Goal: Task Accomplishment & Management: Complete application form

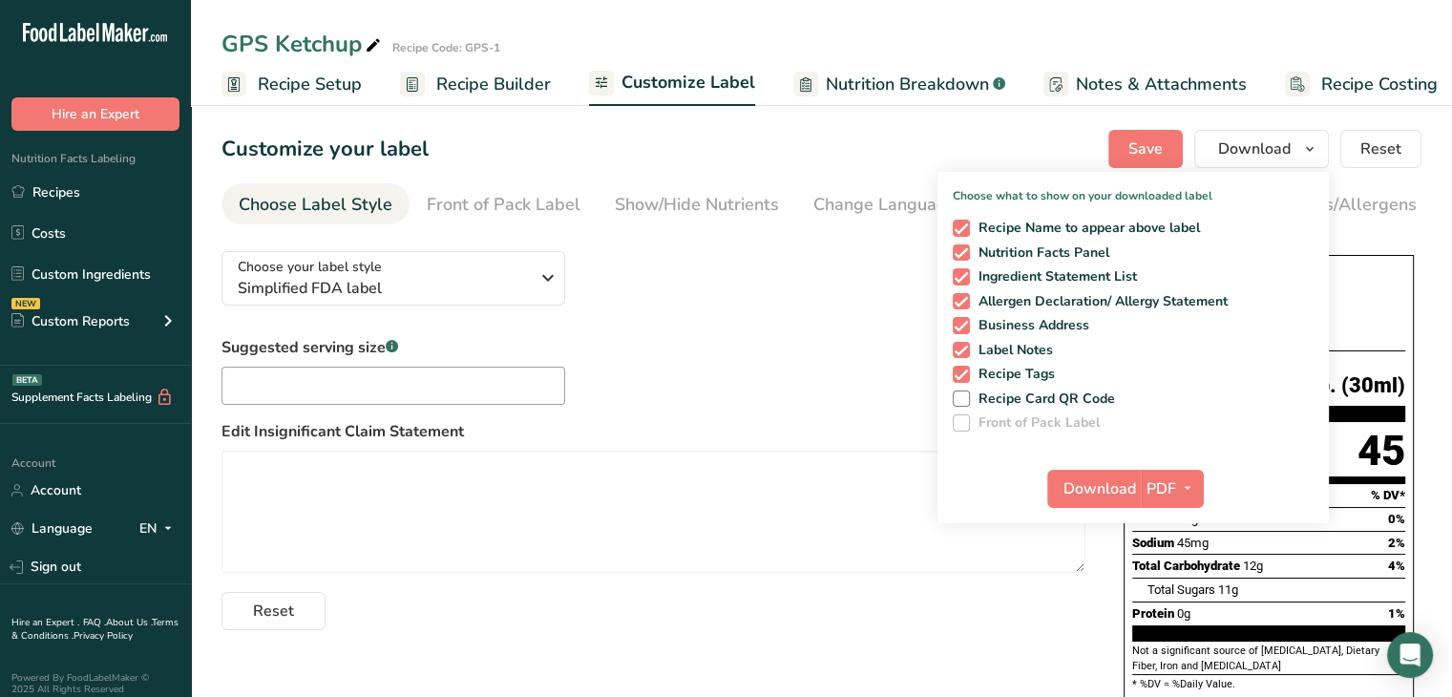
scroll to position [0, 16]
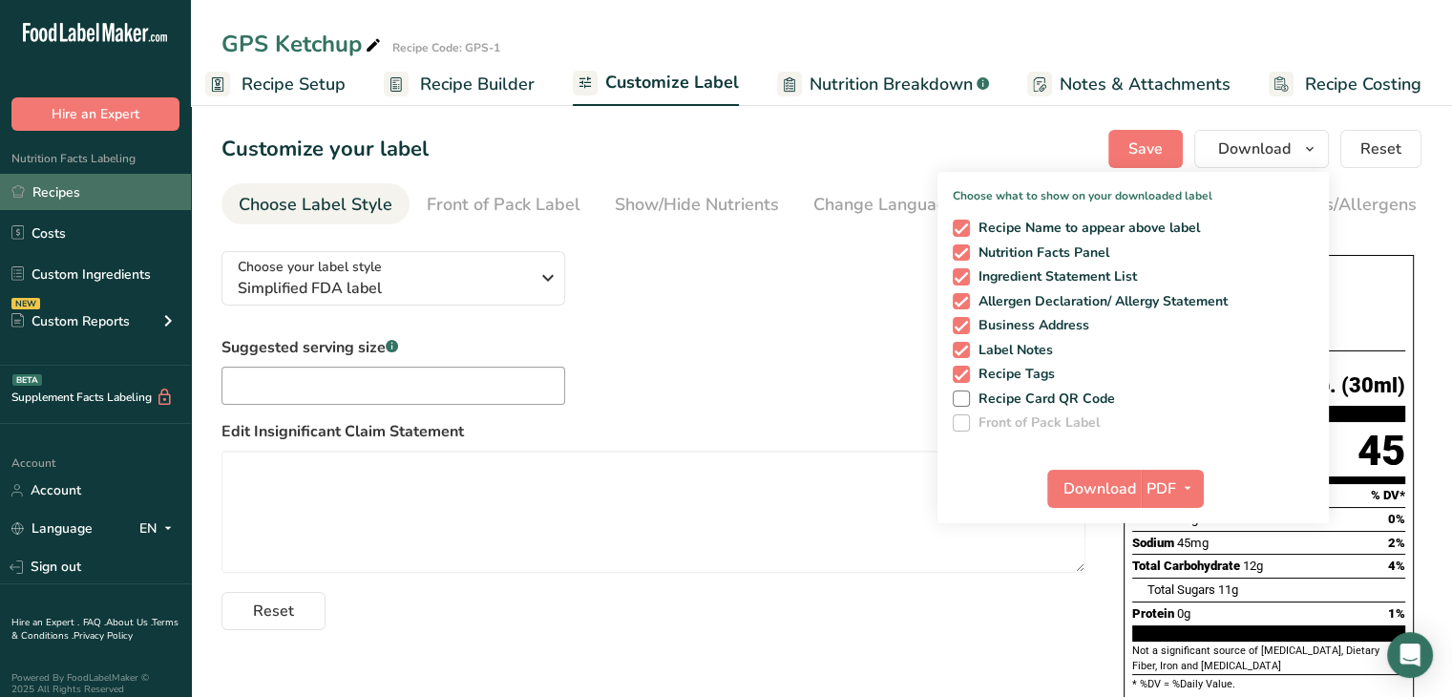
click at [73, 191] on link "Recipes" at bounding box center [95, 192] width 191 height 36
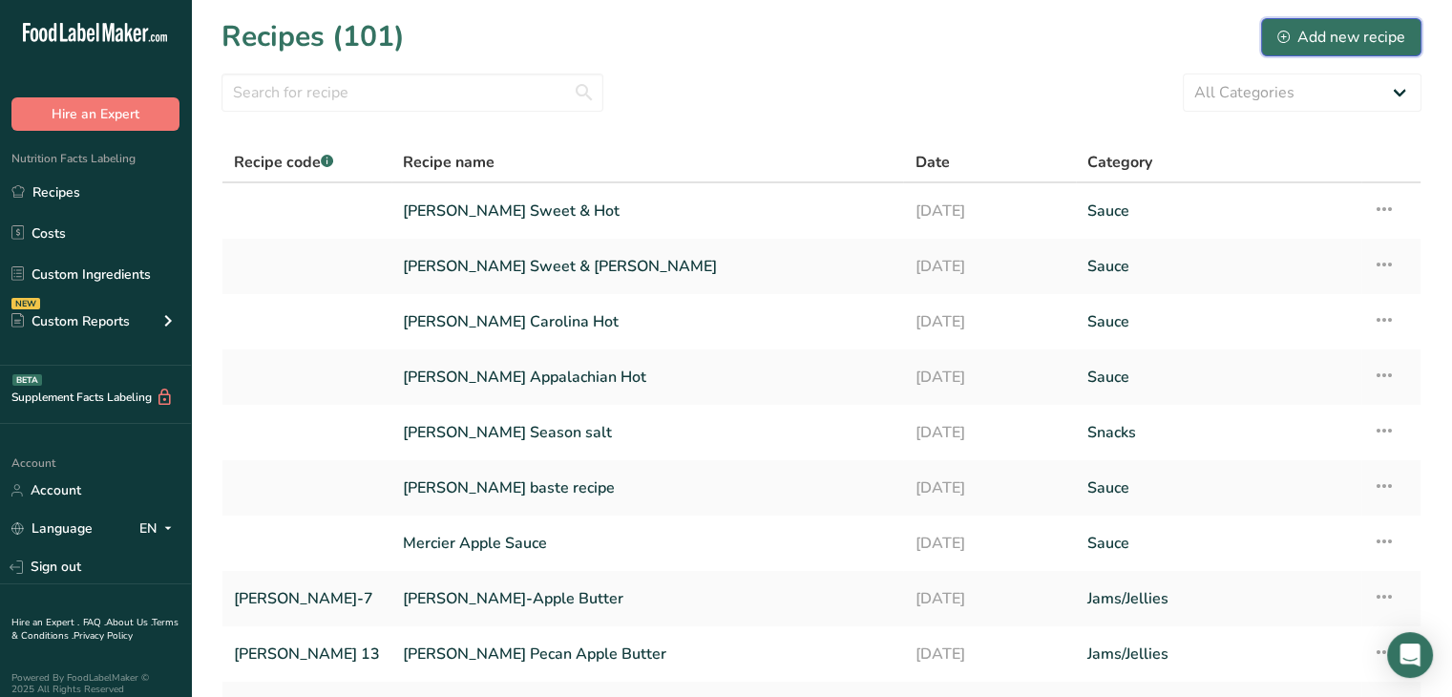
click at [1345, 36] on div "Add new recipe" at bounding box center [1342, 37] width 128 height 23
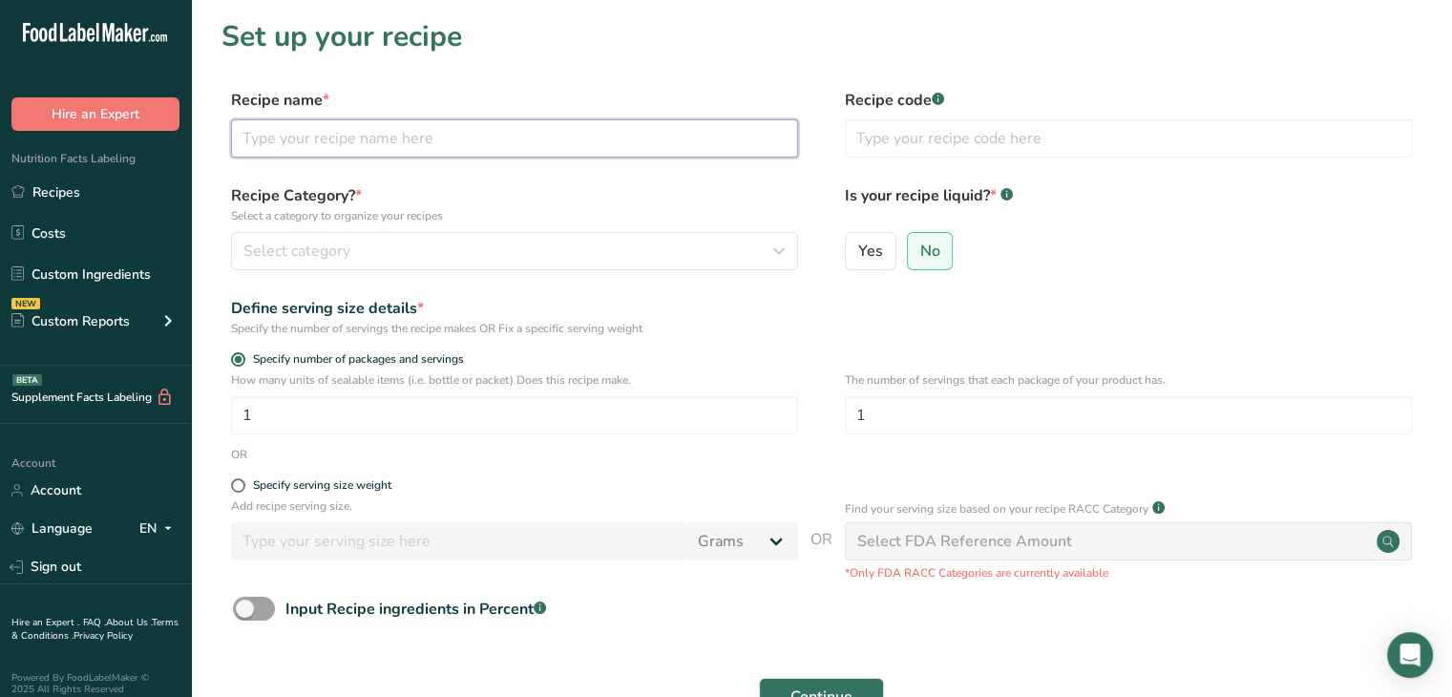
click at [452, 131] on input "text" at bounding box center [514, 138] width 567 height 38
click at [451, 137] on input "Hot Horseradish Mustard" at bounding box center [514, 138] width 567 height 38
type input "Hot Horseradish Mustard-MG"
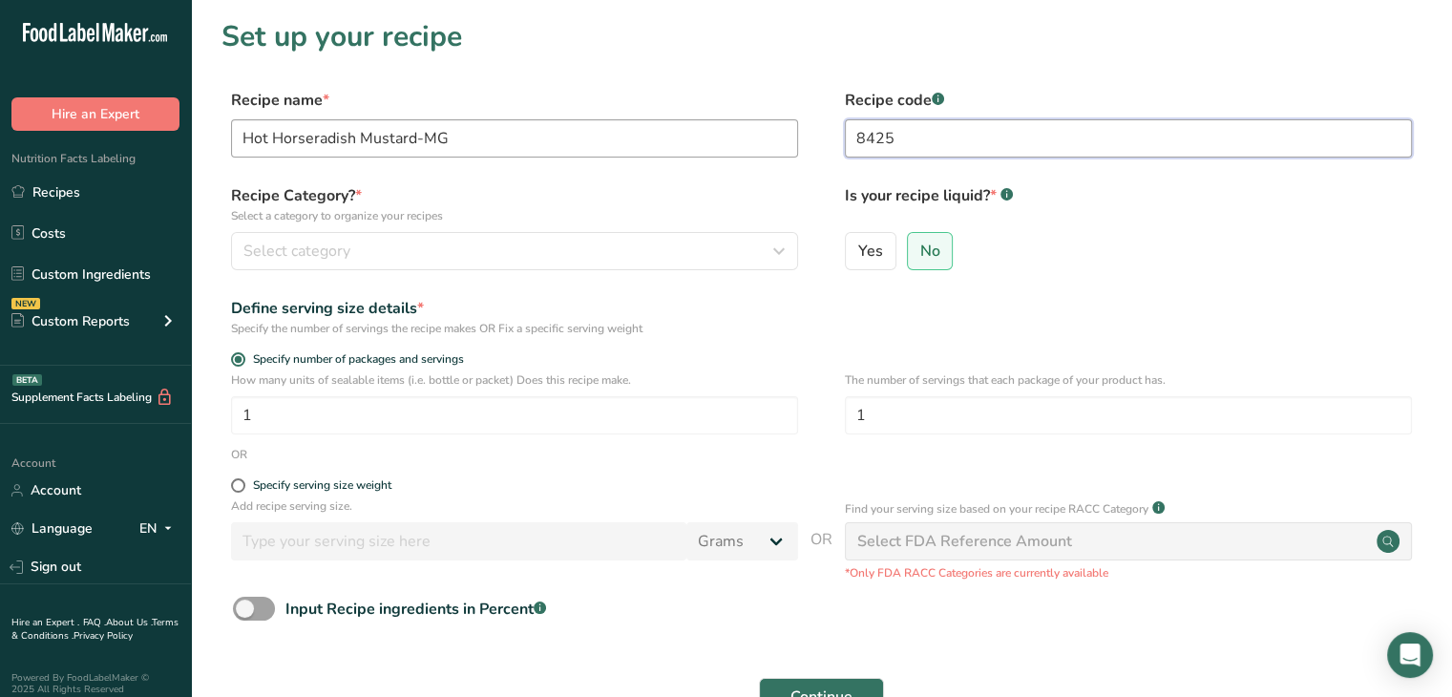
type input "8425"
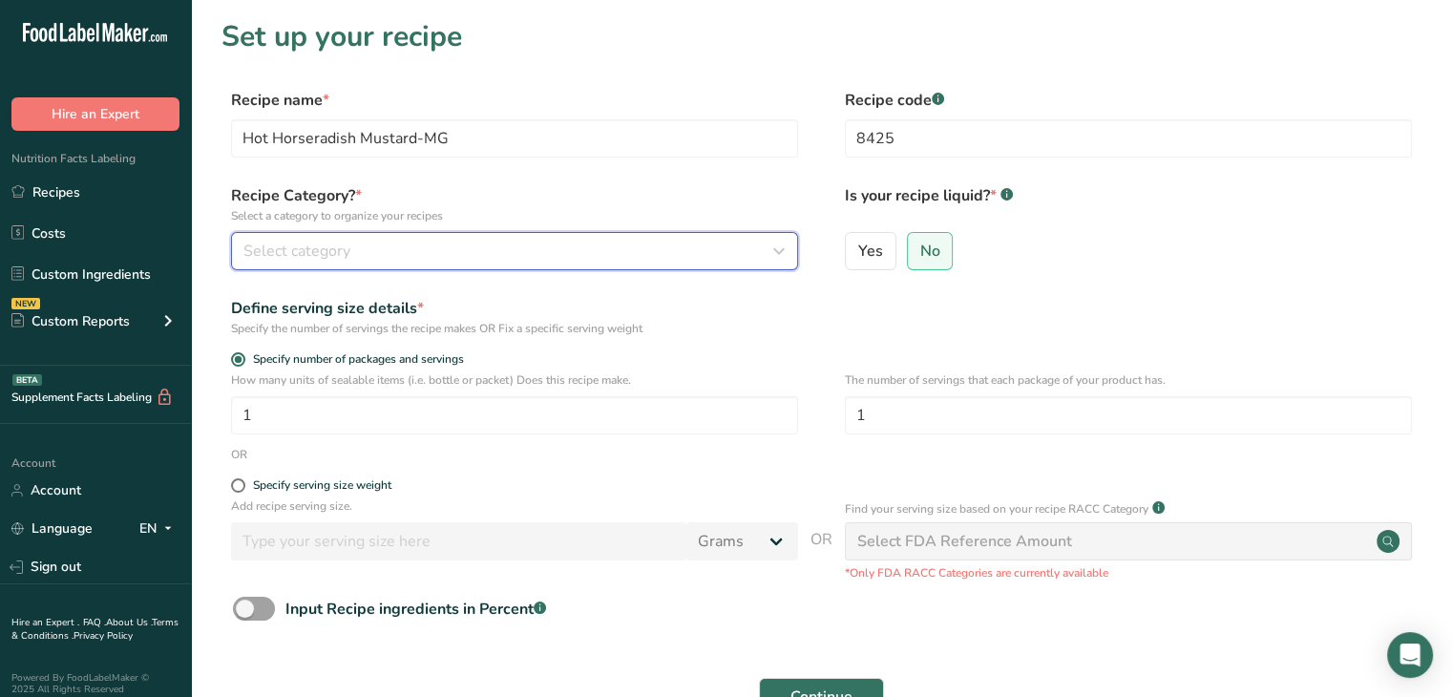
click at [660, 253] on div "Select category" at bounding box center [508, 251] width 531 height 23
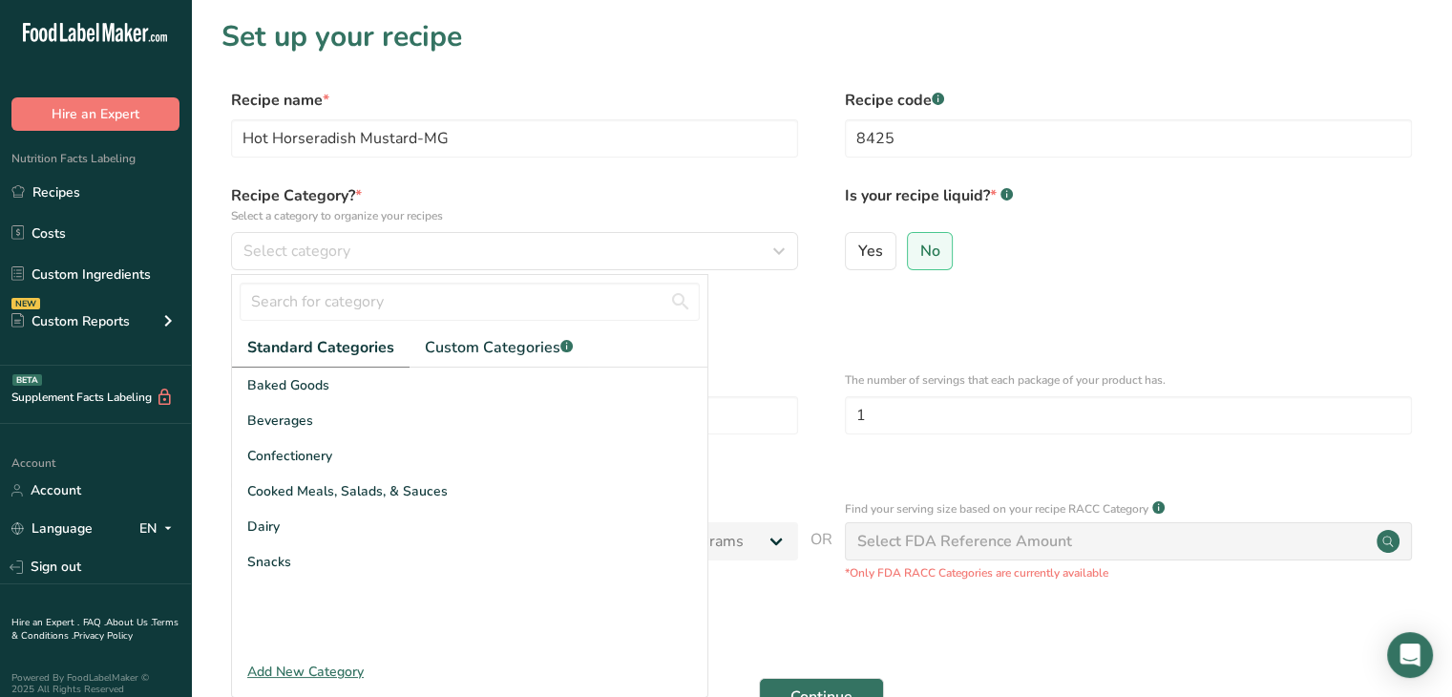
click at [312, 674] on div "Add New Category" at bounding box center [470, 672] width 476 height 20
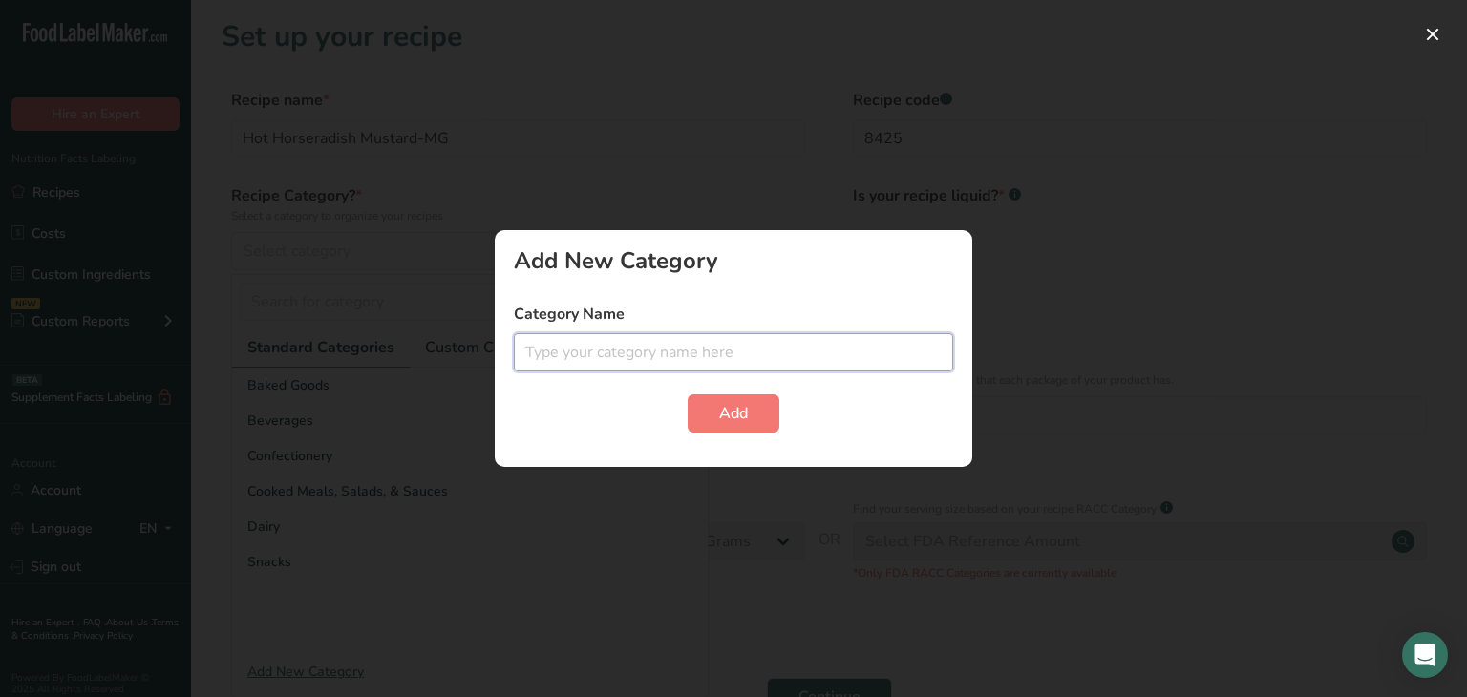
click at [567, 352] on input "text" at bounding box center [733, 352] width 439 height 38
type input "Mountain Gourmet"
click at [703, 423] on button "Add" at bounding box center [733, 413] width 92 height 38
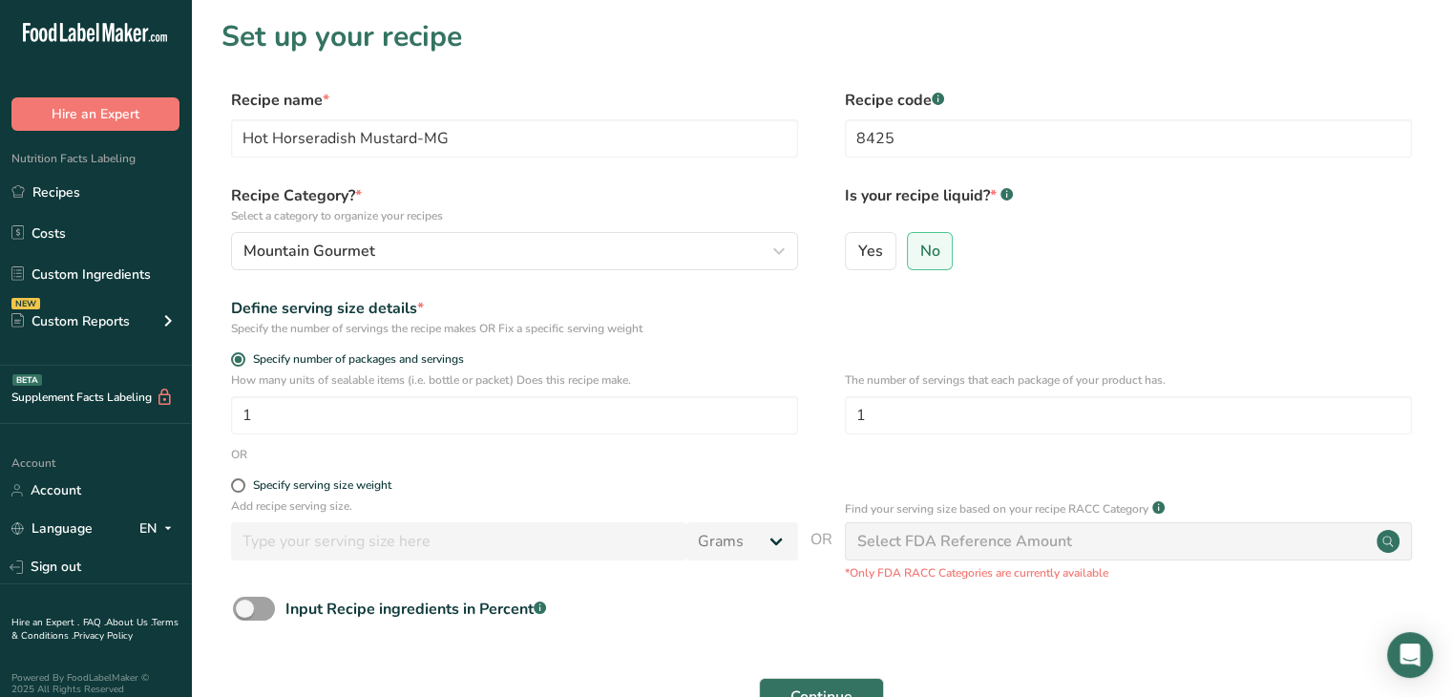
click at [1012, 542] on div "Select FDA Reference Amount" at bounding box center [964, 541] width 215 height 23
click at [243, 482] on span at bounding box center [238, 485] width 14 height 14
click at [243, 482] on input "Specify serving size weight" at bounding box center [237, 485] width 12 height 12
radio input "true"
radio input "false"
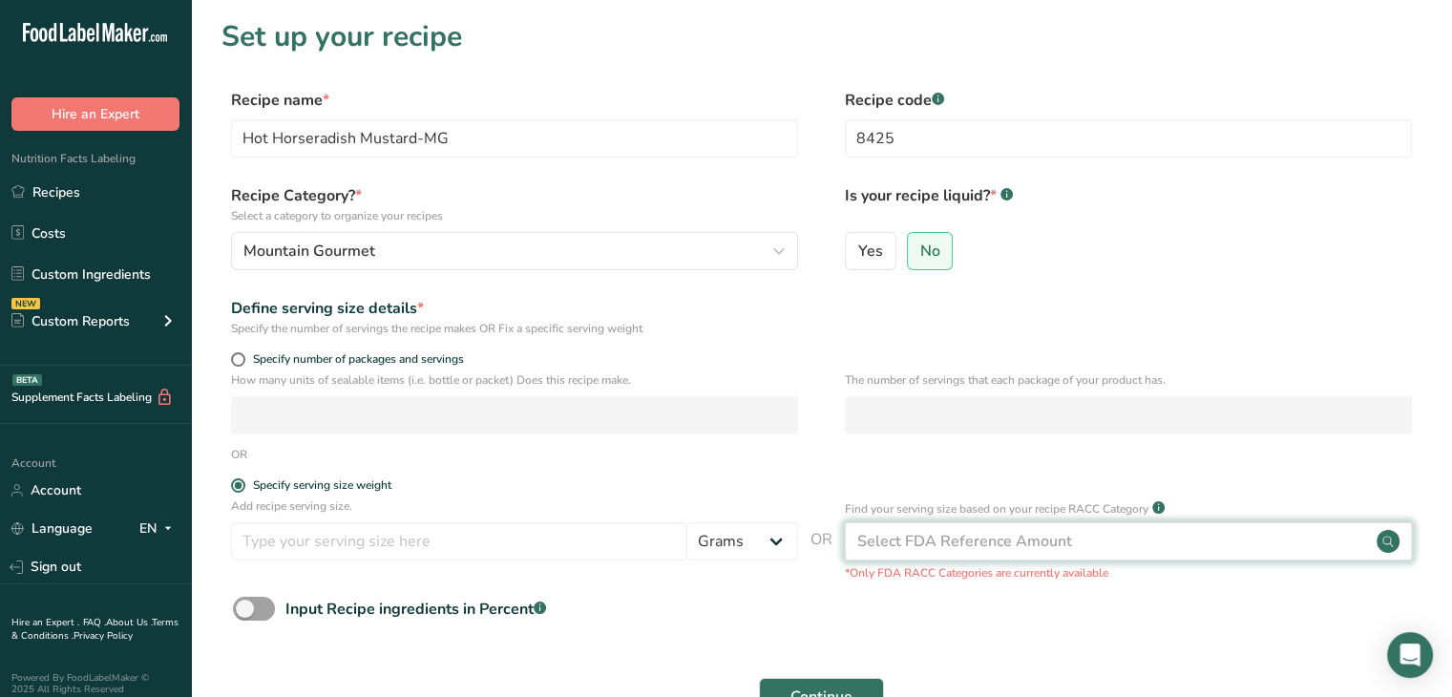
click at [943, 547] on div "Select FDA Reference Amount" at bounding box center [964, 541] width 215 height 23
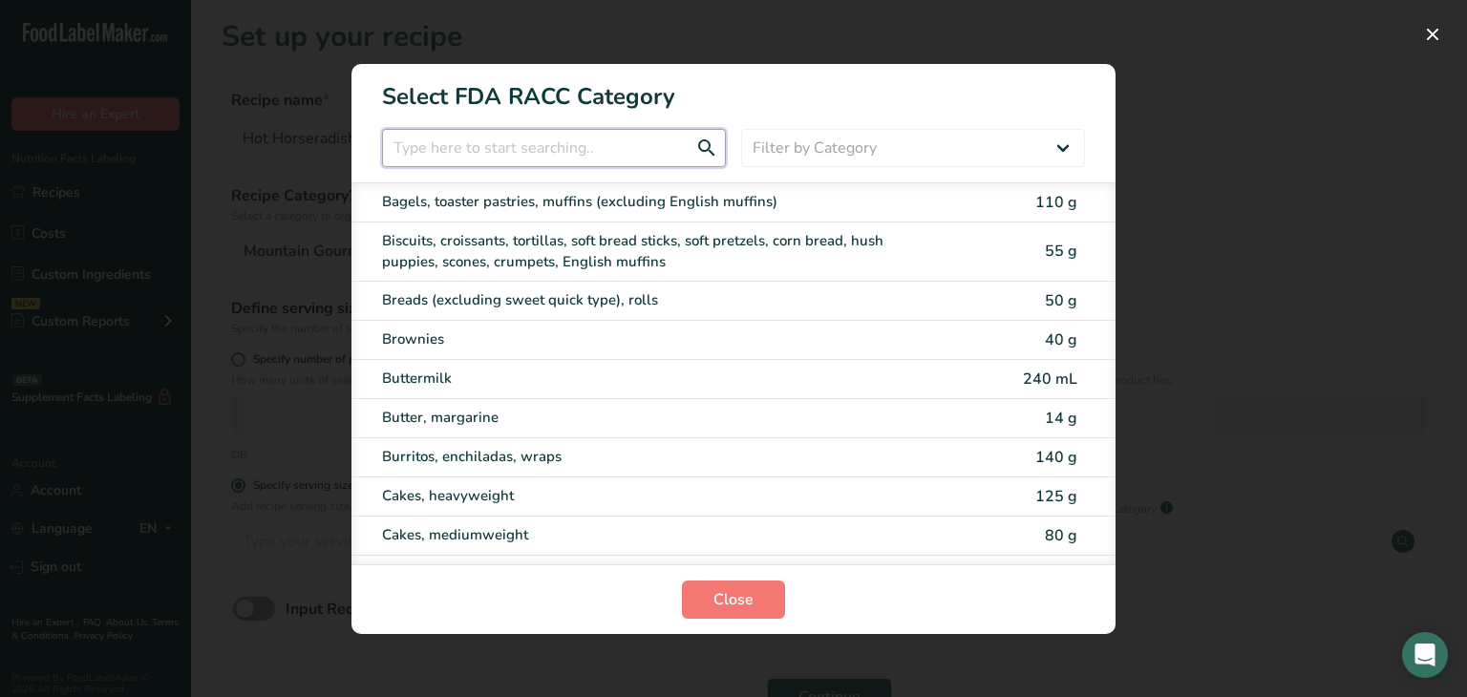
click at [479, 162] on input "RACC Category Selection Modal" at bounding box center [554, 148] width 344 height 38
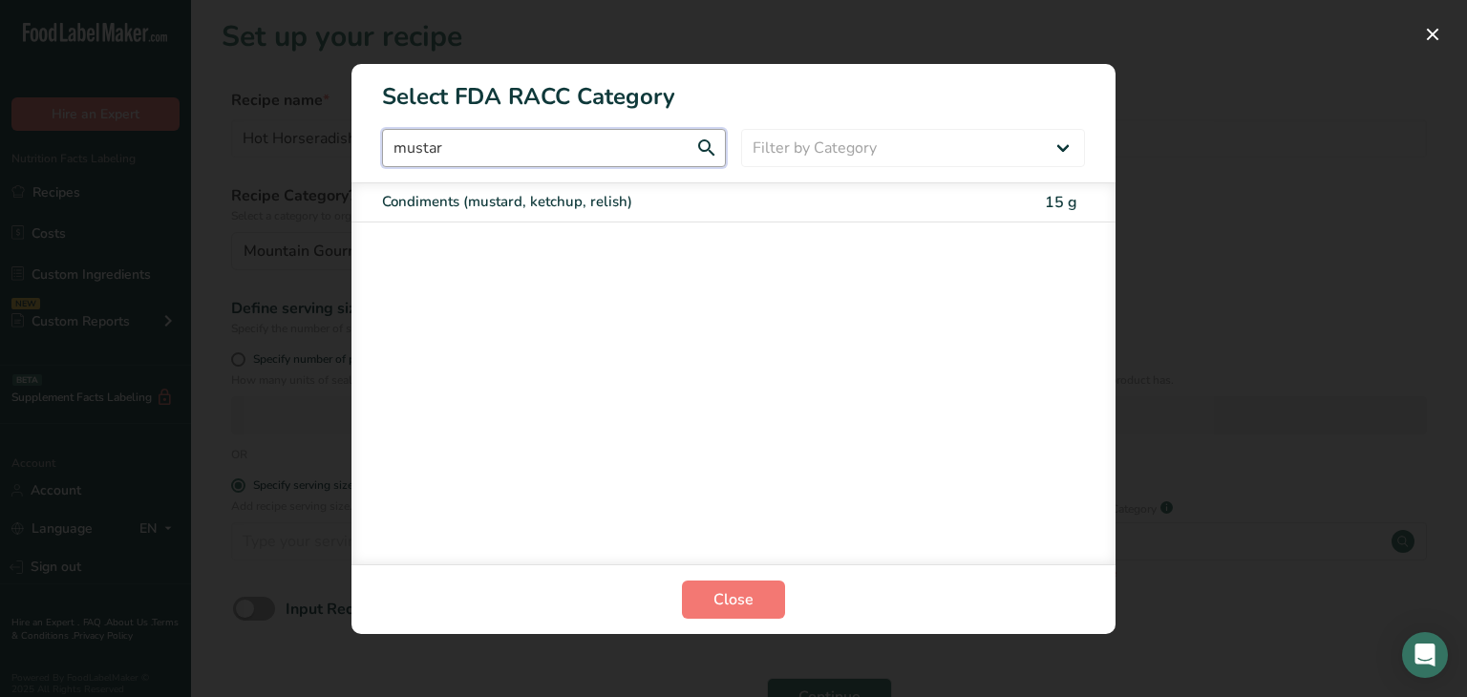
type input "mustar"
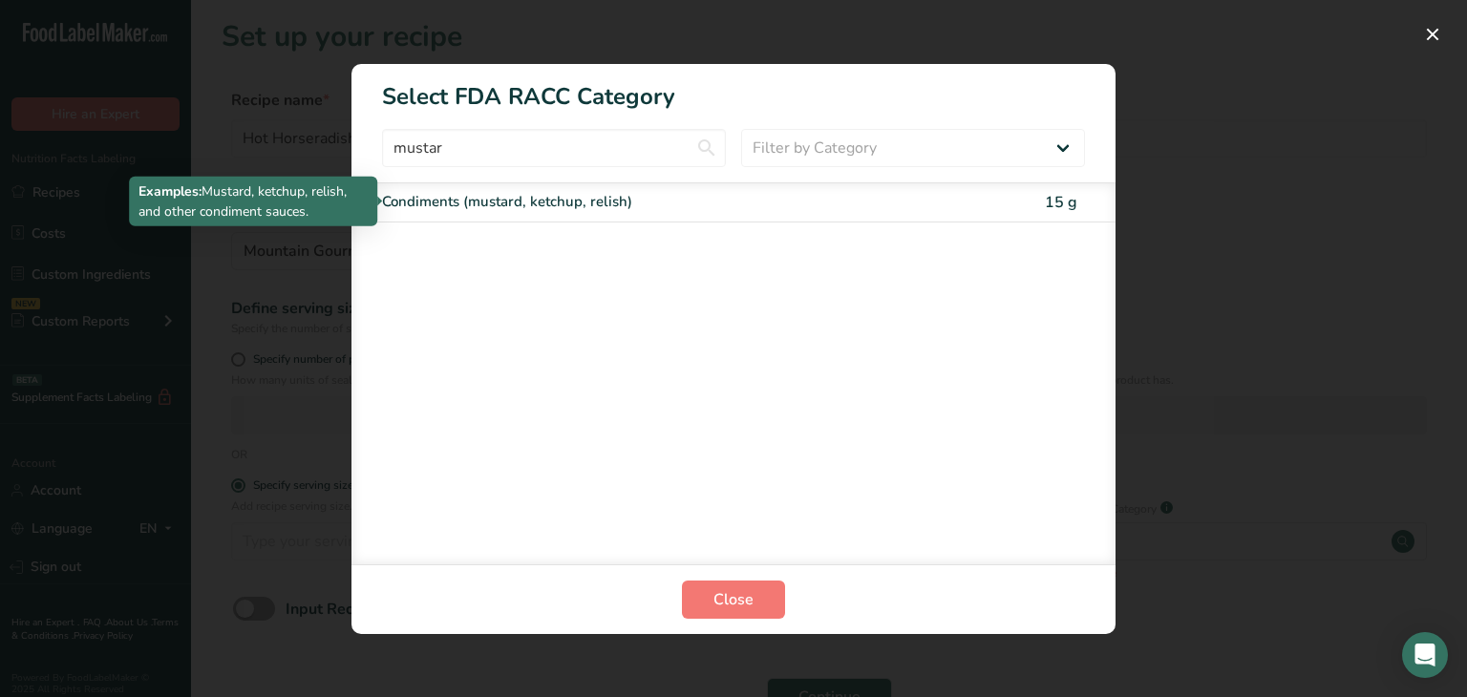
click at [634, 207] on div "Condiments (mustard, ketchup, relish)" at bounding box center [653, 202] width 542 height 22
type input "15"
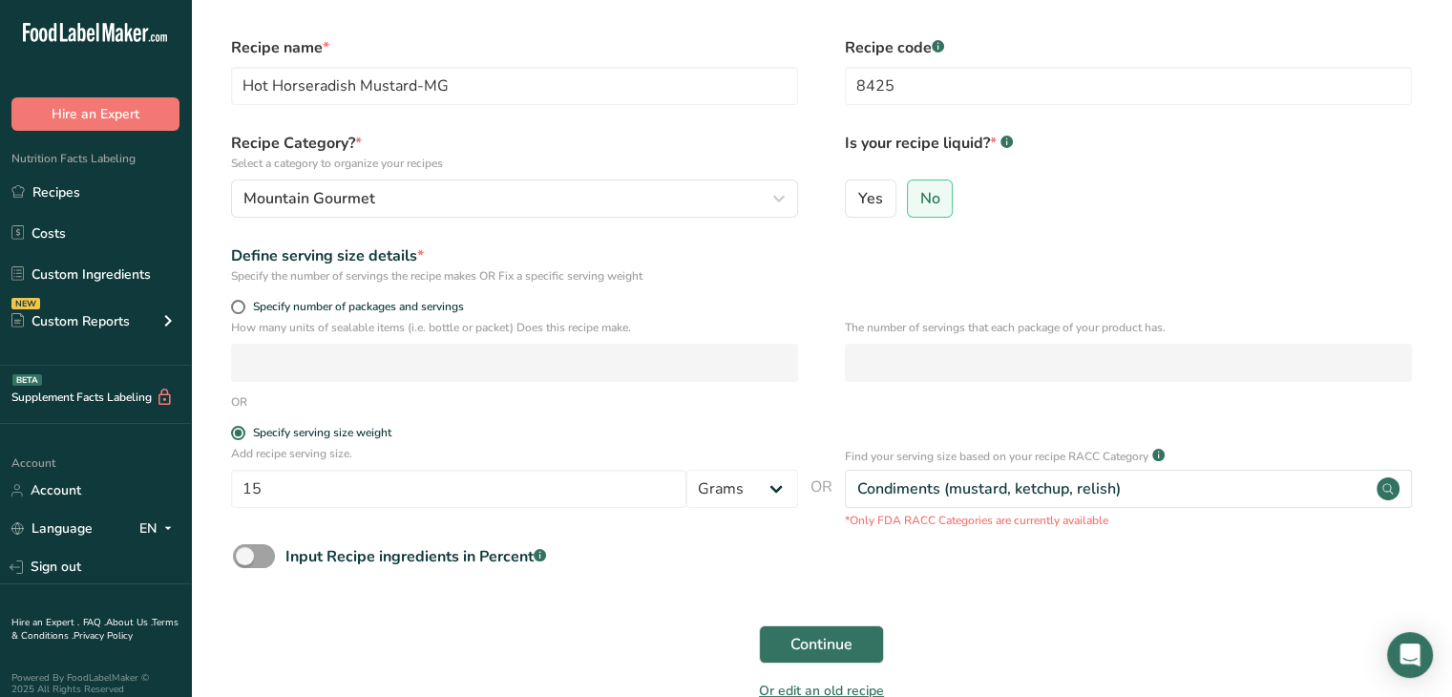
scroll to position [95, 0]
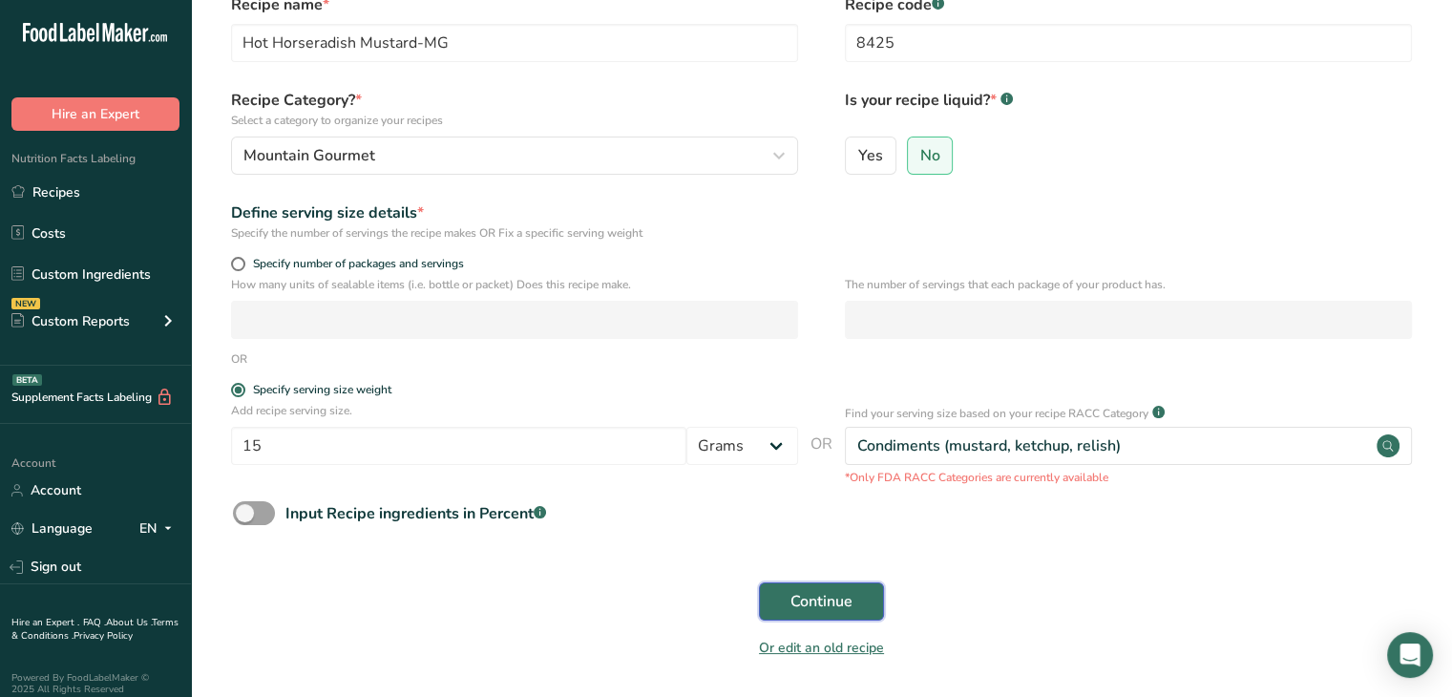
click at [806, 603] on span "Continue" at bounding box center [822, 601] width 62 height 23
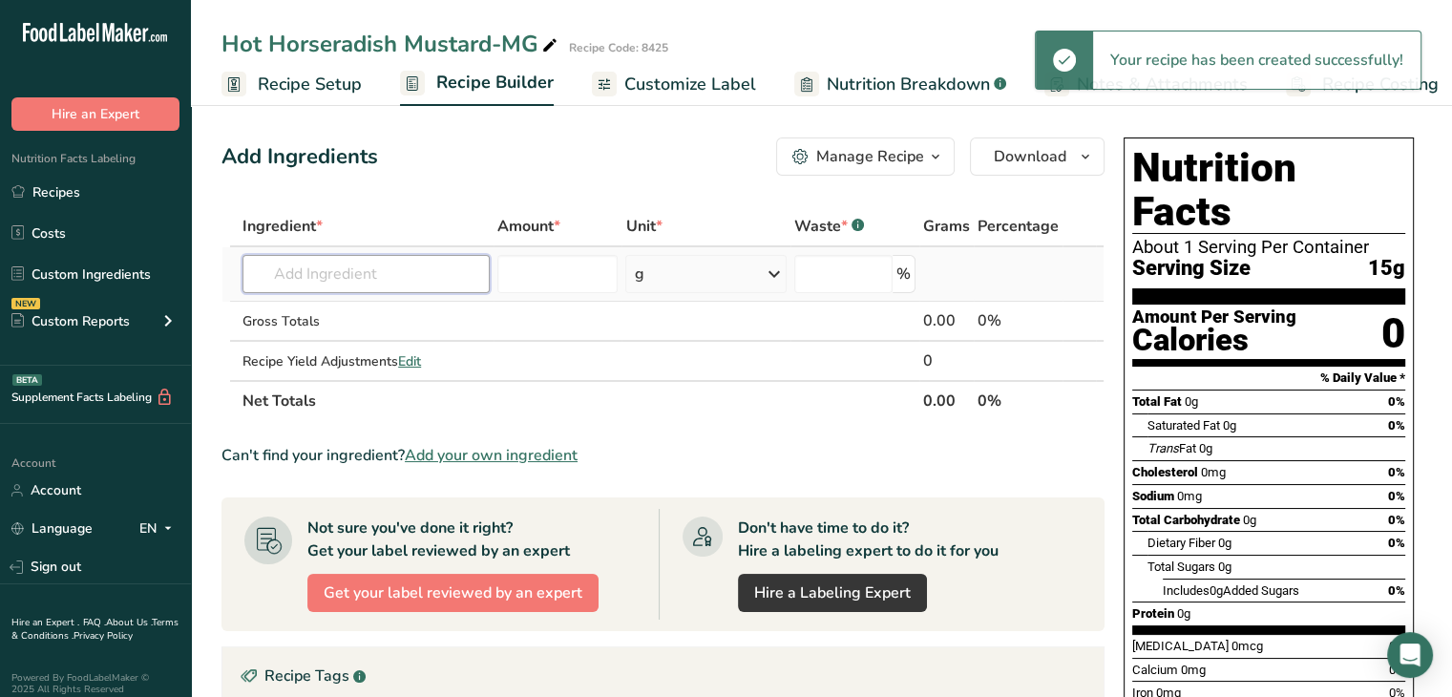
click at [382, 280] on input "text" at bounding box center [366, 274] width 247 height 38
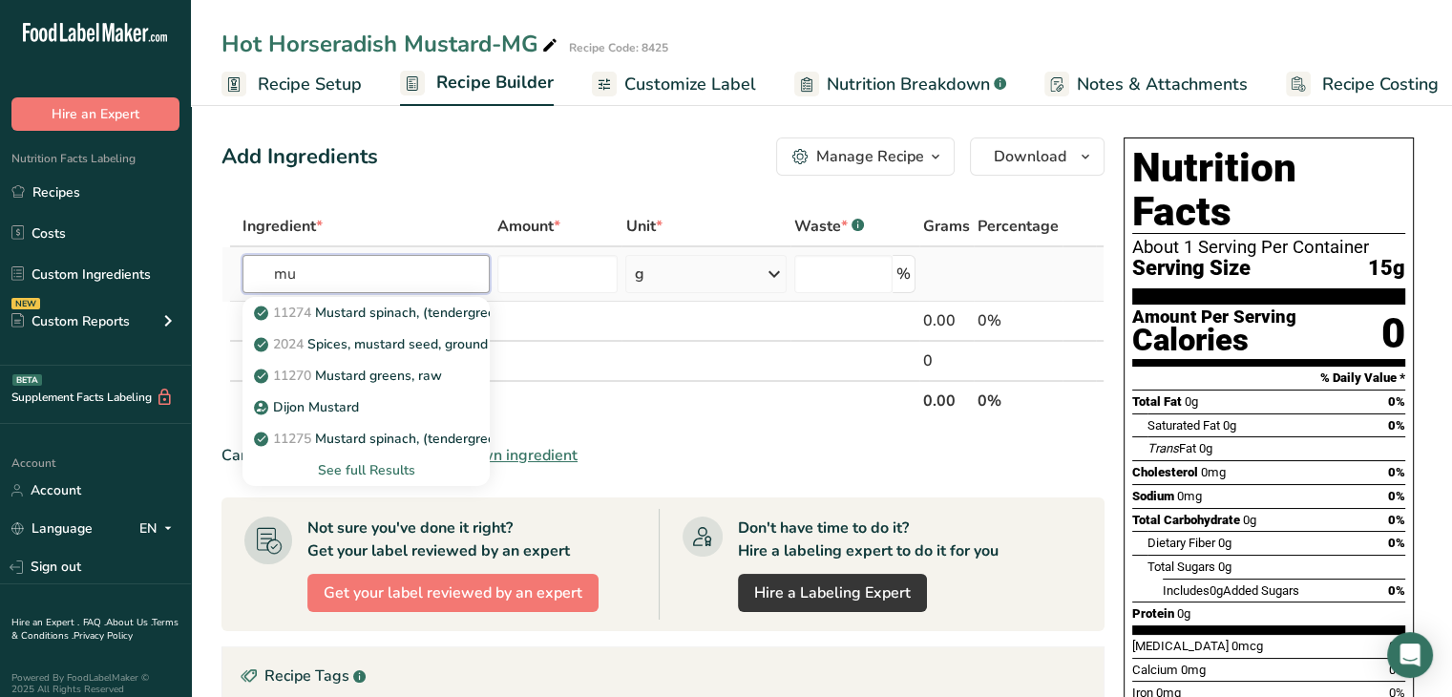
type input "m"
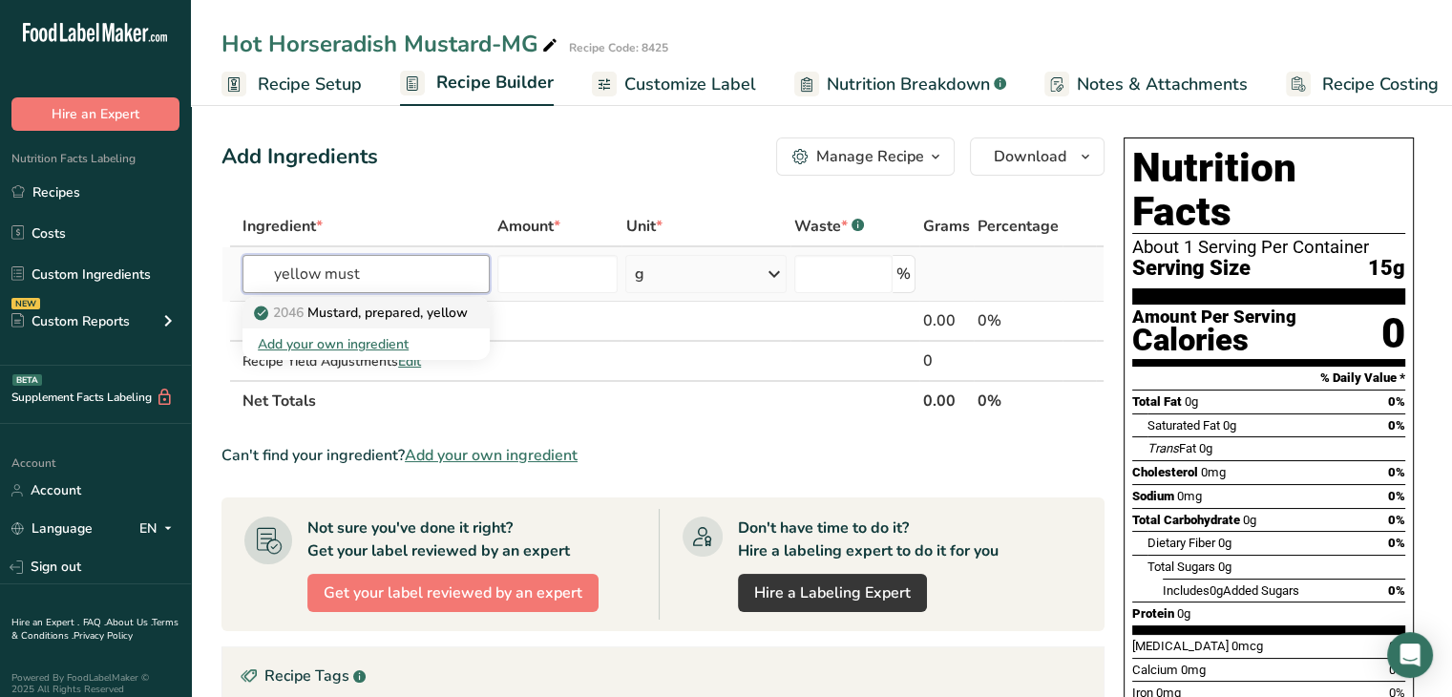
type input "yellow must"
click at [374, 319] on p "2046 [PERSON_NAME], prepared, yellow" at bounding box center [363, 313] width 210 height 20
type input "Mustard, prepared, yellow"
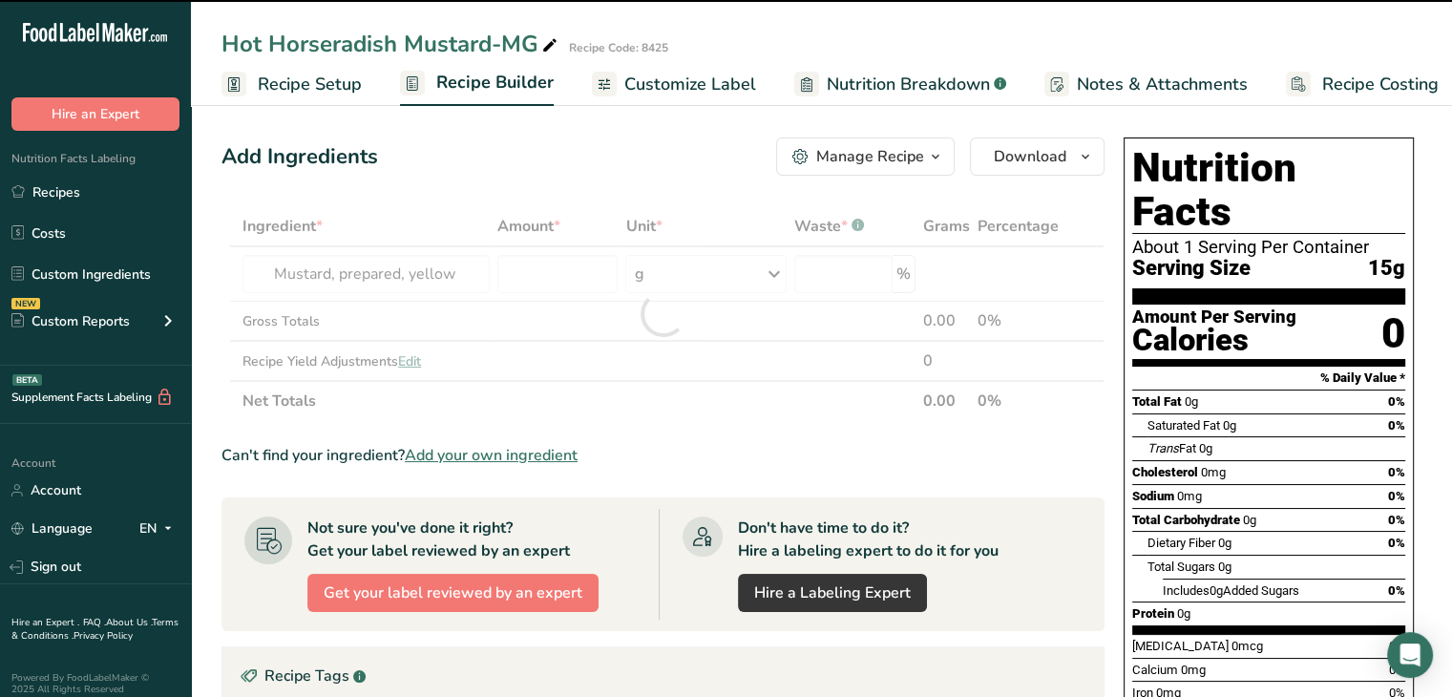
type input "0"
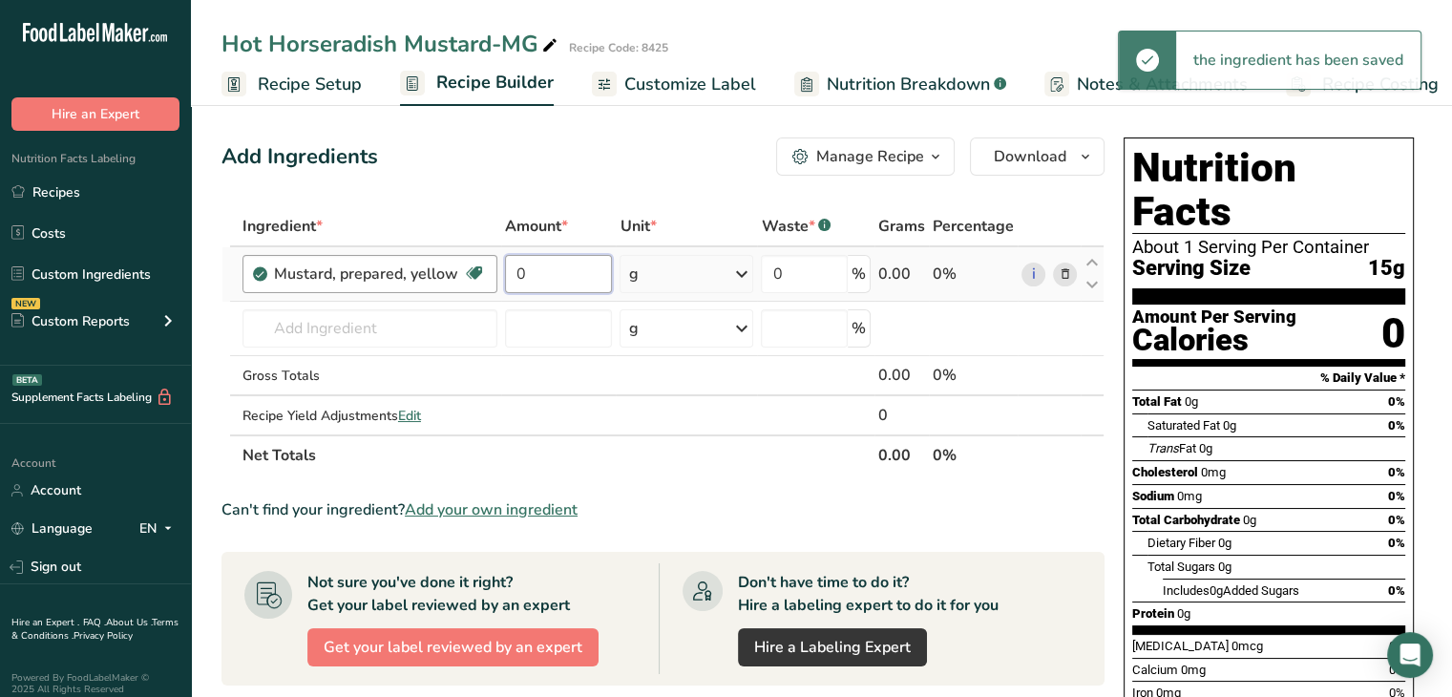
drag, startPoint x: 554, startPoint y: 272, endPoint x: 488, endPoint y: 276, distance: 66.0
click at [488, 276] on tr "Mustard, prepared, yellow Dairy free Gluten free Vegan Vegetarian Soy free 0 g …" at bounding box center [662, 274] width 881 height 54
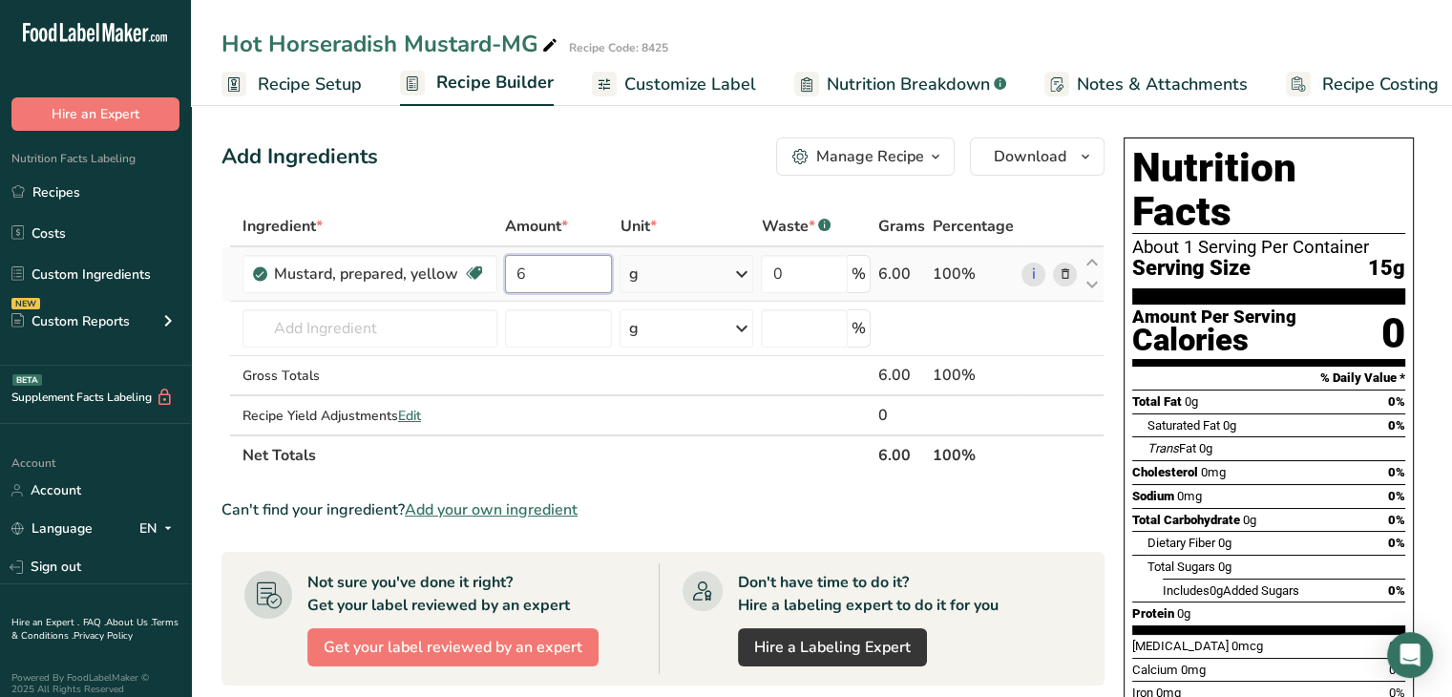
type input "6"
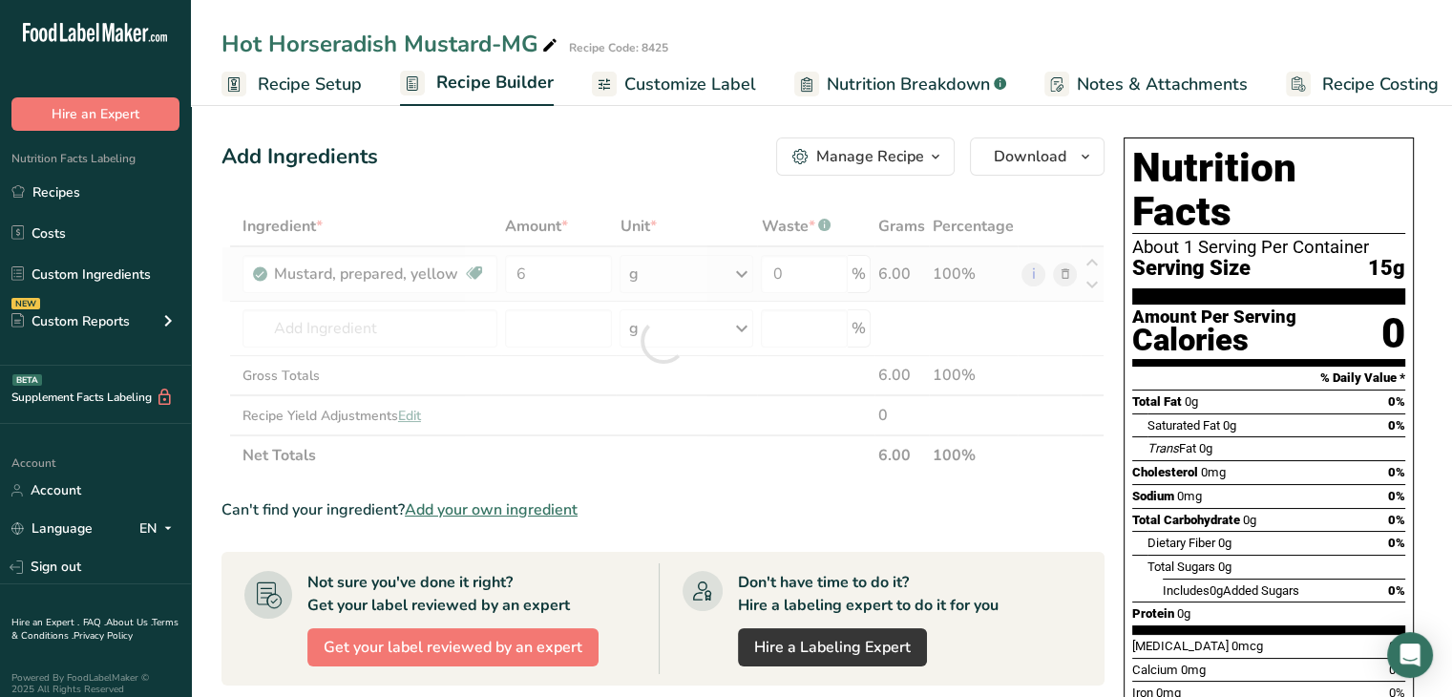
click at [736, 268] on div "Ingredient * Amount * Unit * Waste * .a-a{fill:#347362;}.b-a{fill:#fff;} Grams …" at bounding box center [663, 340] width 883 height 269
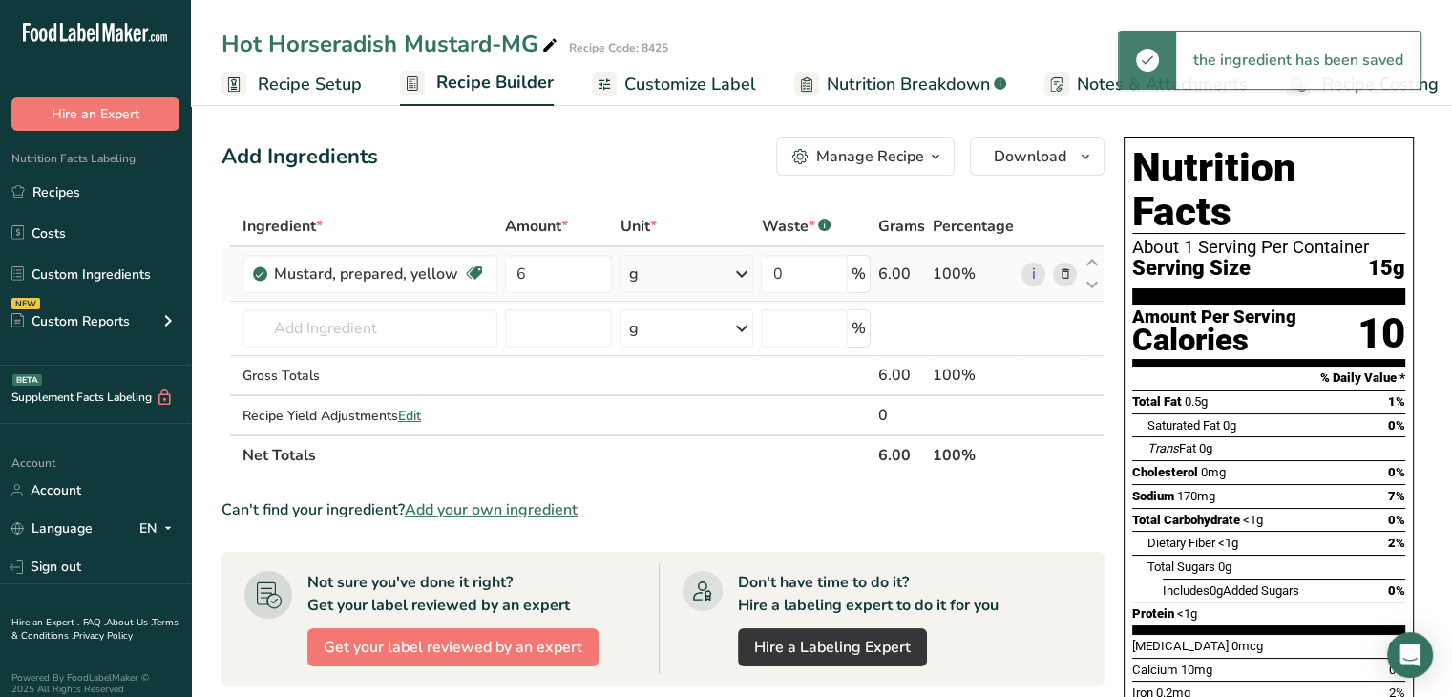
click at [736, 281] on icon at bounding box center [741, 274] width 23 height 34
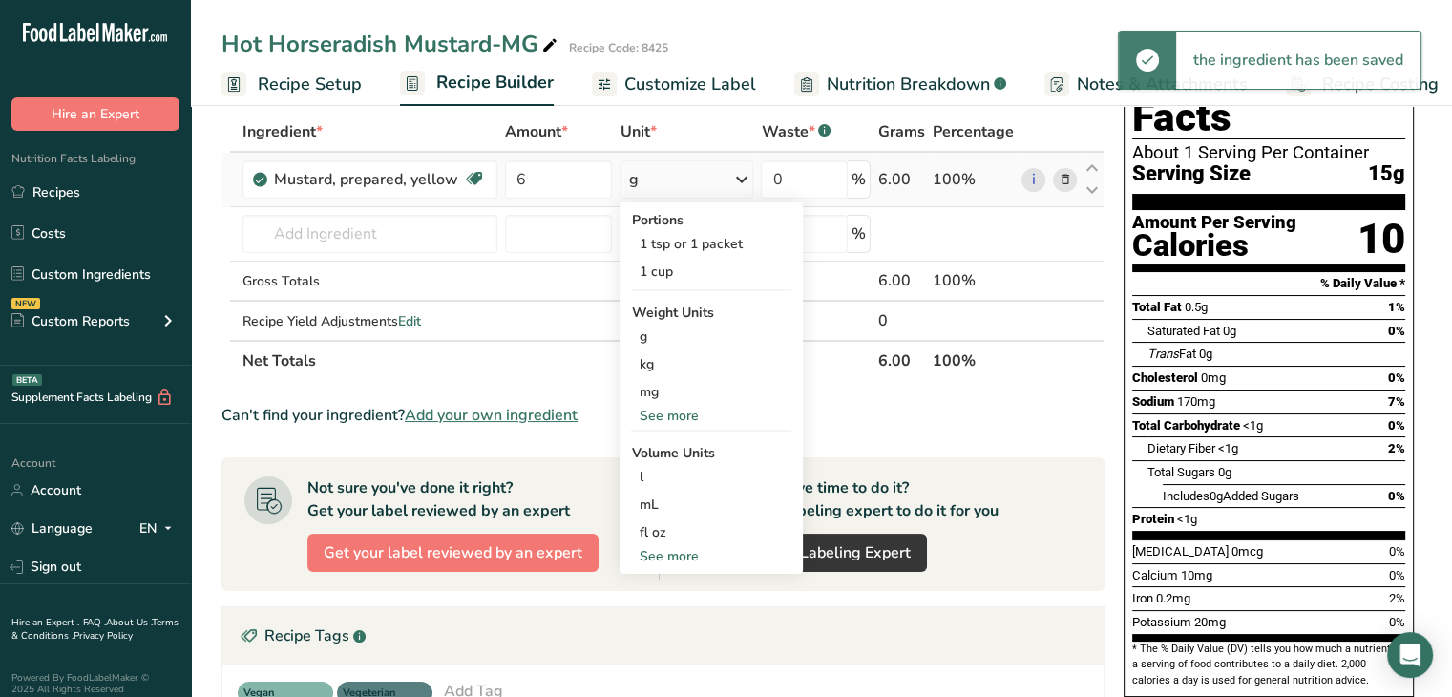
scroll to position [95, 0]
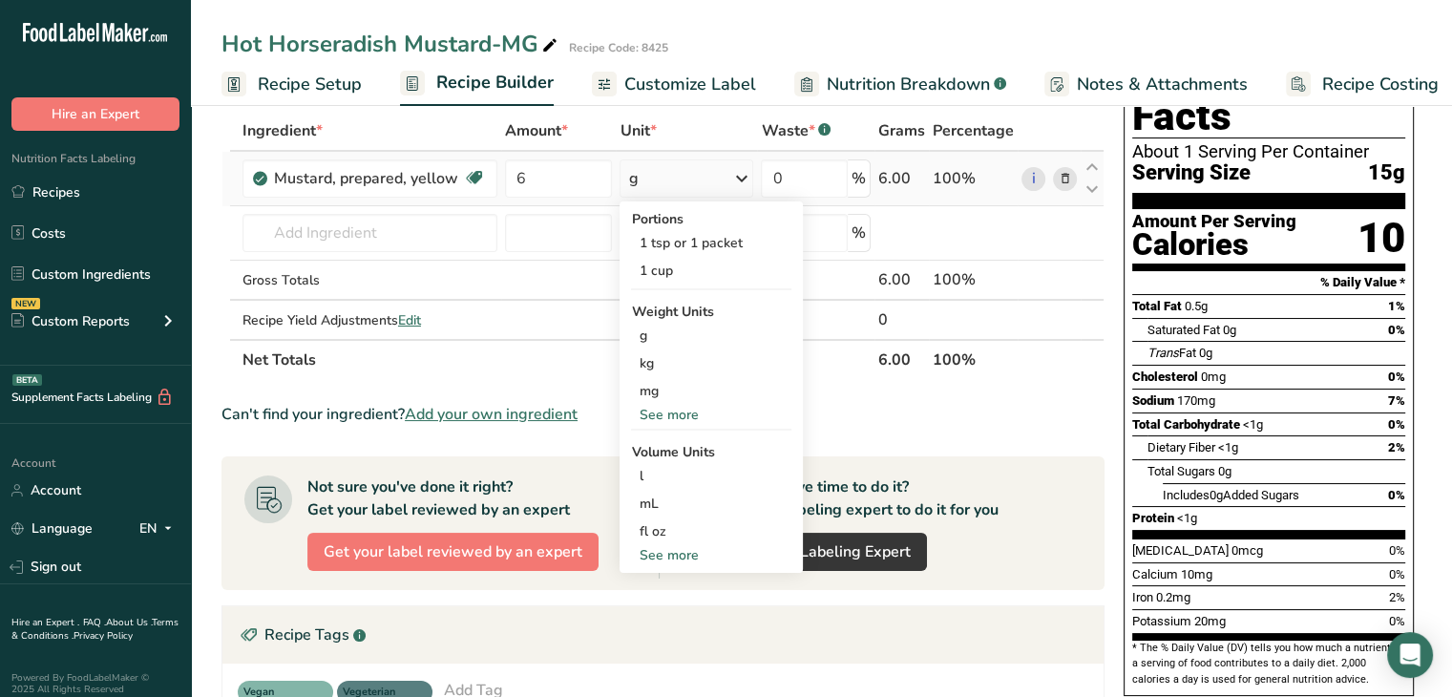
click at [675, 550] on div "See more" at bounding box center [711, 555] width 160 height 20
select select "22"
click at [680, 665] on div "gallon" at bounding box center [711, 670] width 145 height 20
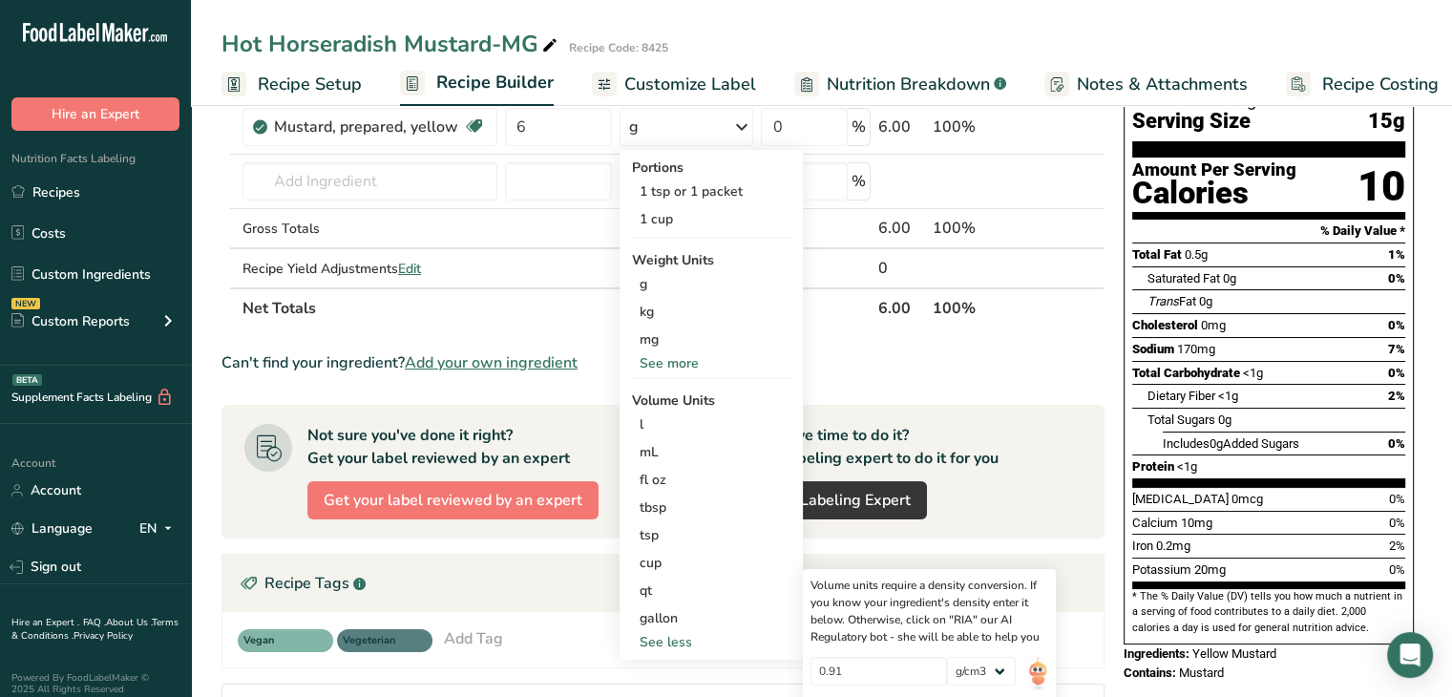
scroll to position [191, 0]
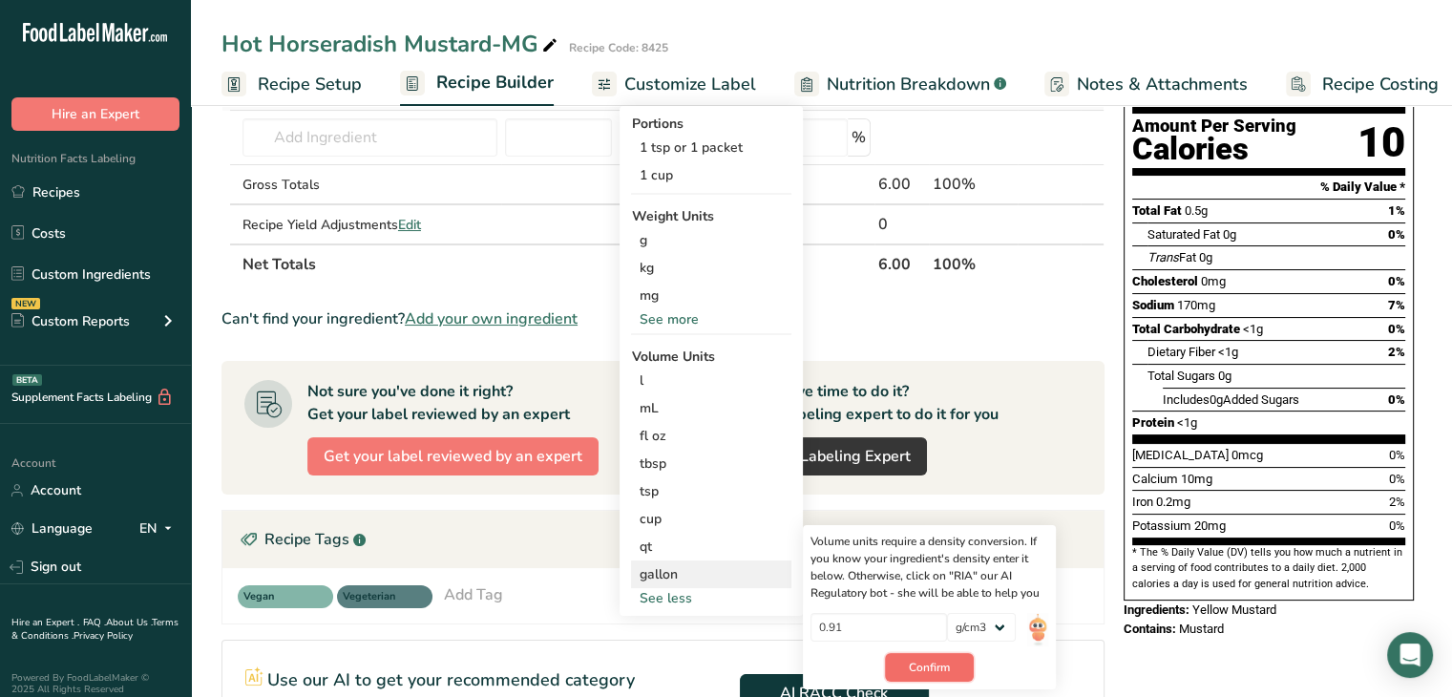
click at [908, 660] on button "Confirm" at bounding box center [929, 667] width 89 height 29
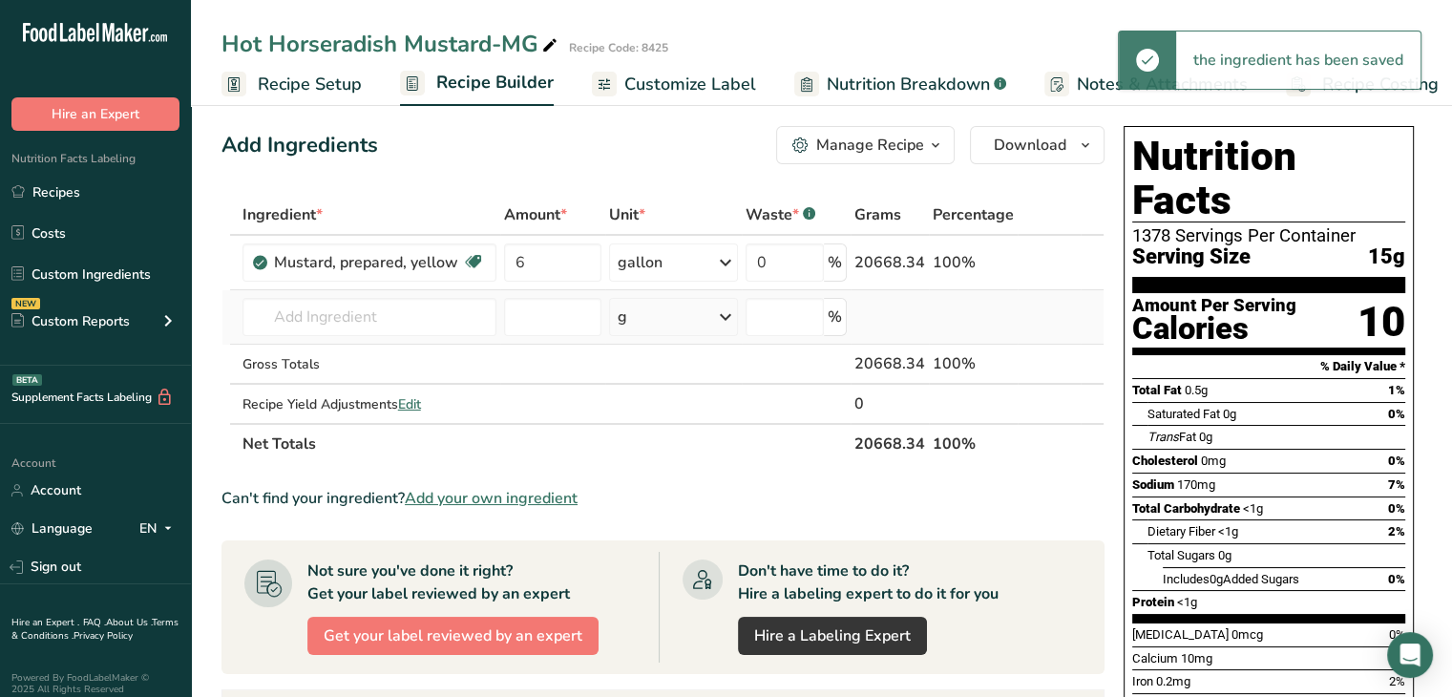
scroll to position [0, 0]
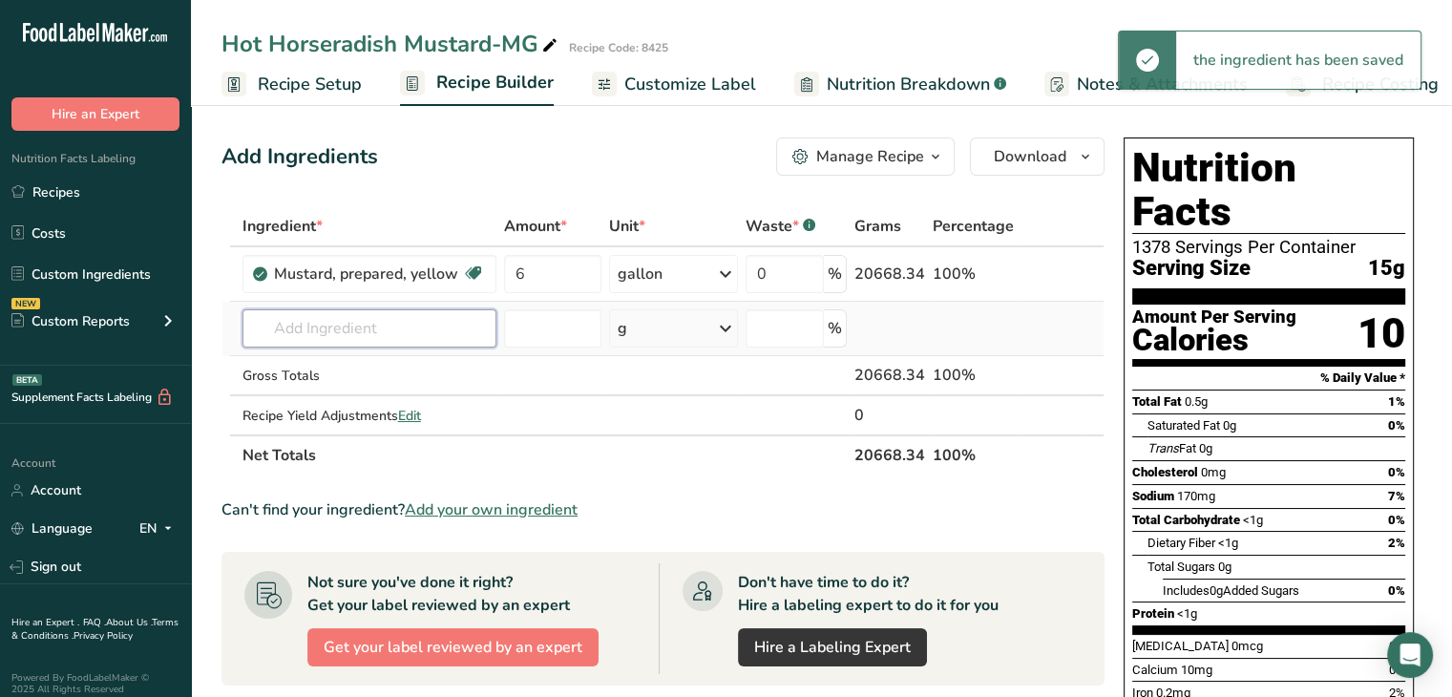
click at [288, 331] on input "text" at bounding box center [370, 328] width 254 height 38
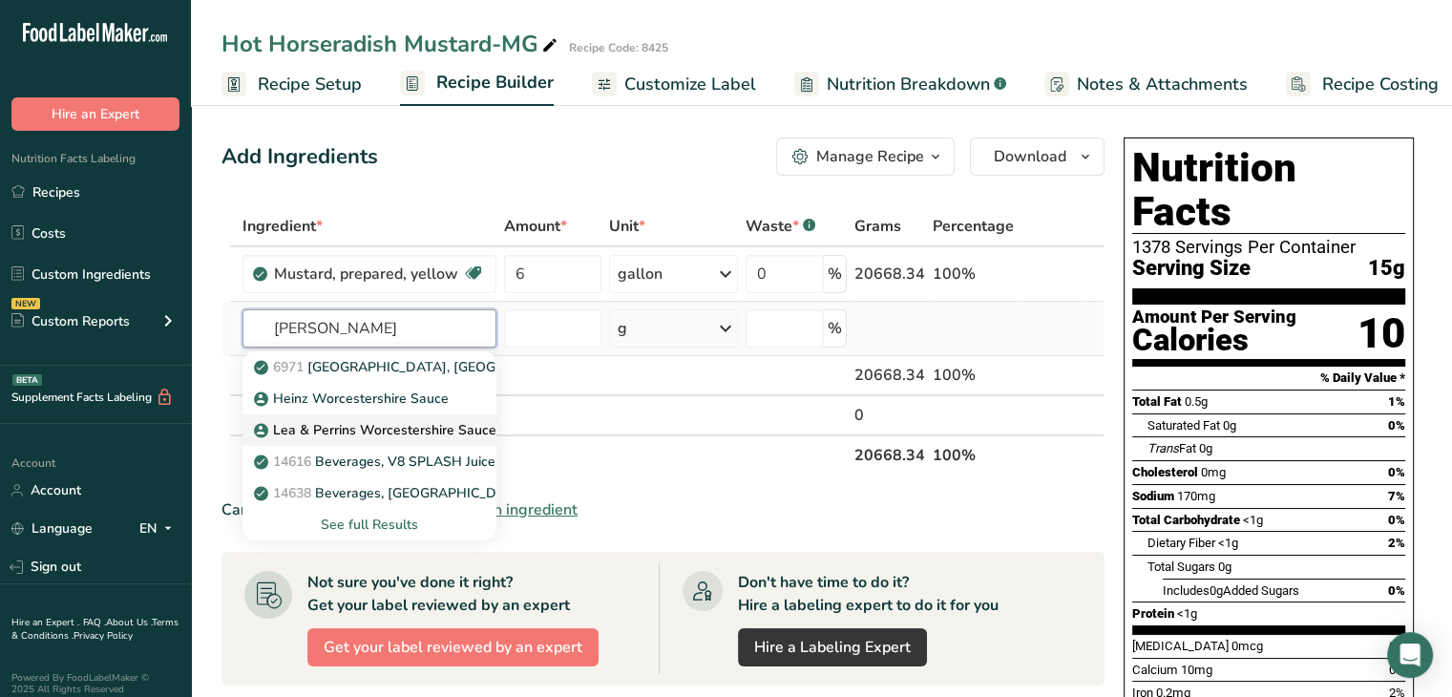
type input "[PERSON_NAME]"
click at [330, 425] on p "Lea & Perrins Worcestershire Sauce" at bounding box center [377, 430] width 239 height 20
type input "Lea & Perrins Worcestershire Sauce"
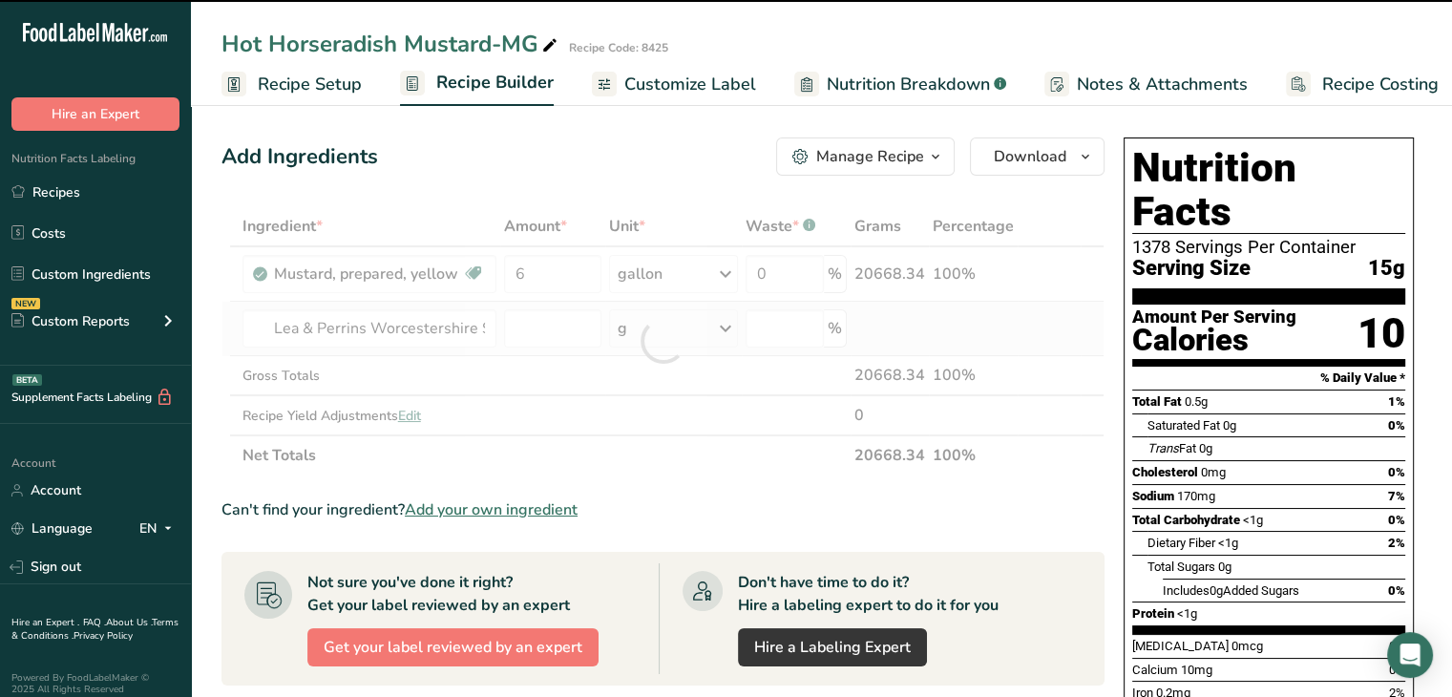
type input "0"
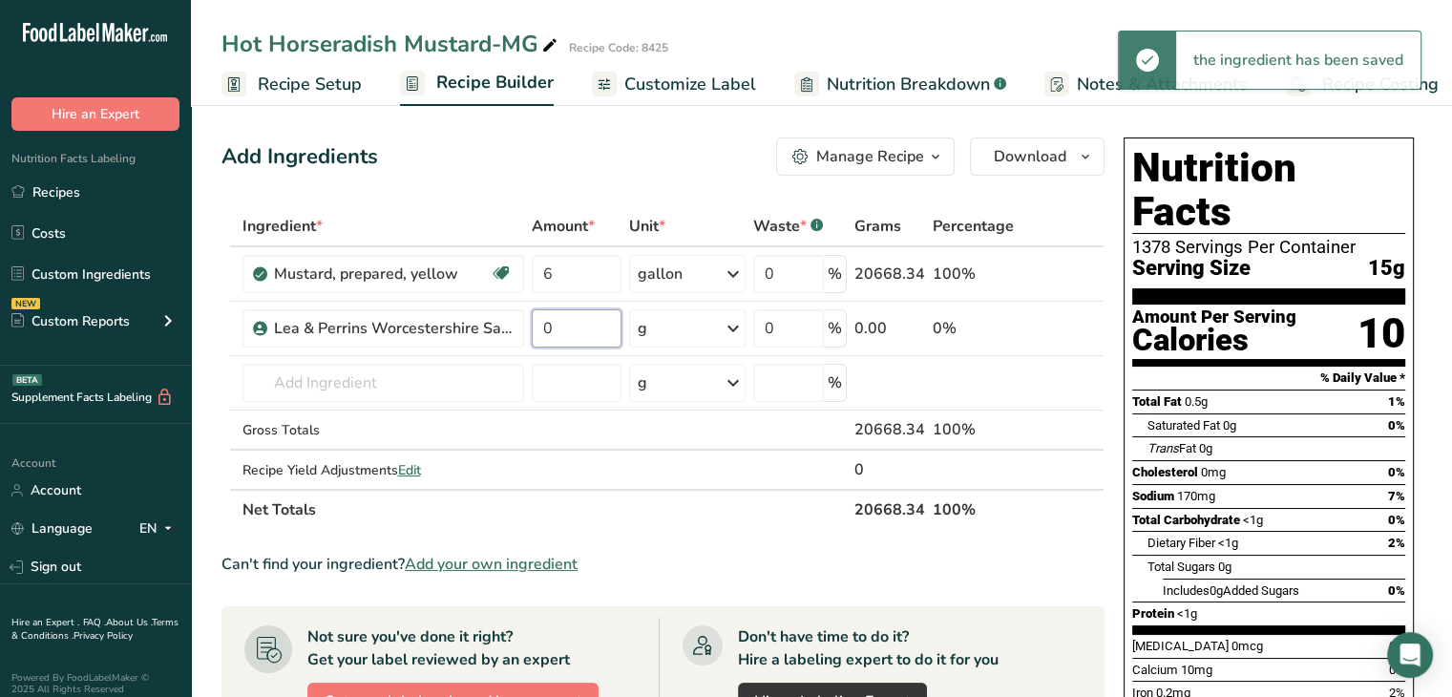
drag, startPoint x: 536, startPoint y: 328, endPoint x: 523, endPoint y: 328, distance: 12.4
click at [523, 328] on tr "Lea & Perrins Worcestershire Sauce 0 g Weight Units g kg mg See more Volume Uni…" at bounding box center [662, 329] width 881 height 54
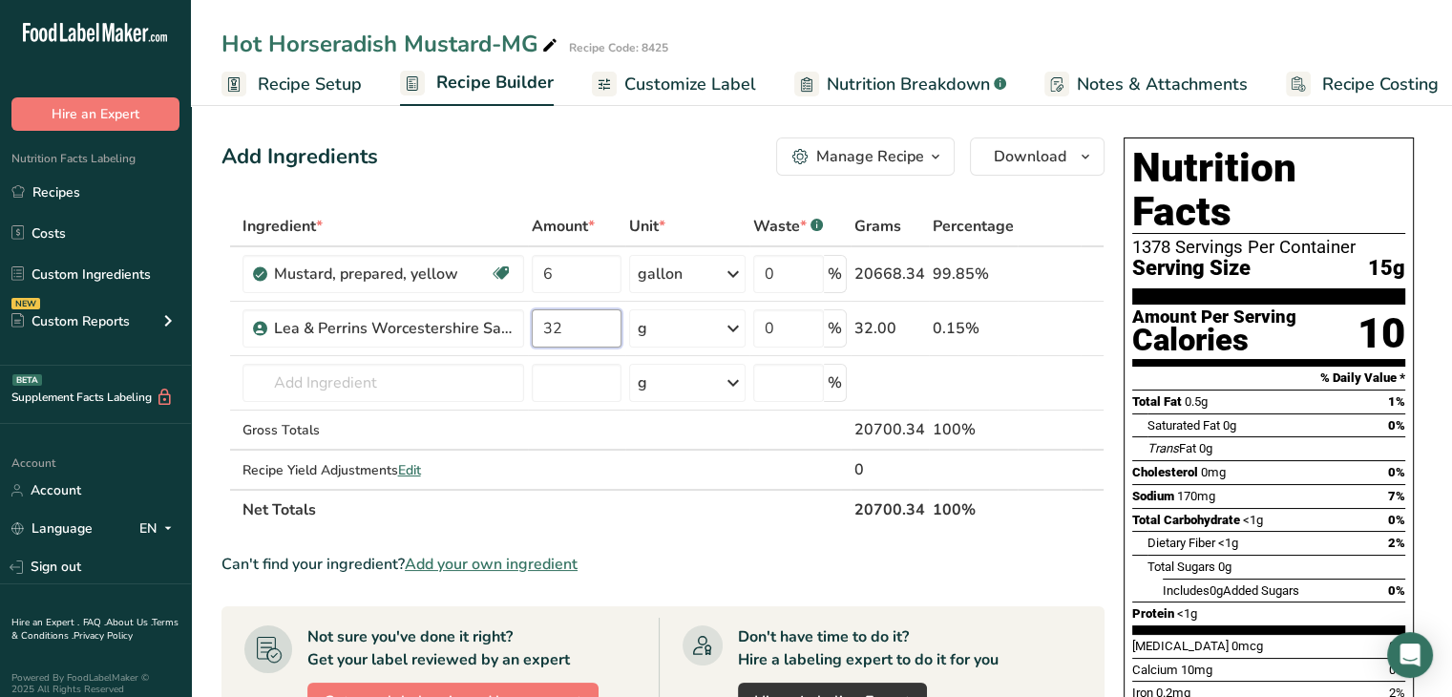
type input "32"
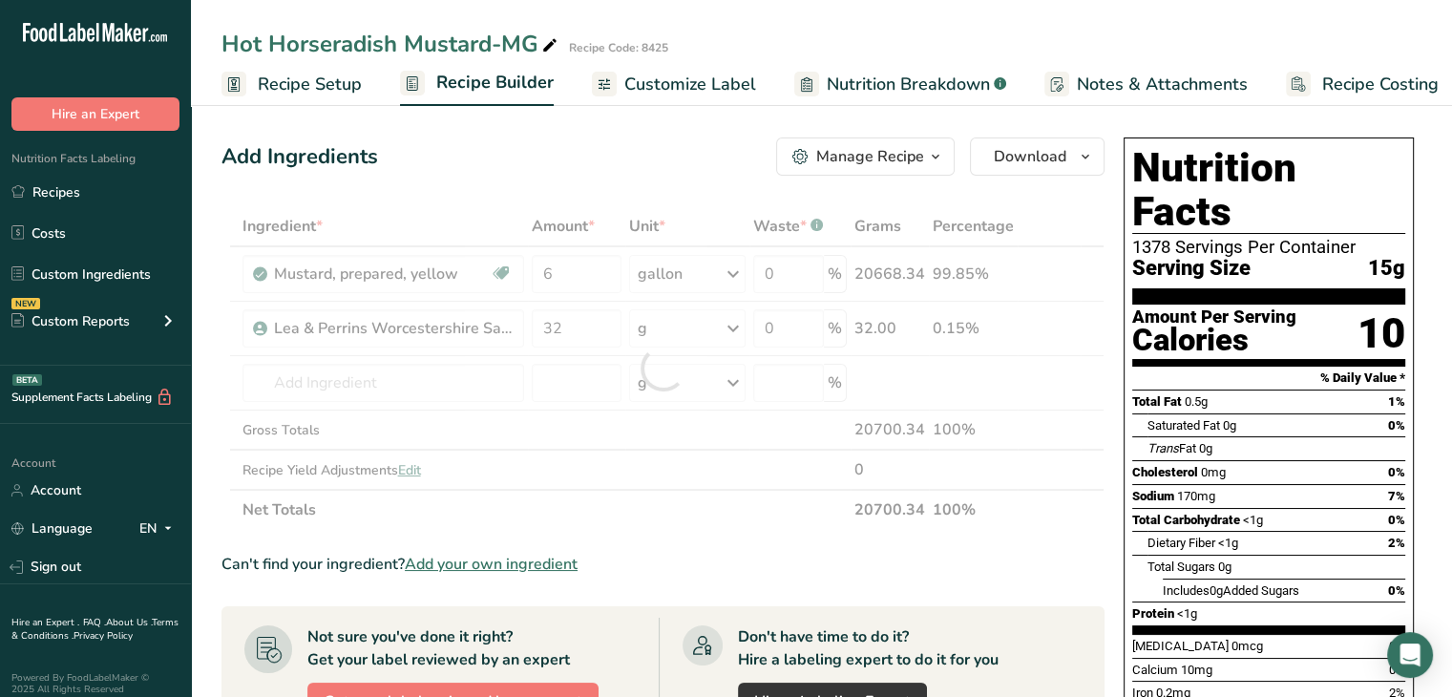
click at [736, 331] on div "Ingredient * Amount * Unit * Waste * .a-a{fill:#347362;}.b-a{fill:#fff;} Grams …" at bounding box center [663, 368] width 883 height 324
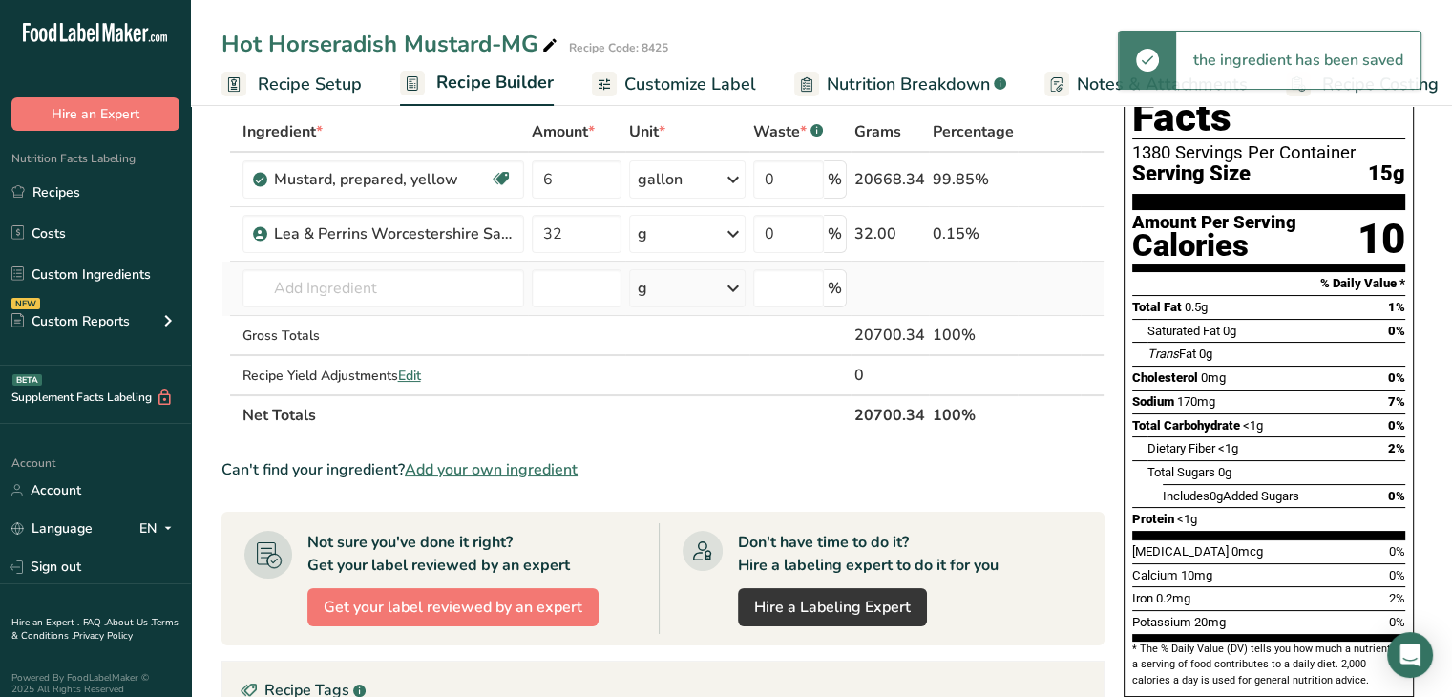
scroll to position [95, 0]
click at [739, 242] on icon at bounding box center [733, 233] width 23 height 34
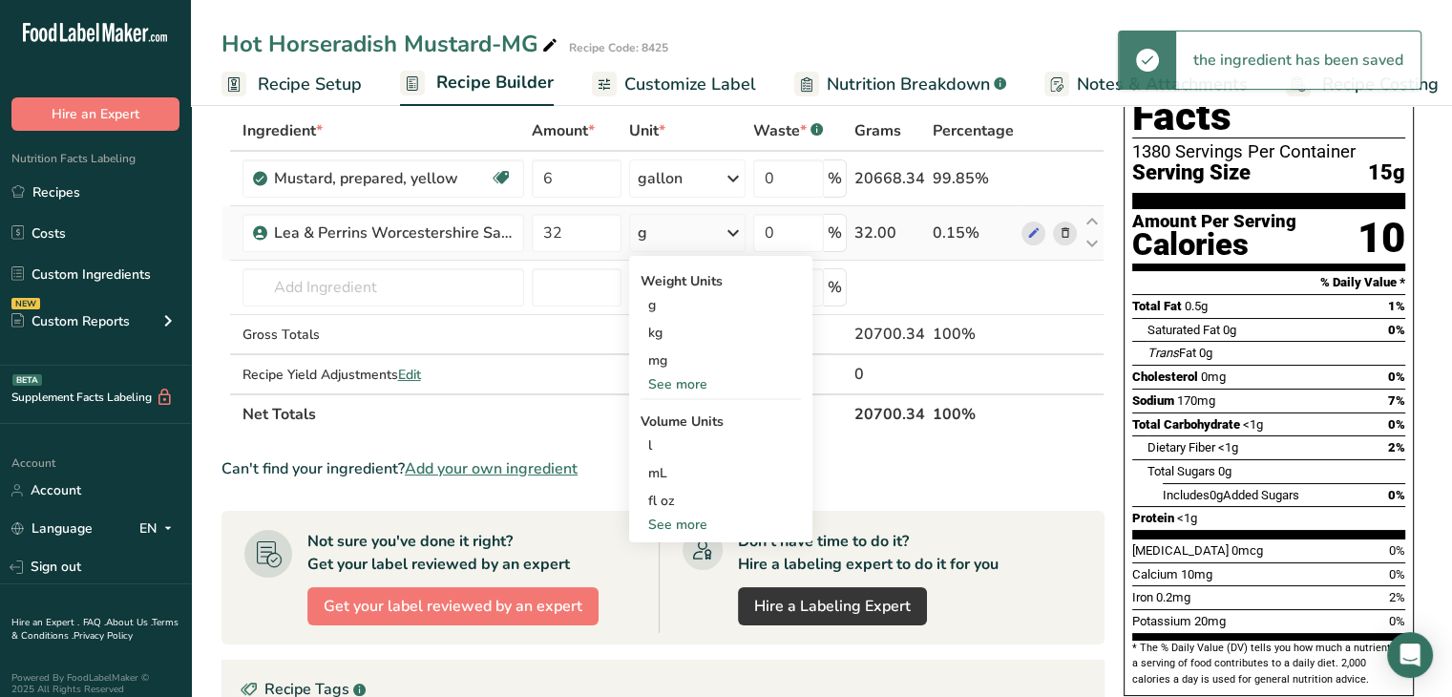
click at [666, 522] on div "See more" at bounding box center [721, 525] width 160 height 20
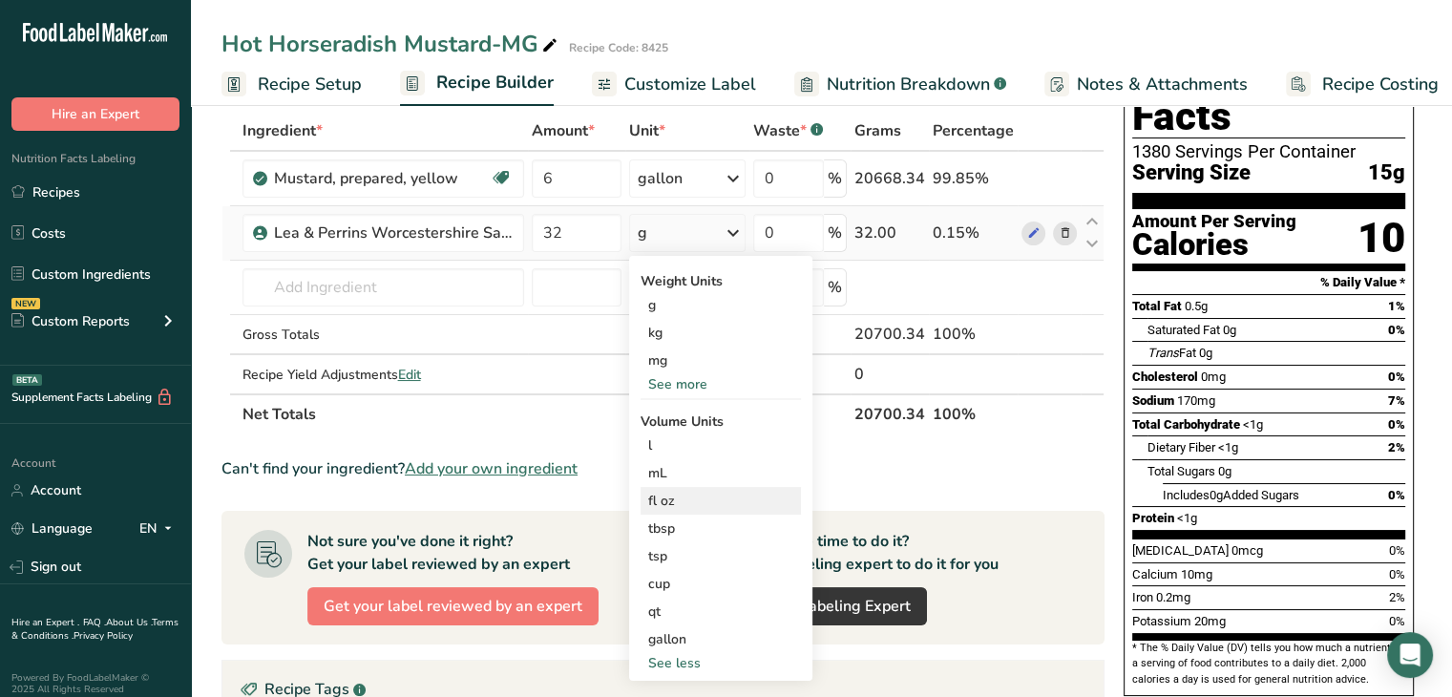
click at [674, 505] on div "fl oz" at bounding box center [720, 501] width 145 height 20
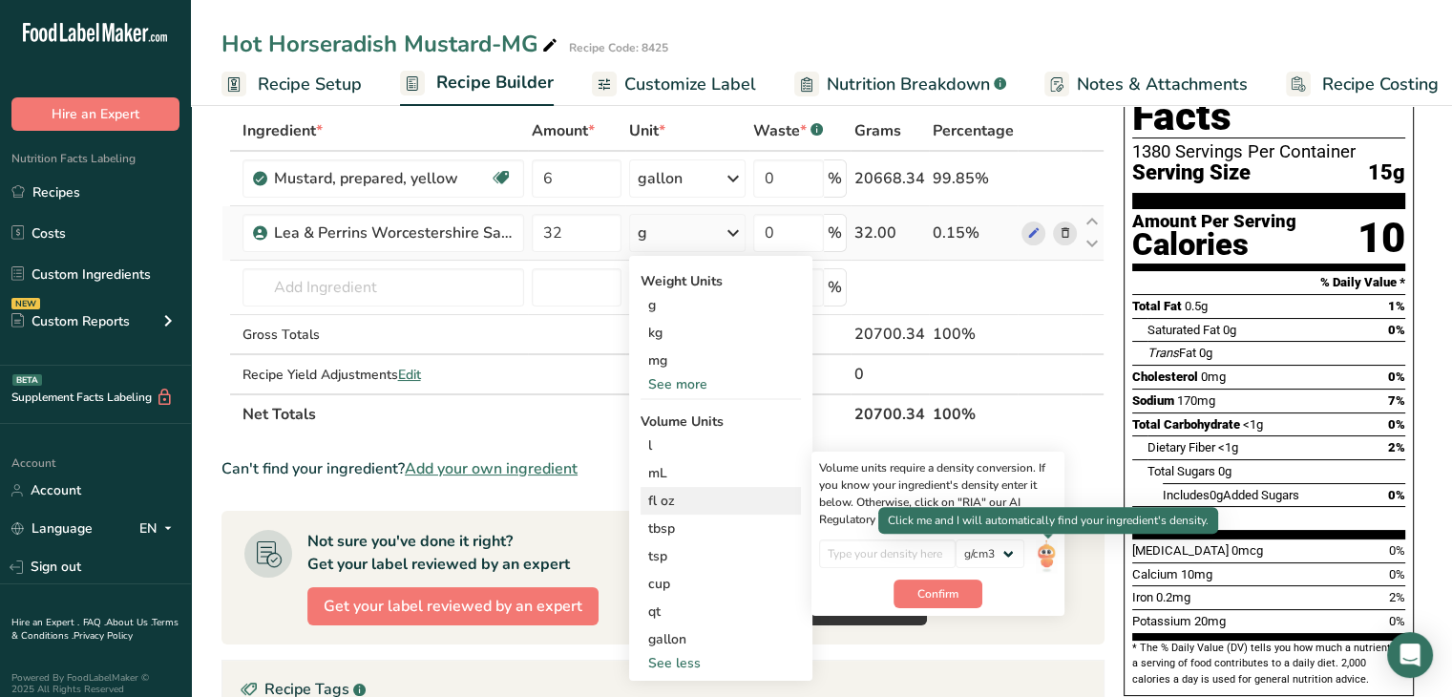
click at [1047, 552] on img at bounding box center [1046, 555] width 21 height 33
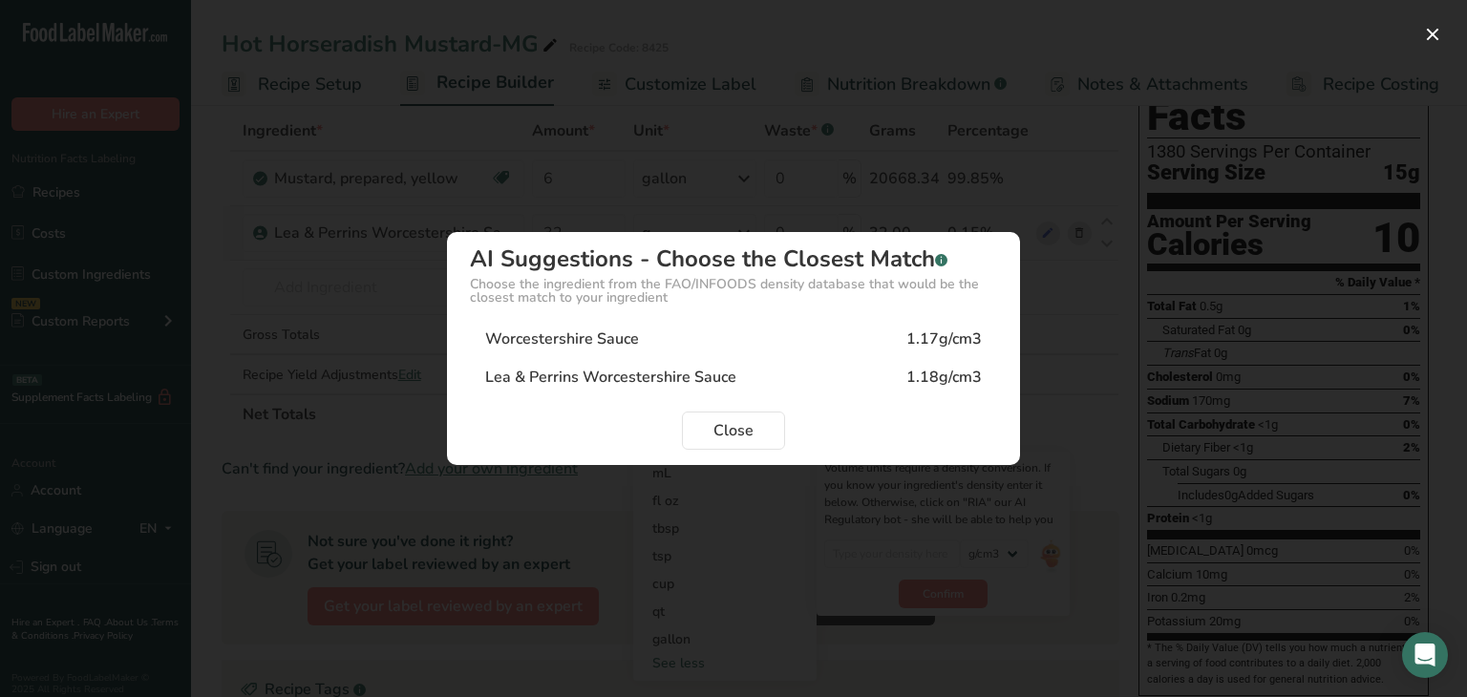
click at [733, 377] on div "Lea & Perrins Worcestershire Sauce 1.18g/cm3" at bounding box center [733, 377] width 527 height 38
type input "1.18"
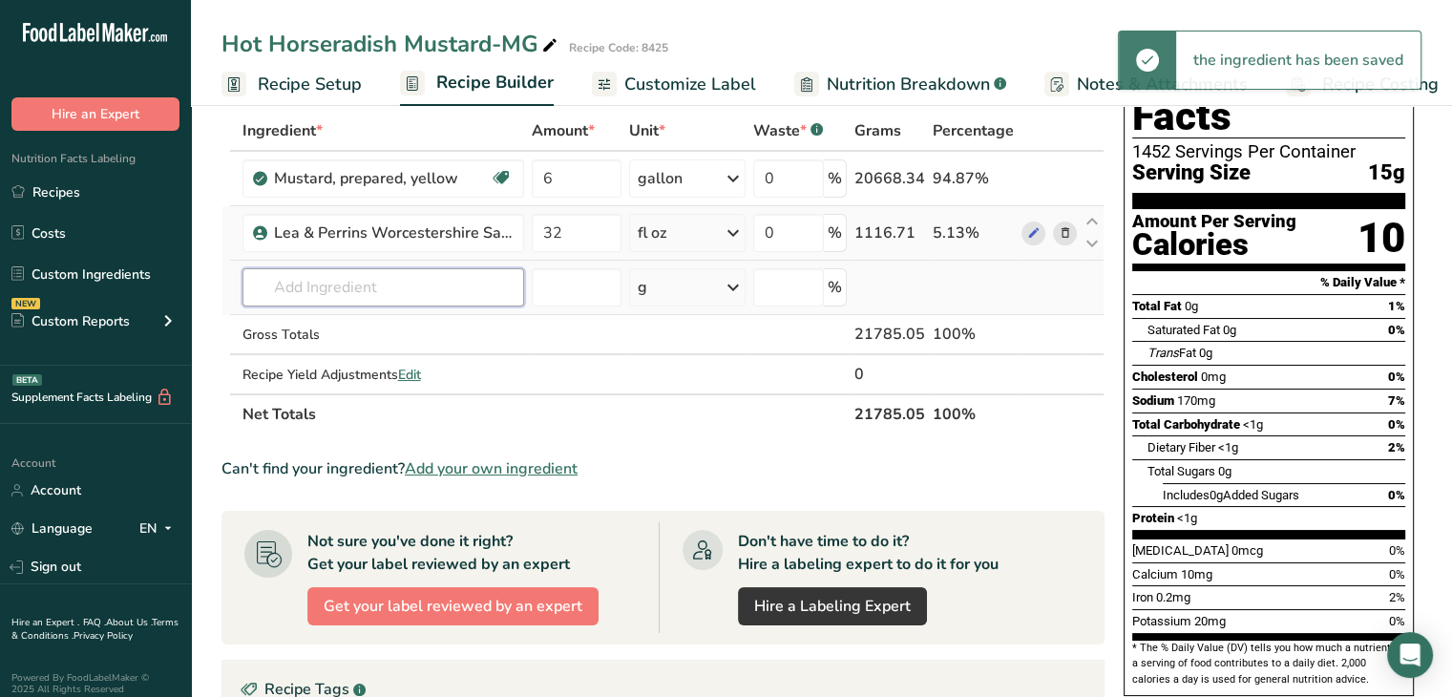
click at [385, 293] on input "text" at bounding box center [384, 287] width 282 height 38
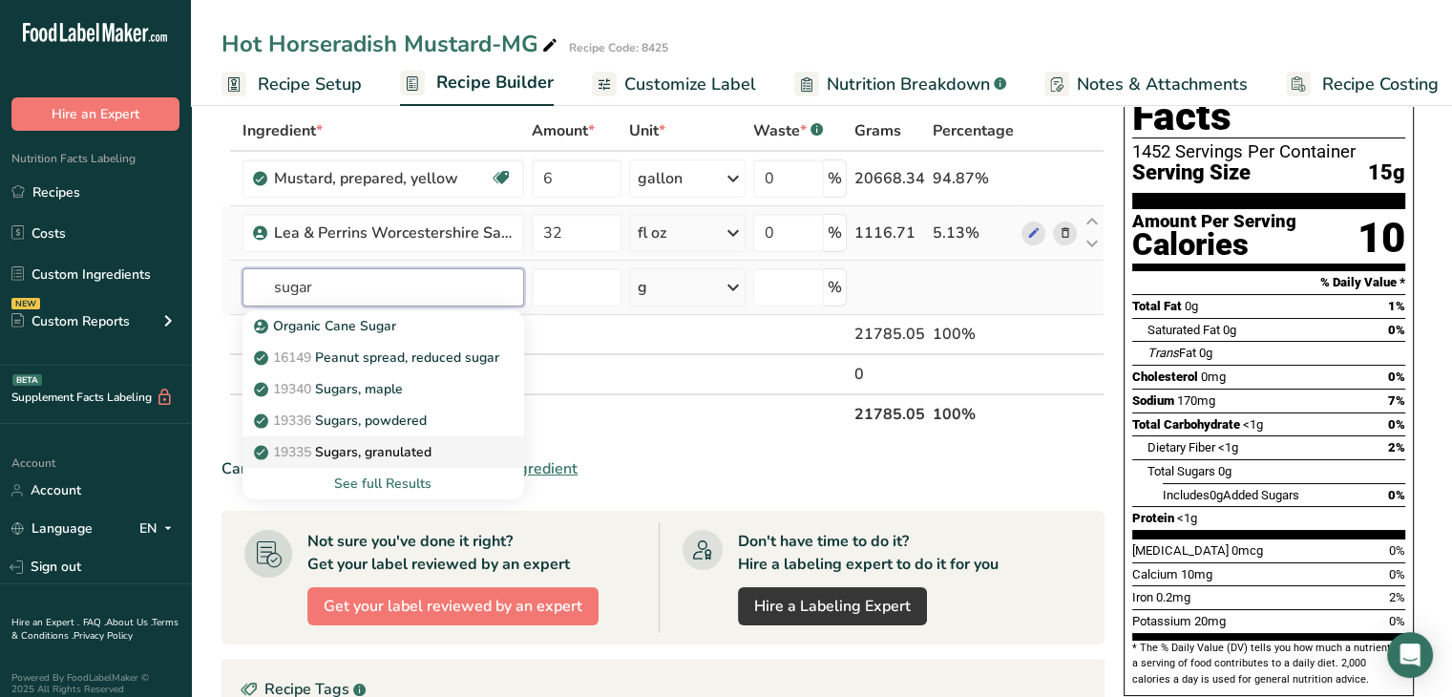
type input "sugar"
click at [318, 448] on p "19335 [GEOGRAPHIC_DATA], granulated" at bounding box center [345, 452] width 174 height 20
type input "Sugars, granulated"
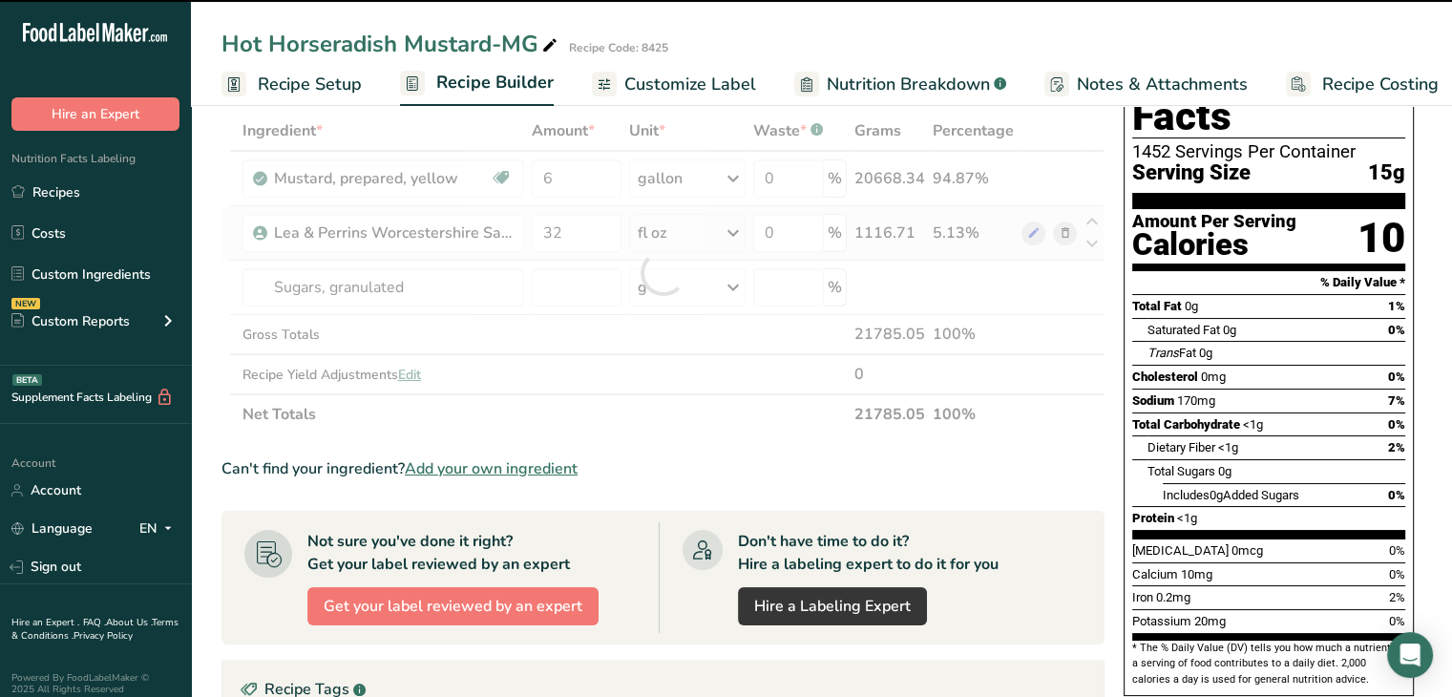
type input "0"
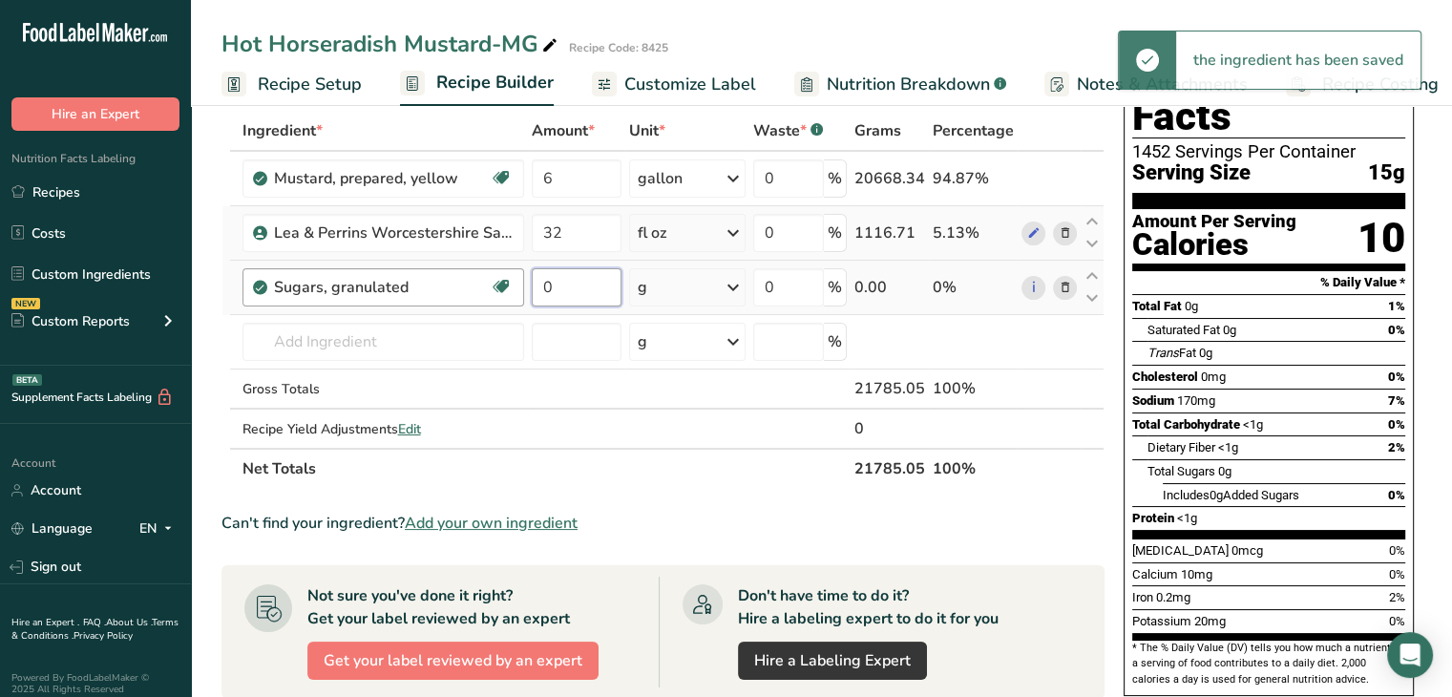
drag, startPoint x: 561, startPoint y: 294, endPoint x: 516, endPoint y: 297, distance: 45.9
click at [516, 297] on tr "Sugars, granulated Dairy free Gluten free Vegan Vegetarian Soy free 0 g Portion…" at bounding box center [662, 288] width 881 height 54
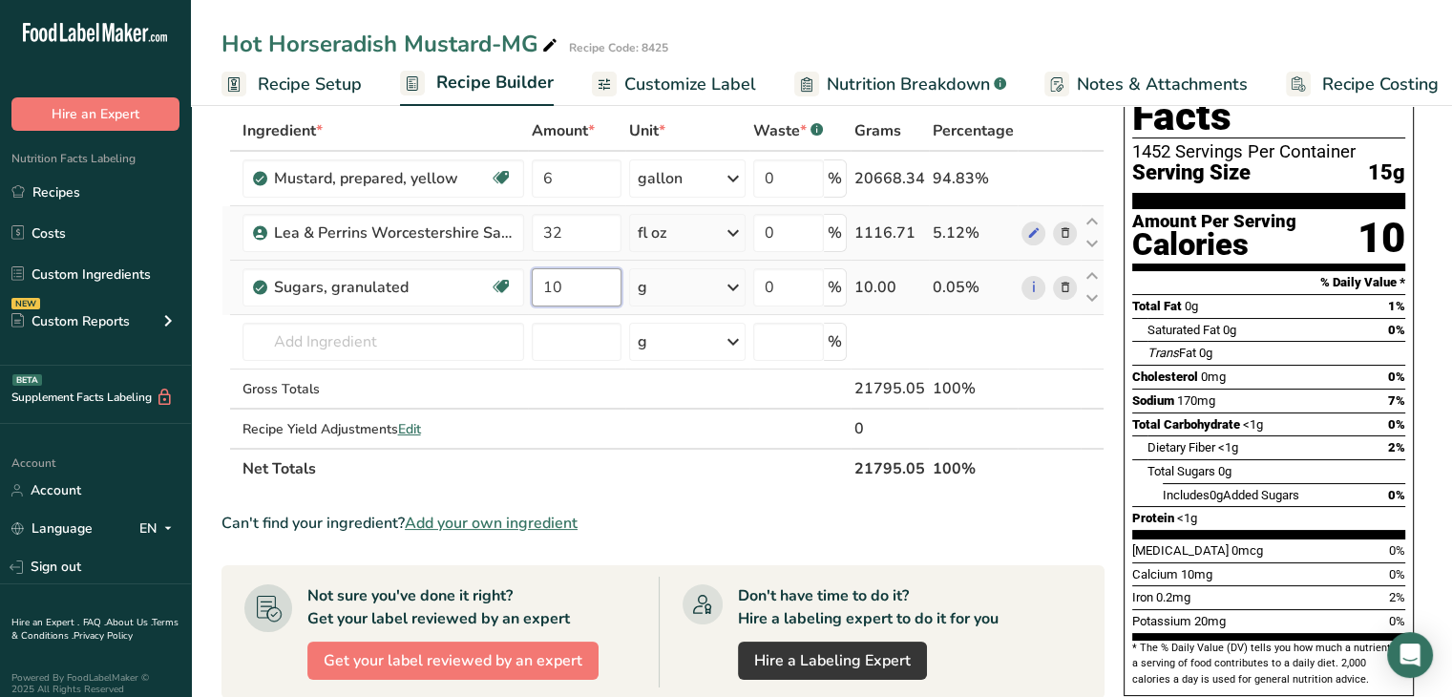
type input "10"
click at [742, 291] on div "Ingredient * Amount * Unit * Waste * .a-a{fill:#347362;}.b-a{fill:#fff;} Grams …" at bounding box center [663, 300] width 883 height 378
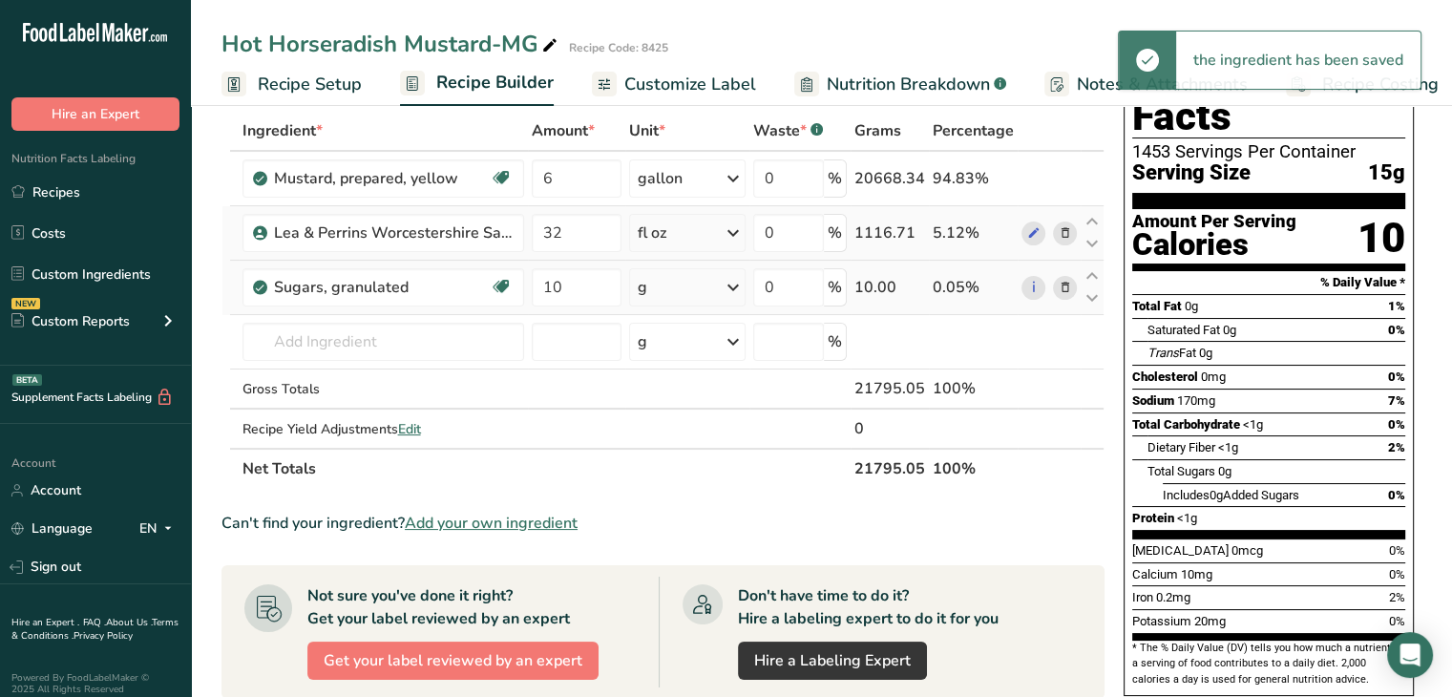
click at [735, 286] on icon at bounding box center [733, 287] width 23 height 34
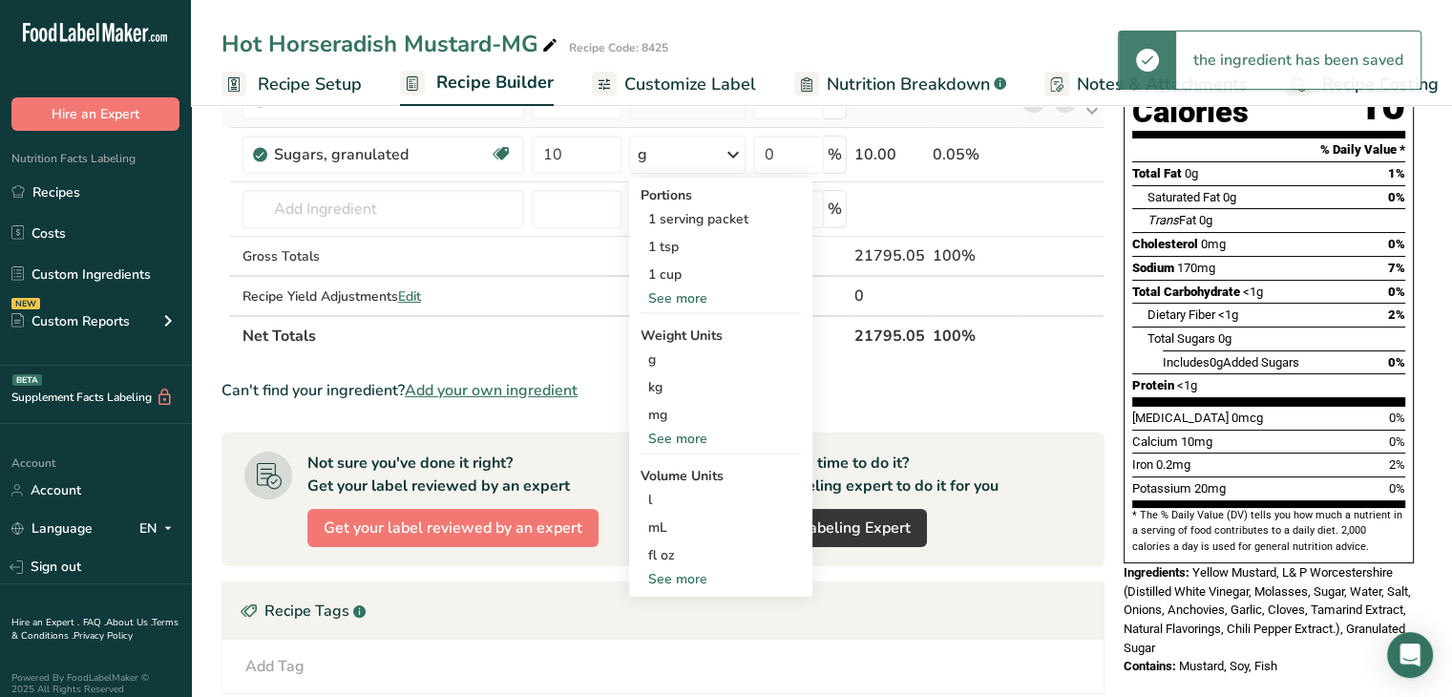
scroll to position [286, 0]
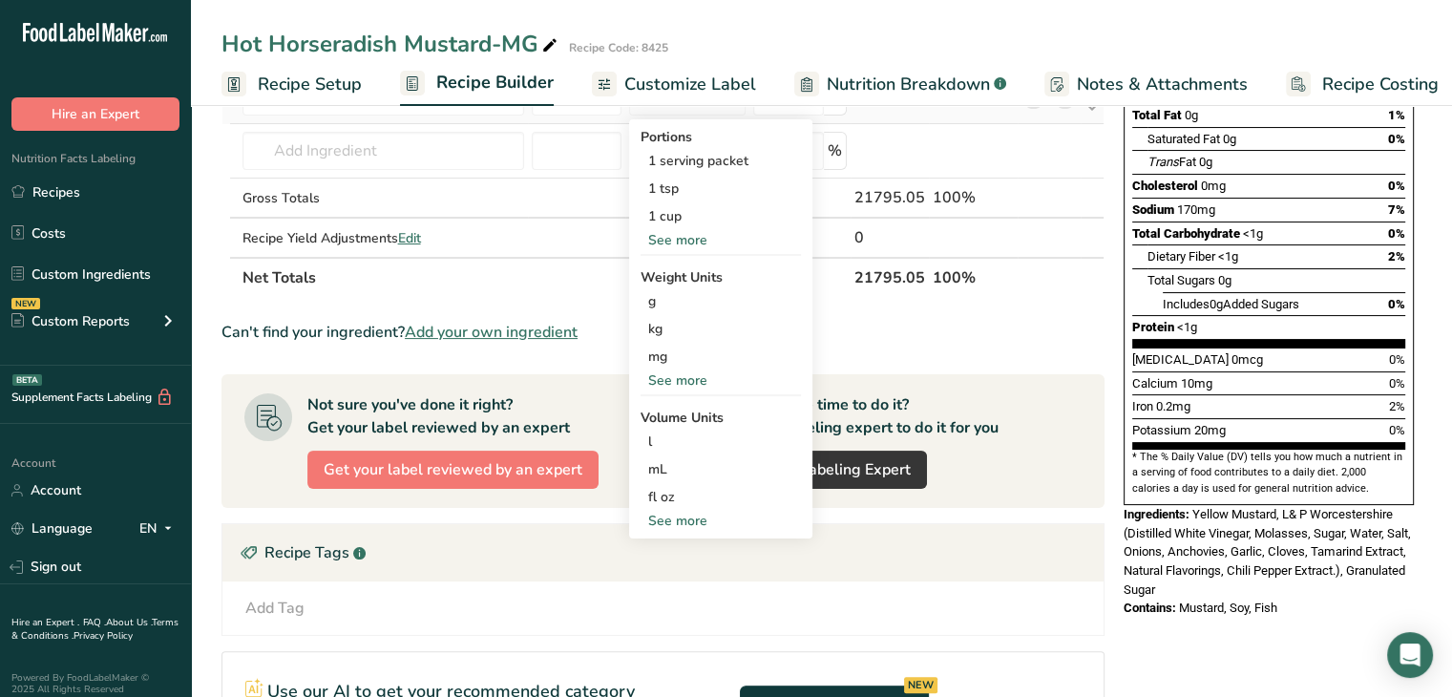
click at [685, 383] on div "See more" at bounding box center [721, 380] width 160 height 20
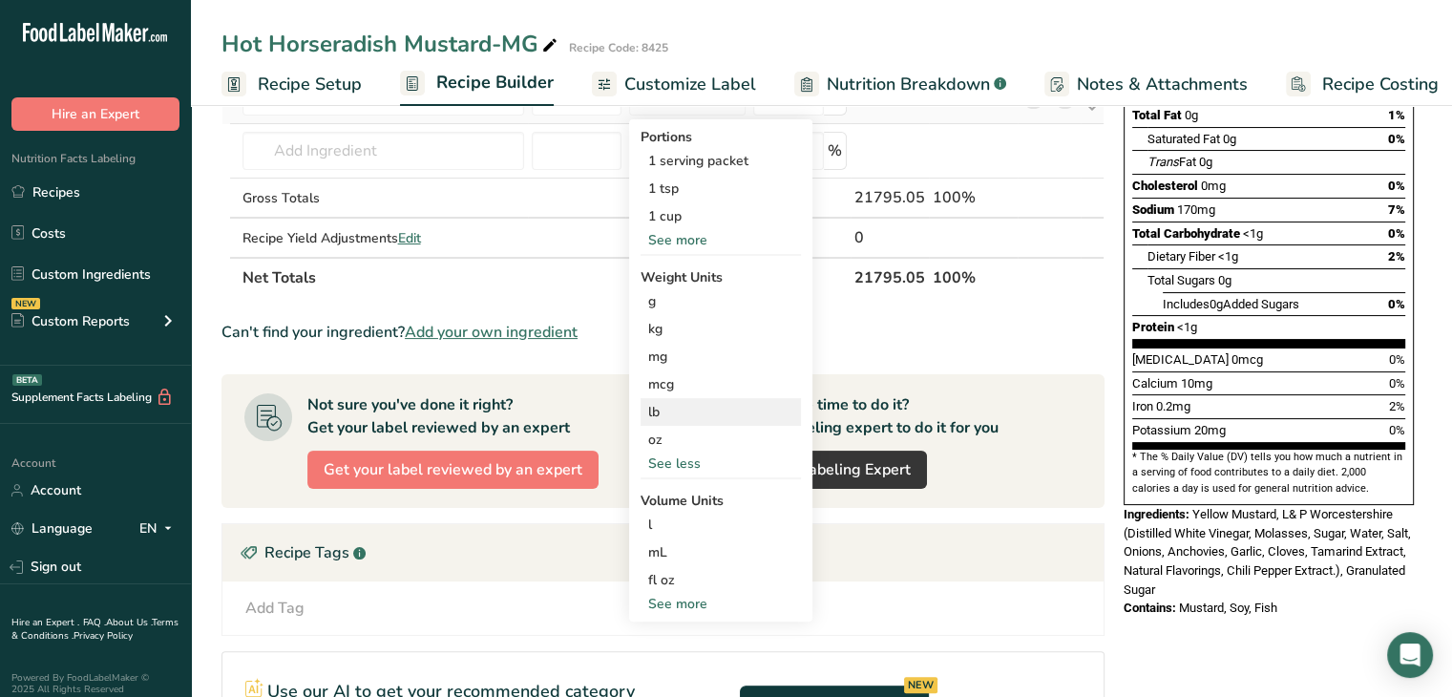
click at [687, 415] on div "lb" at bounding box center [721, 412] width 160 height 28
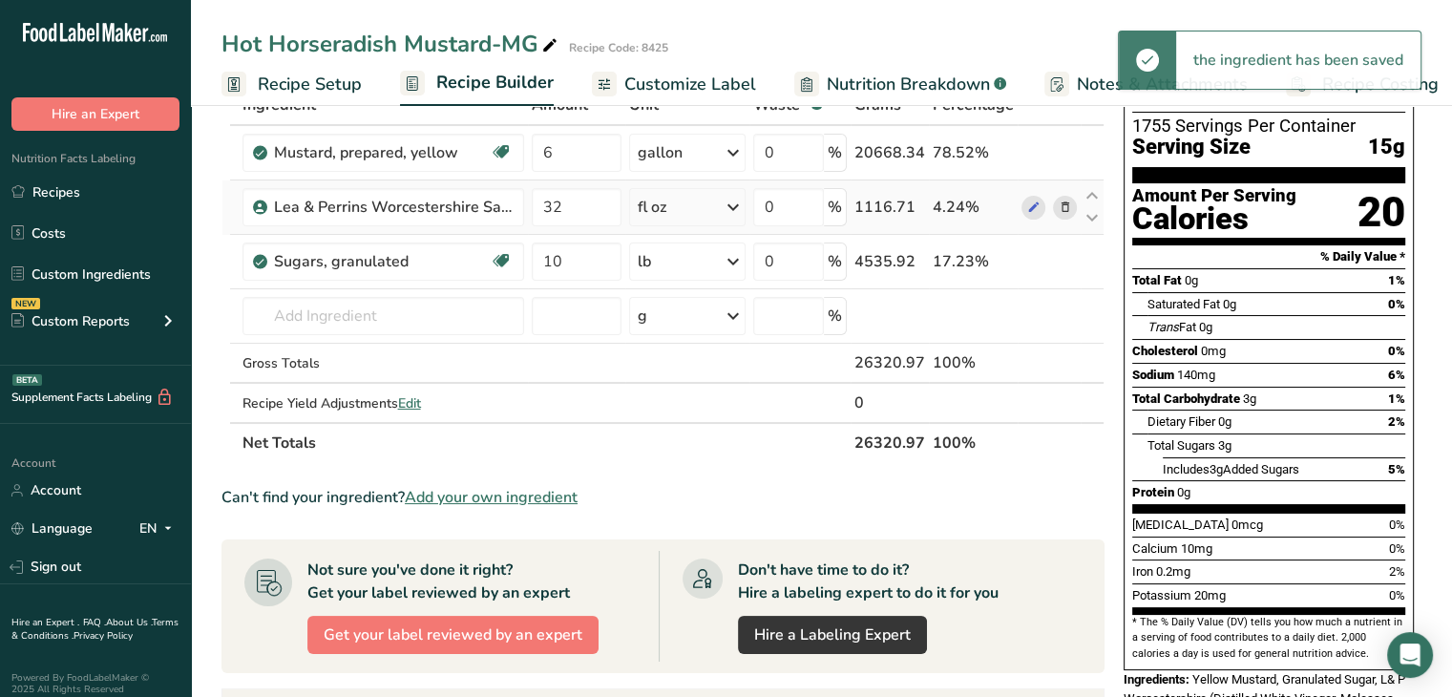
scroll to position [95, 0]
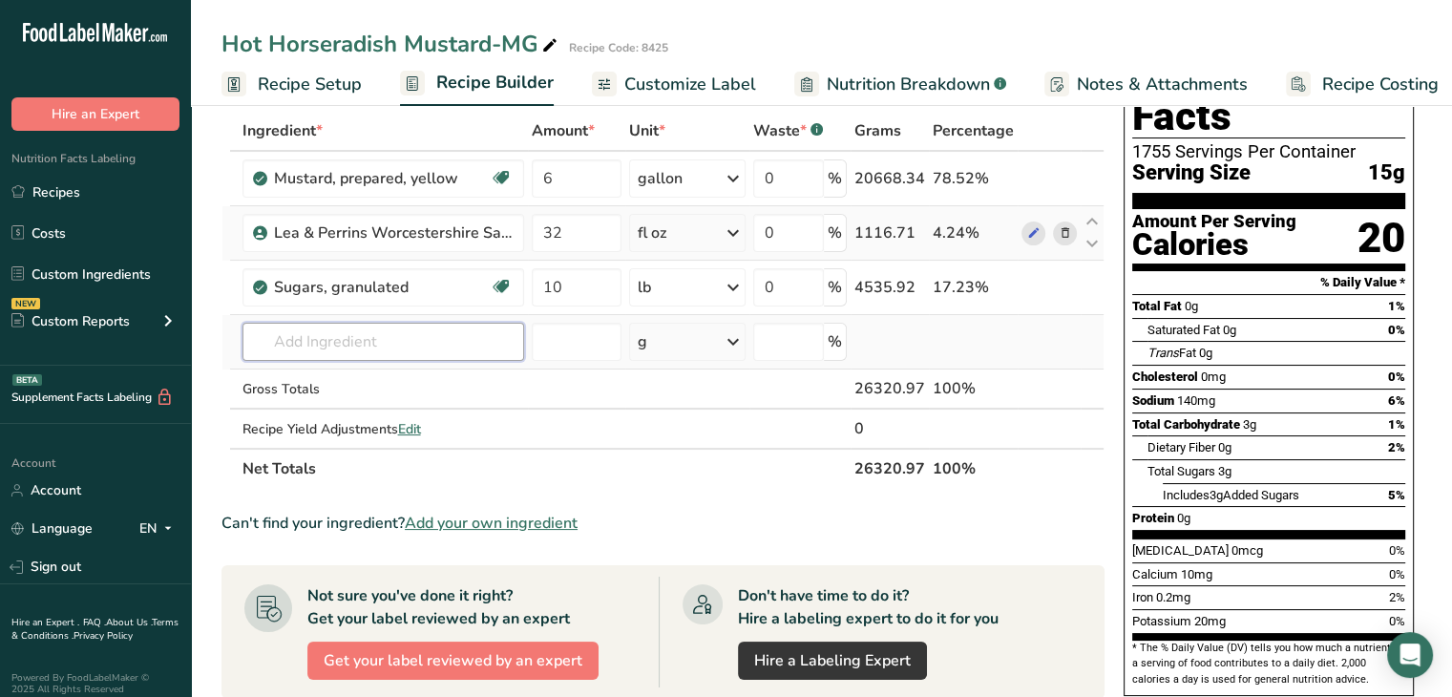
click at [336, 341] on input "text" at bounding box center [384, 342] width 282 height 38
type input "light brown sugar"
click at [330, 378] on p "Light Brown Sugar" at bounding box center [323, 380] width 131 height 20
type input "Light Brown Sugar"
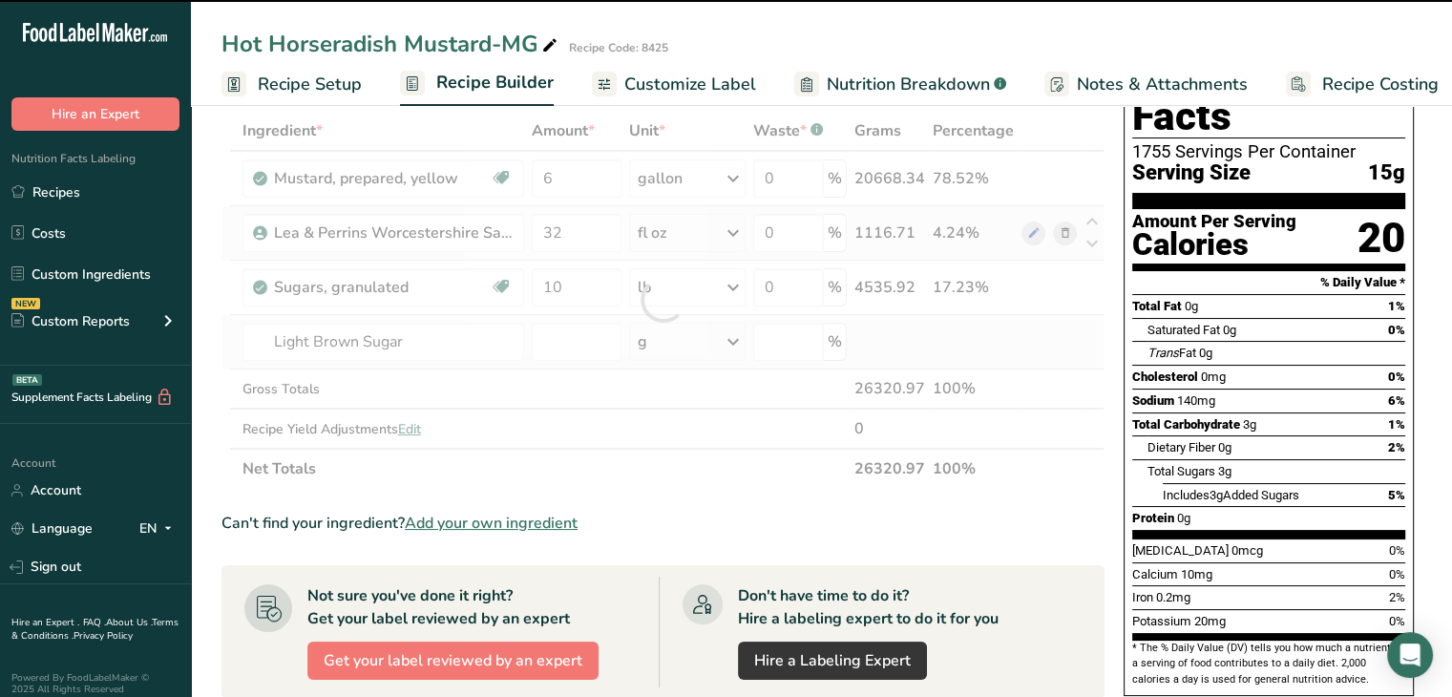
type input "0"
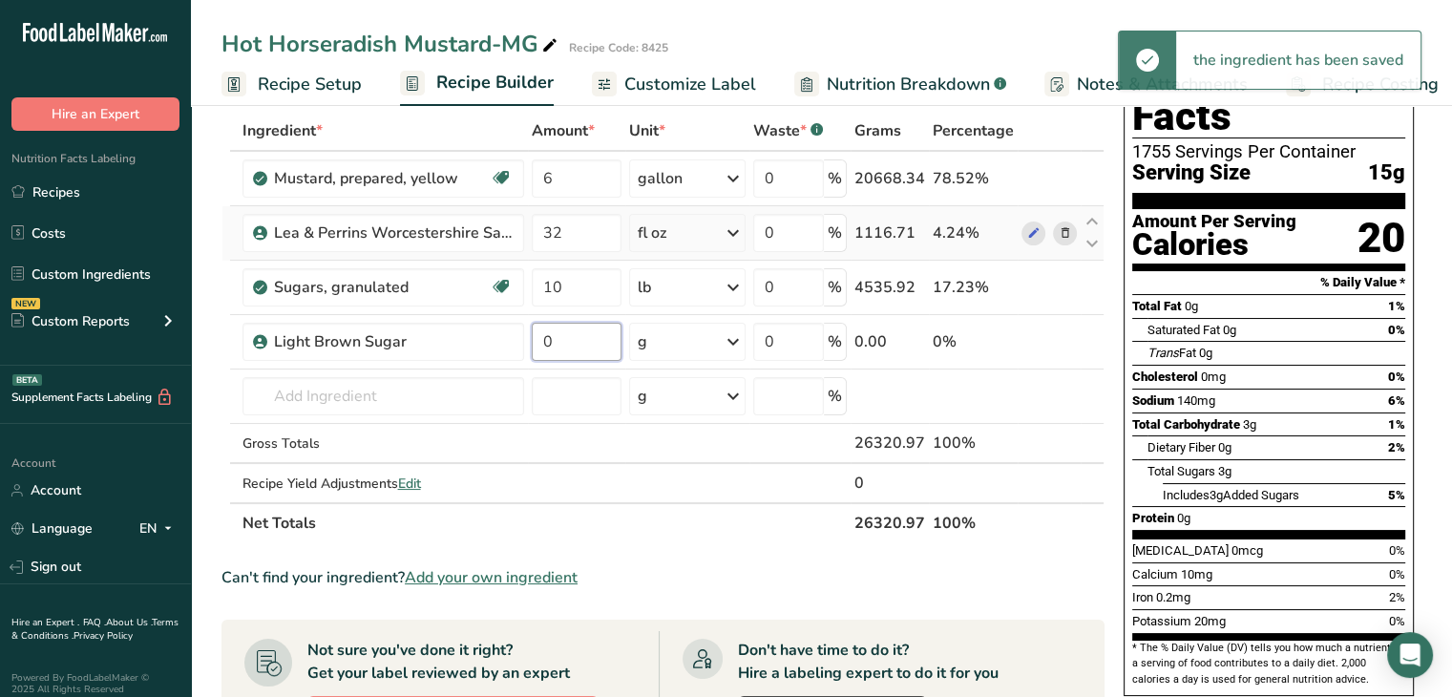
drag, startPoint x: 575, startPoint y: 346, endPoint x: 523, endPoint y: 346, distance: 51.6
click at [523, 346] on tr "Light Brown Sugar 0 g Weight Units g kg mg See more Volume Units l Volume units…" at bounding box center [662, 342] width 881 height 54
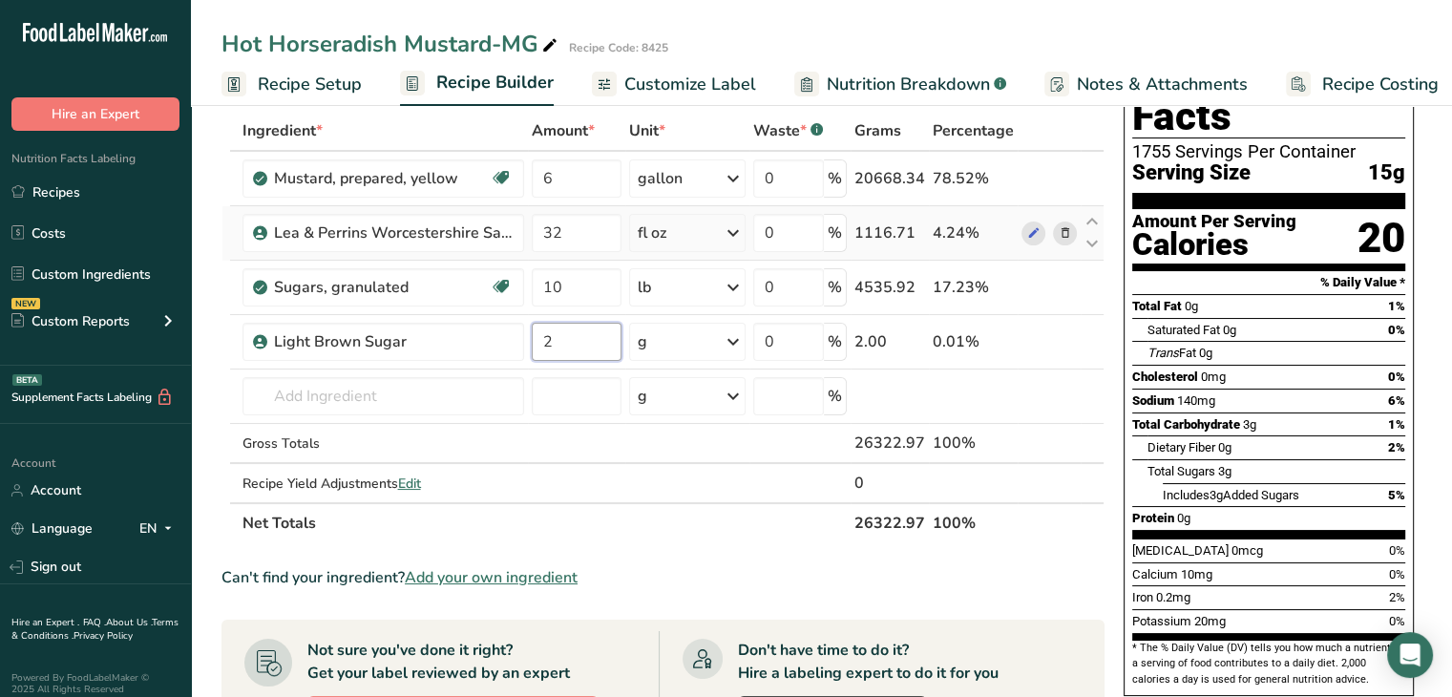
type input "2"
click at [733, 341] on div "Ingredient * Amount * Unit * Waste * .a-a{fill:#347362;}.b-a{fill:#fff;} Grams …" at bounding box center [663, 327] width 883 height 433
click at [733, 341] on icon at bounding box center [733, 342] width 23 height 34
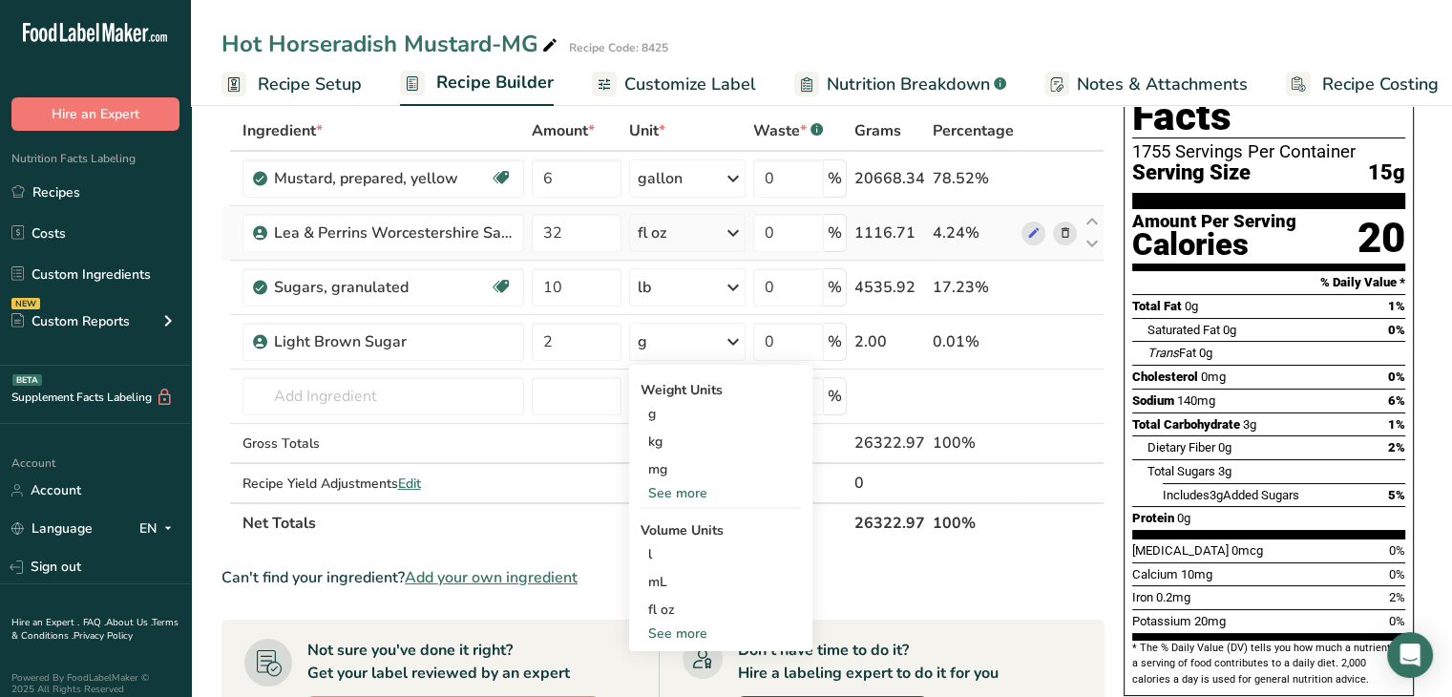
click at [699, 495] on div "See more" at bounding box center [721, 493] width 160 height 20
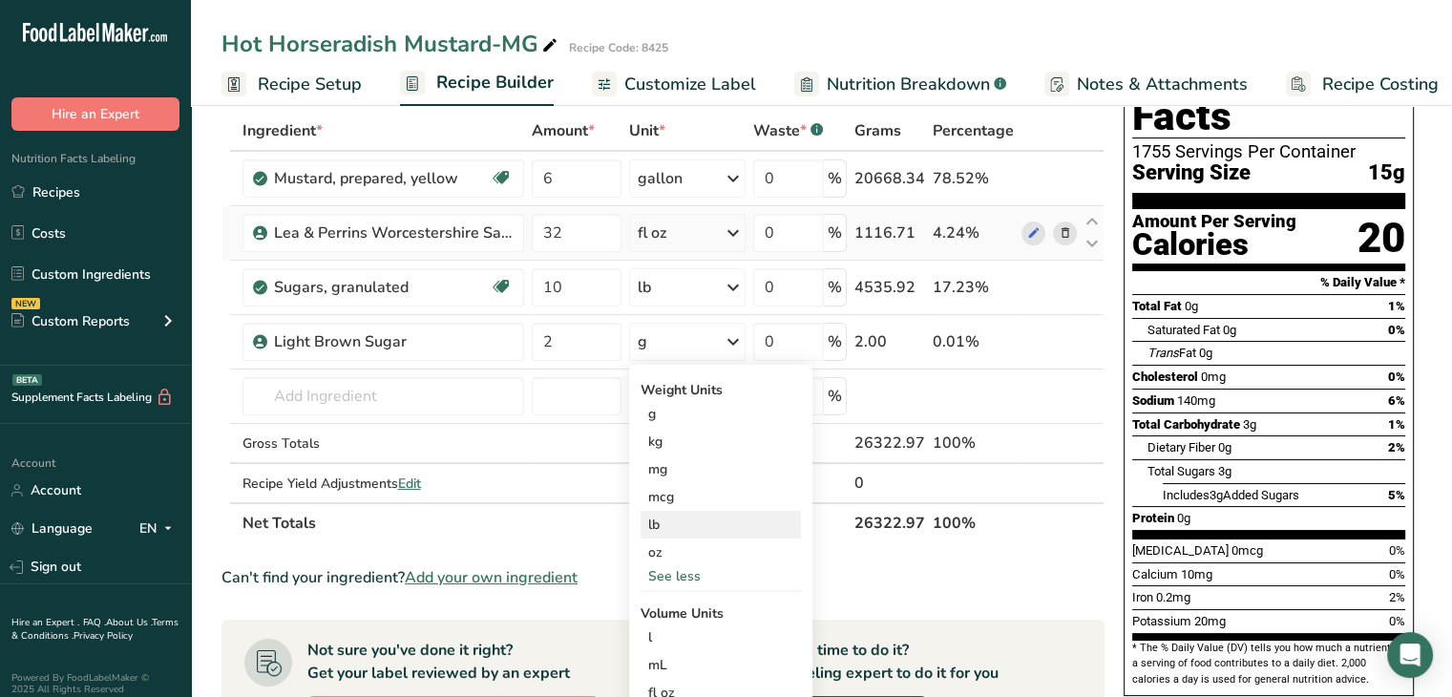
click at [718, 528] on div "lb" at bounding box center [721, 525] width 160 height 28
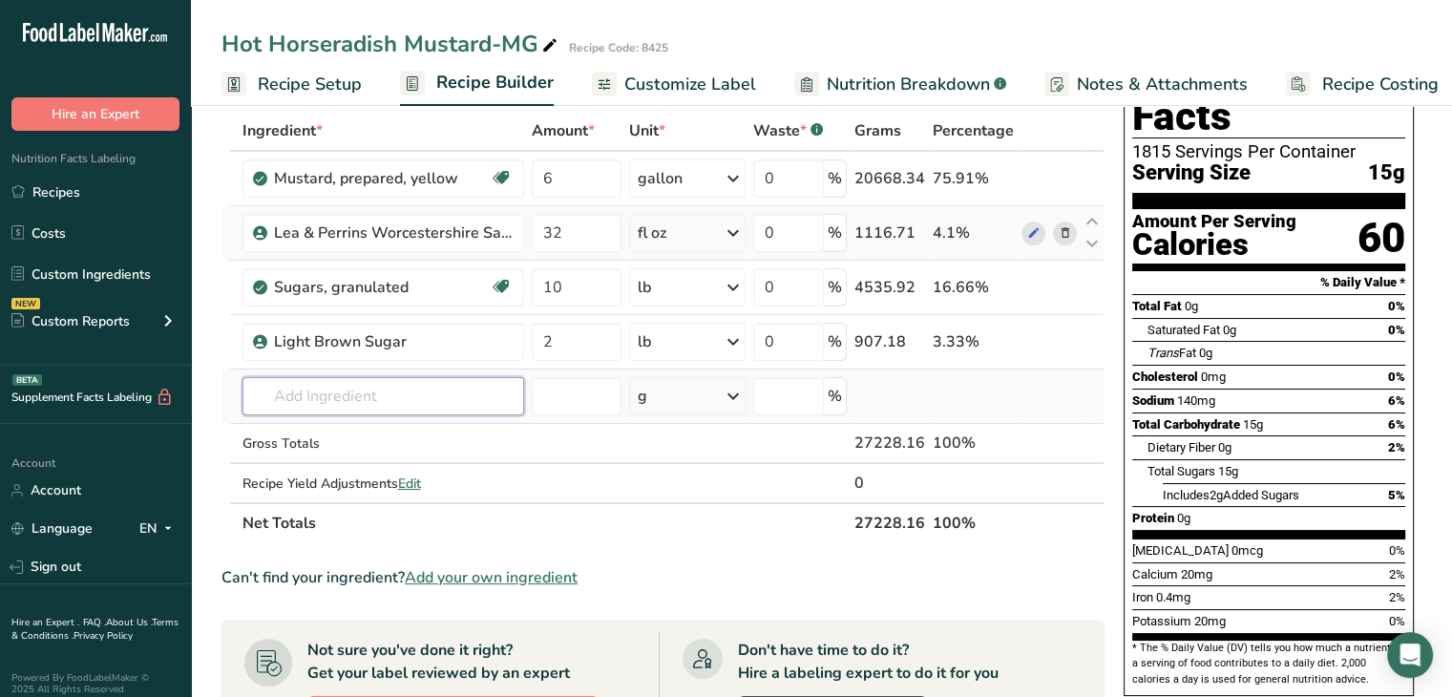
click at [333, 398] on input "text" at bounding box center [384, 396] width 282 height 38
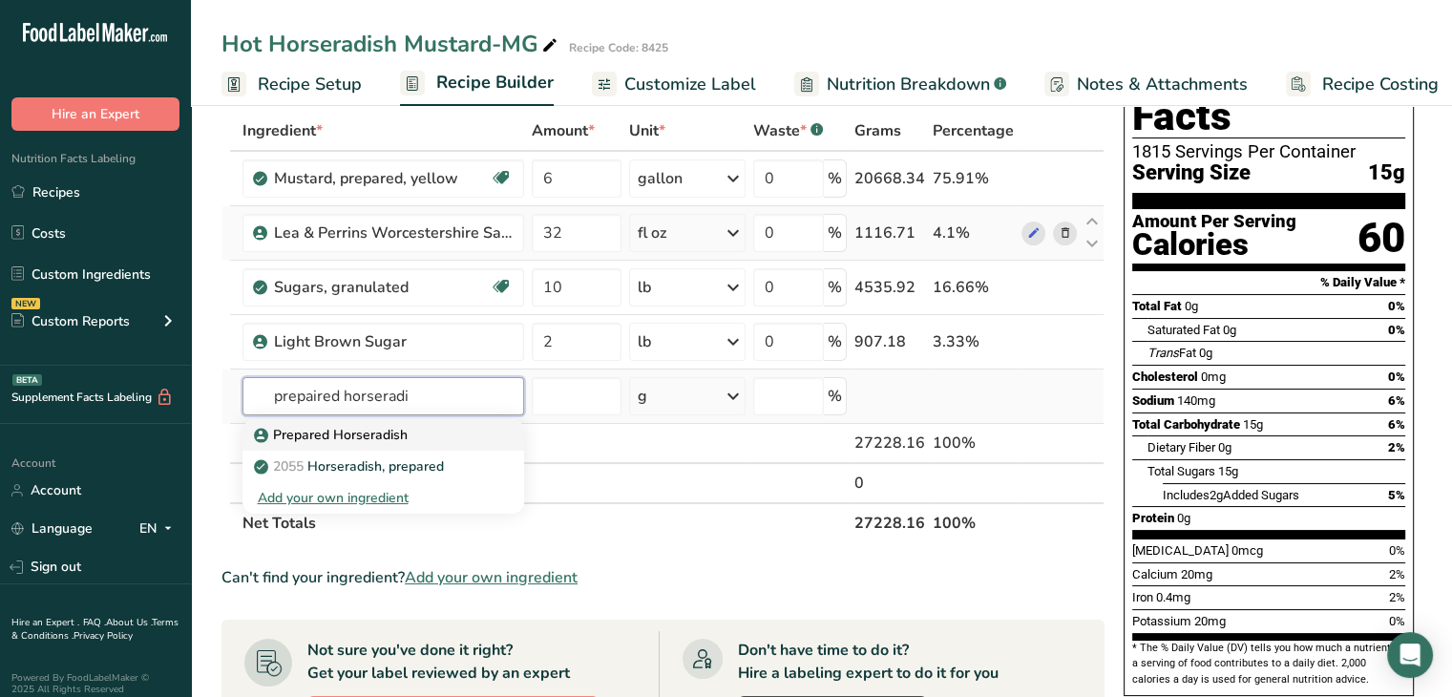
type input "prepaired horseradi"
click at [350, 429] on p "Prepared Horseradish" at bounding box center [333, 435] width 150 height 20
type input "Prepared Horseradish"
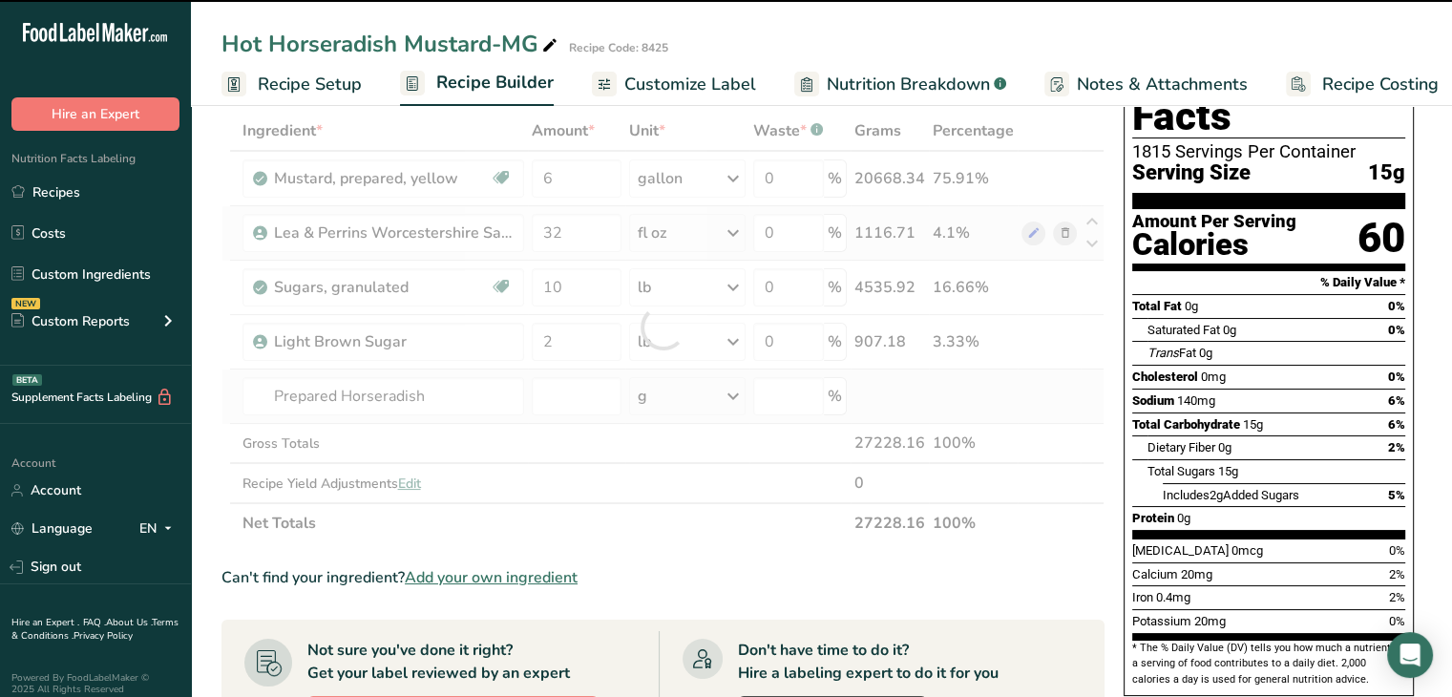
type input "0"
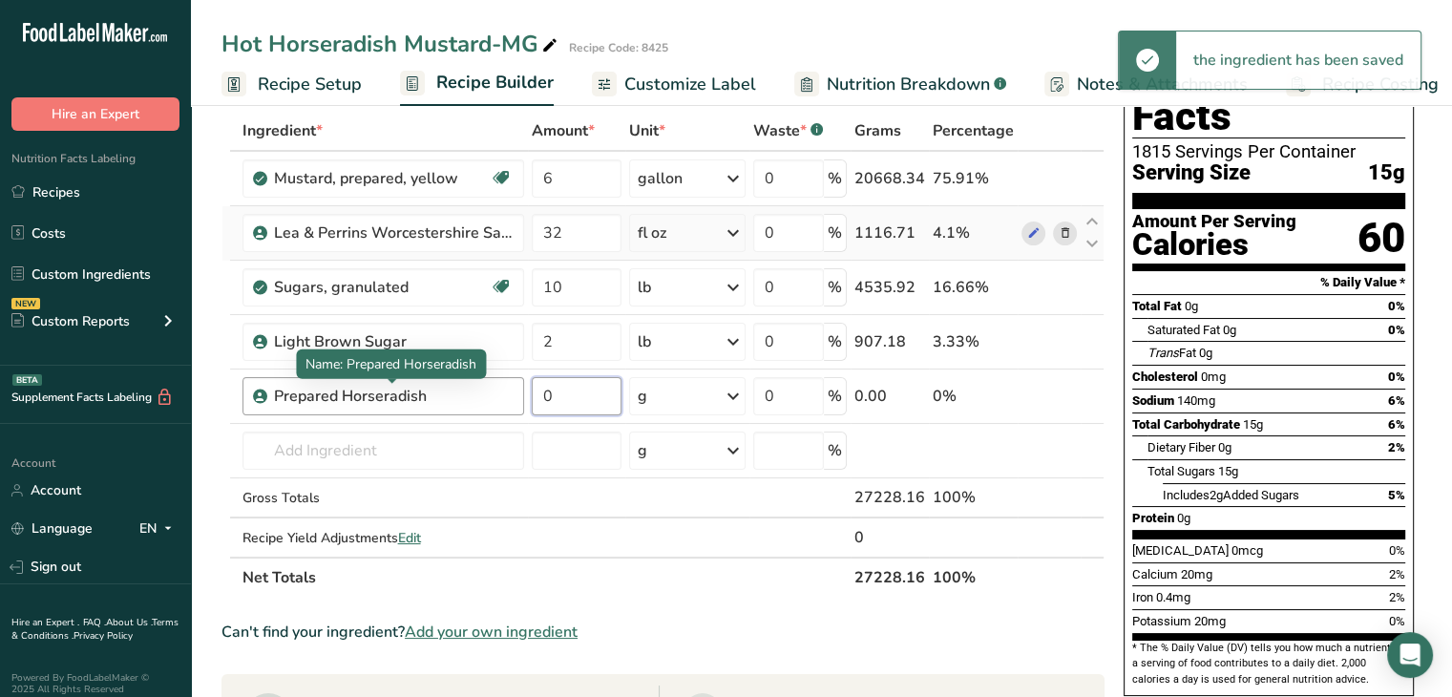
drag, startPoint x: 560, startPoint y: 397, endPoint x: 504, endPoint y: 399, distance: 56.4
click at [504, 399] on tr "Prepared Horseradish 0 g Weight Units g kg mg See more Volume Units l Volume un…" at bounding box center [662, 397] width 881 height 54
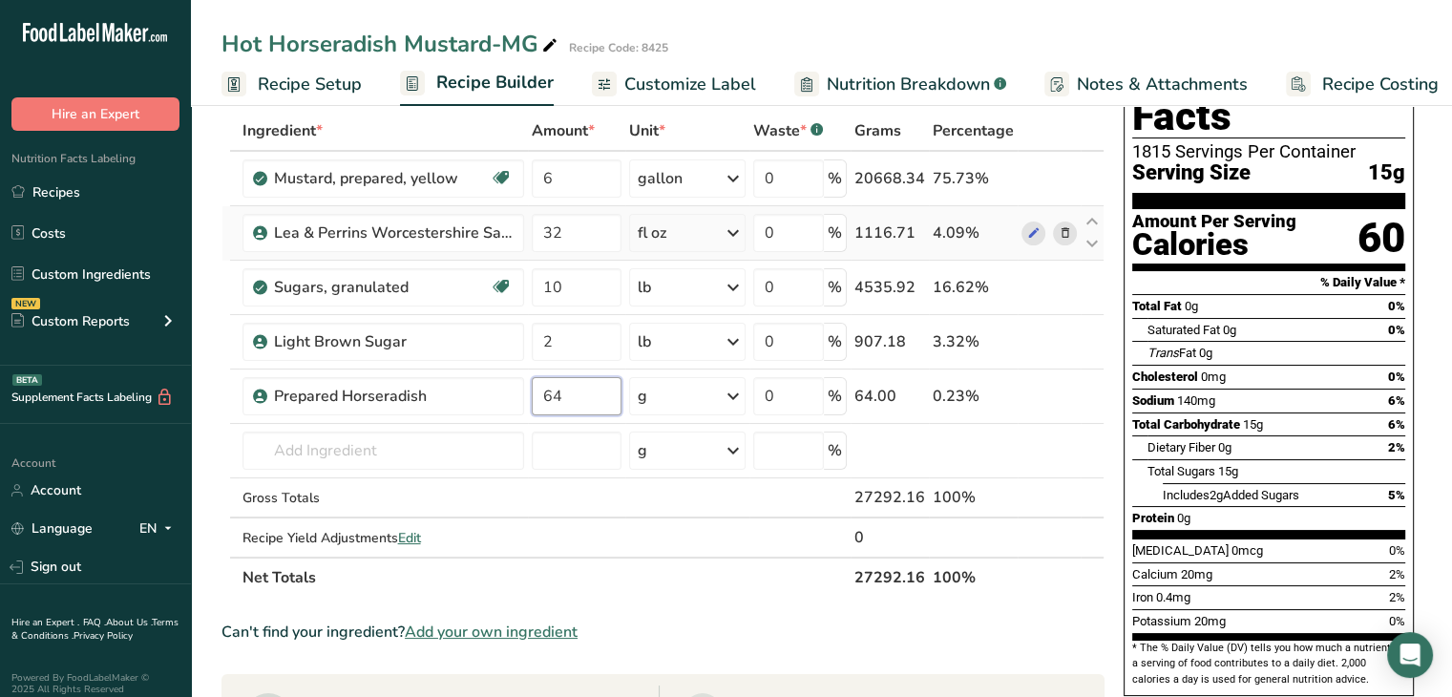
type input "64"
click at [730, 391] on div "Ingredient * Amount * Unit * Waste * .a-a{fill:#347362;}.b-a{fill:#fff;} Grams …" at bounding box center [663, 354] width 883 height 487
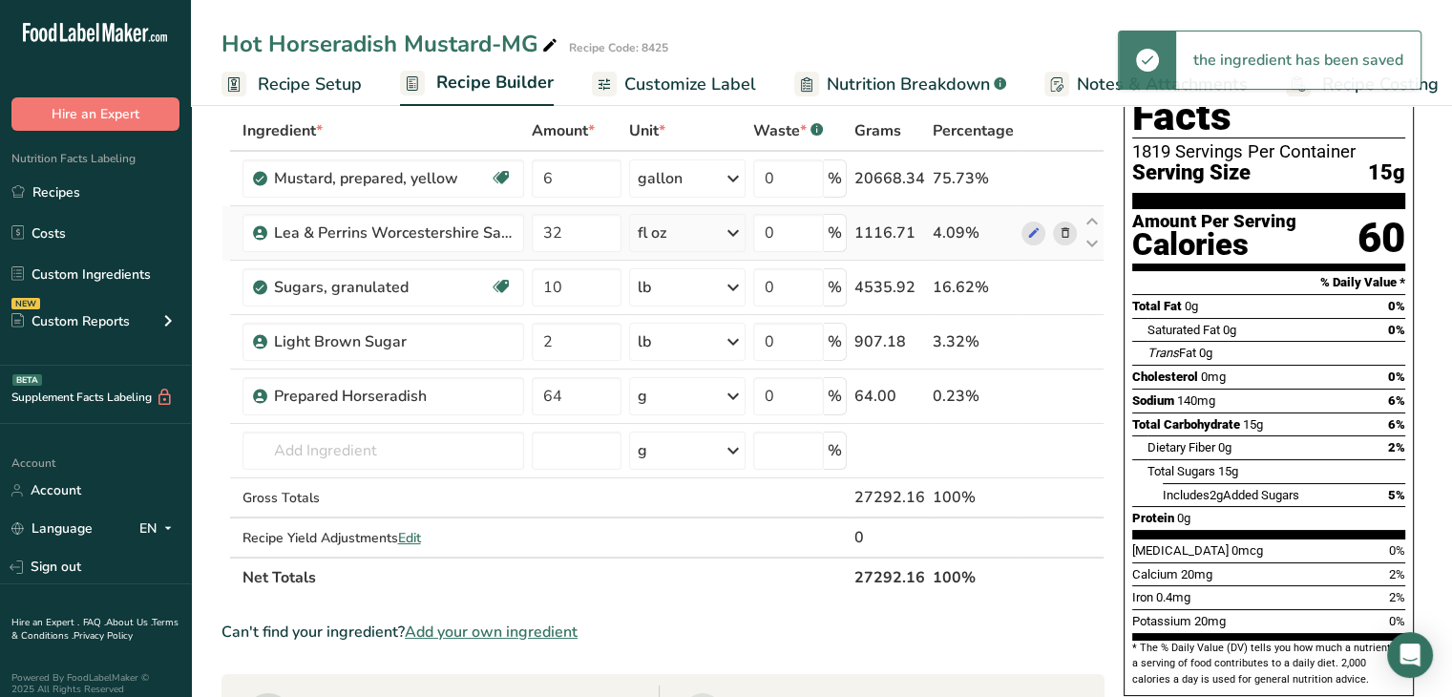
click at [737, 391] on icon at bounding box center [733, 396] width 23 height 34
click at [710, 660] on div "fl oz" at bounding box center [720, 664] width 145 height 20
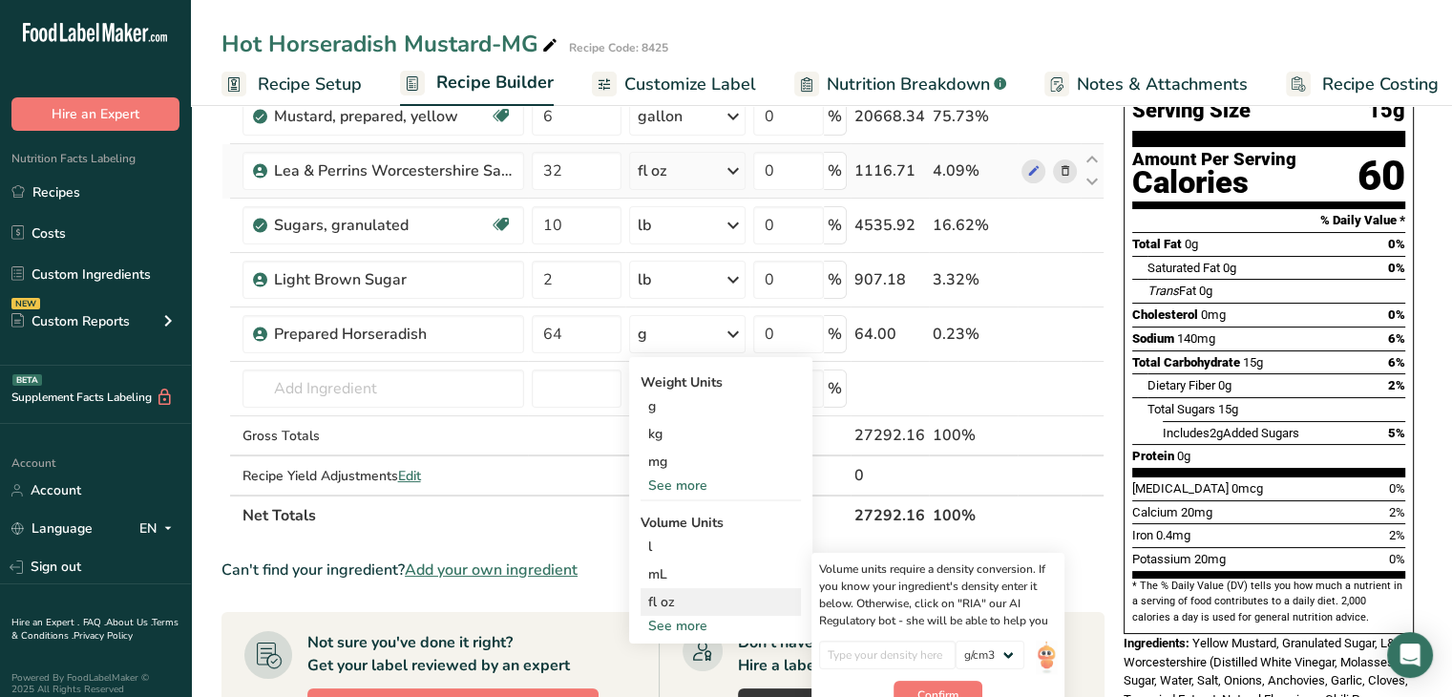
scroll to position [191, 0]
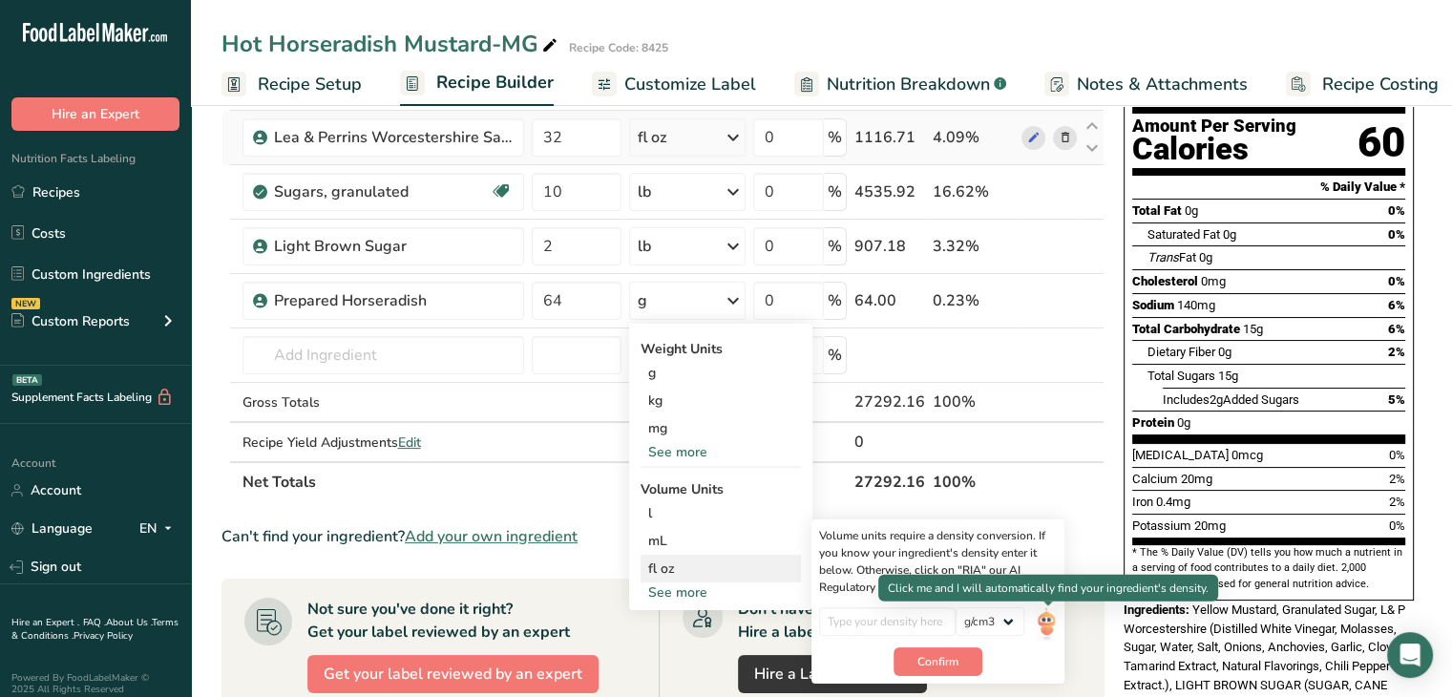
click at [1050, 619] on img at bounding box center [1046, 623] width 21 height 33
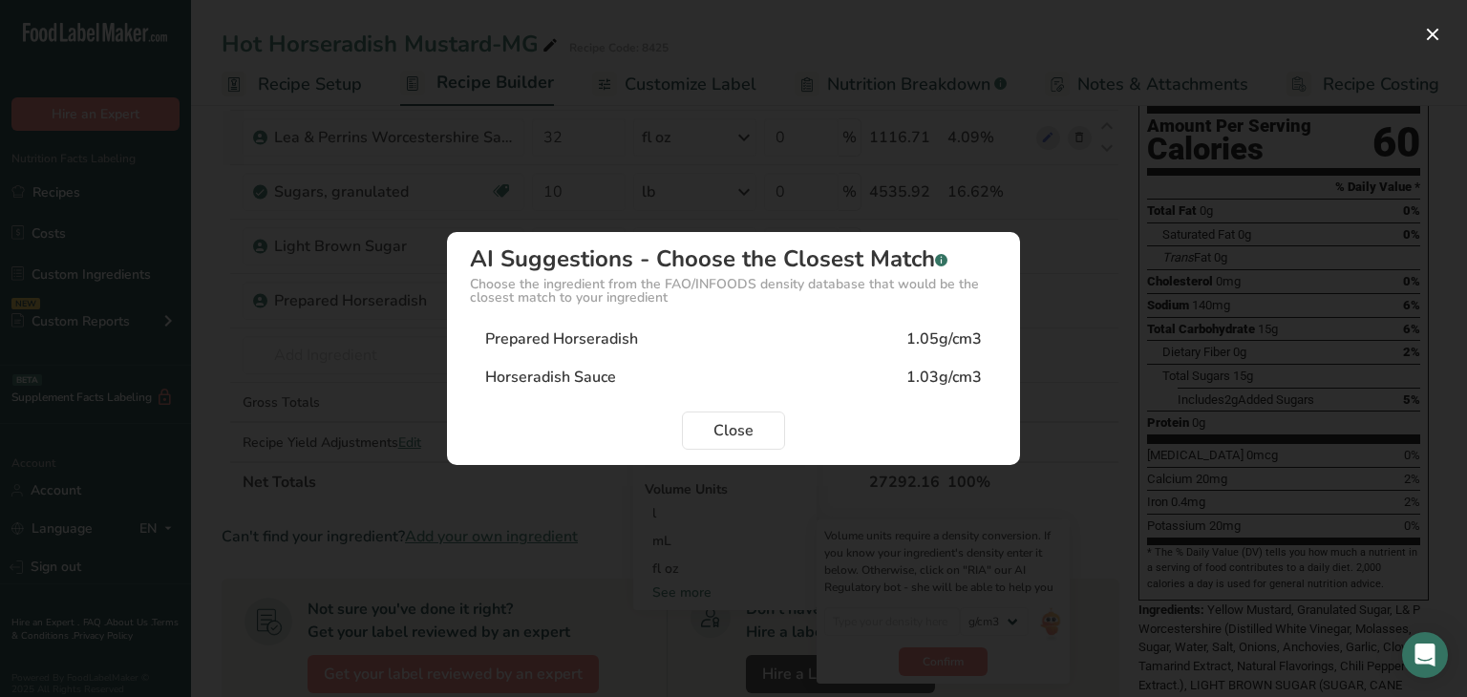
click at [800, 341] on div "Prepared Horseradish 1.05g/cm3" at bounding box center [733, 339] width 527 height 38
type input "1.05"
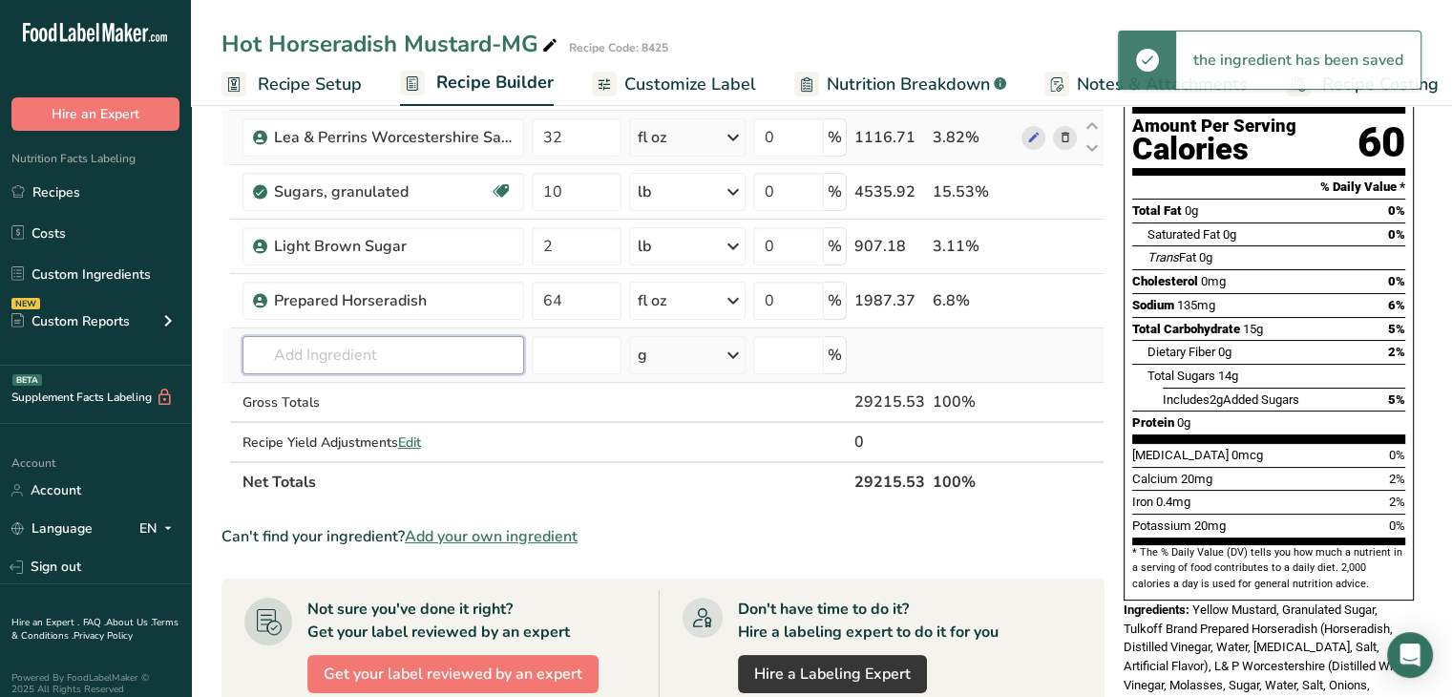
click at [389, 356] on input "text" at bounding box center [384, 355] width 282 height 38
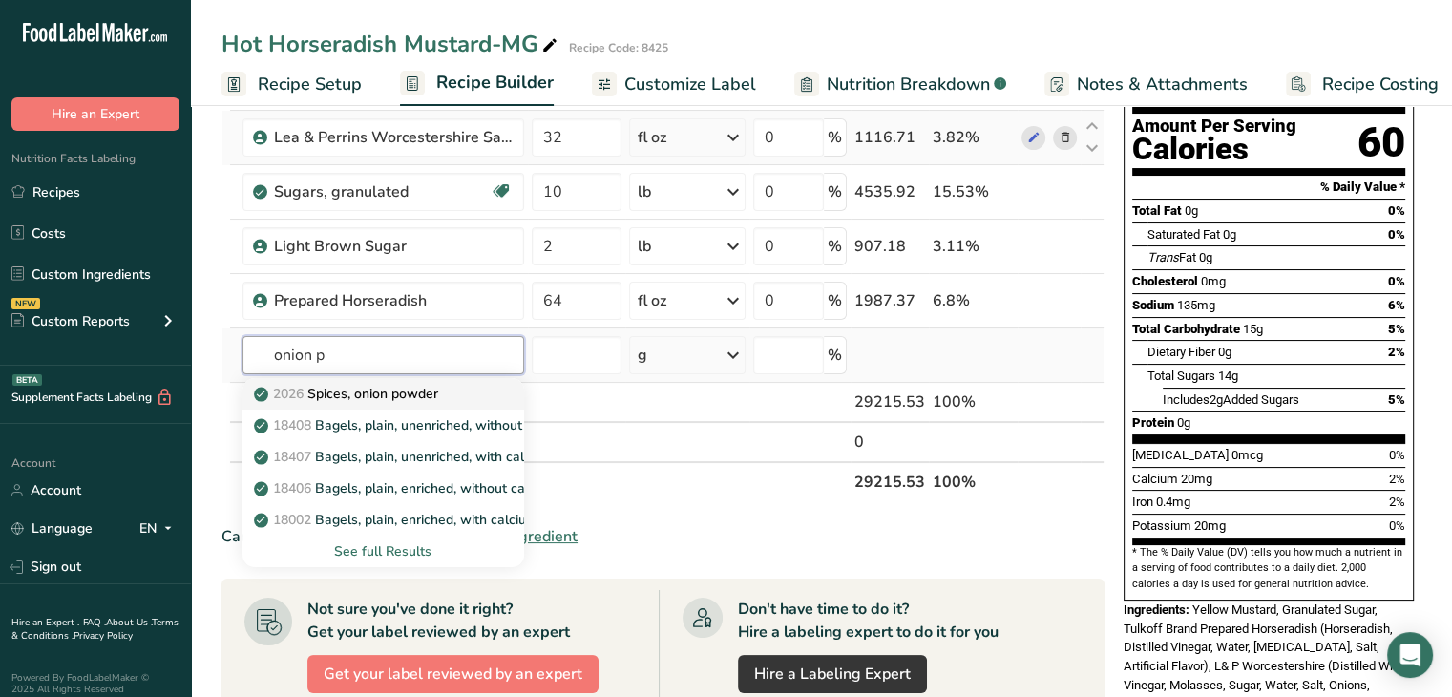
type input "onion p"
click at [378, 384] on p "2026 Spices, onion powder" at bounding box center [348, 394] width 180 height 20
type input "Spices, onion powder"
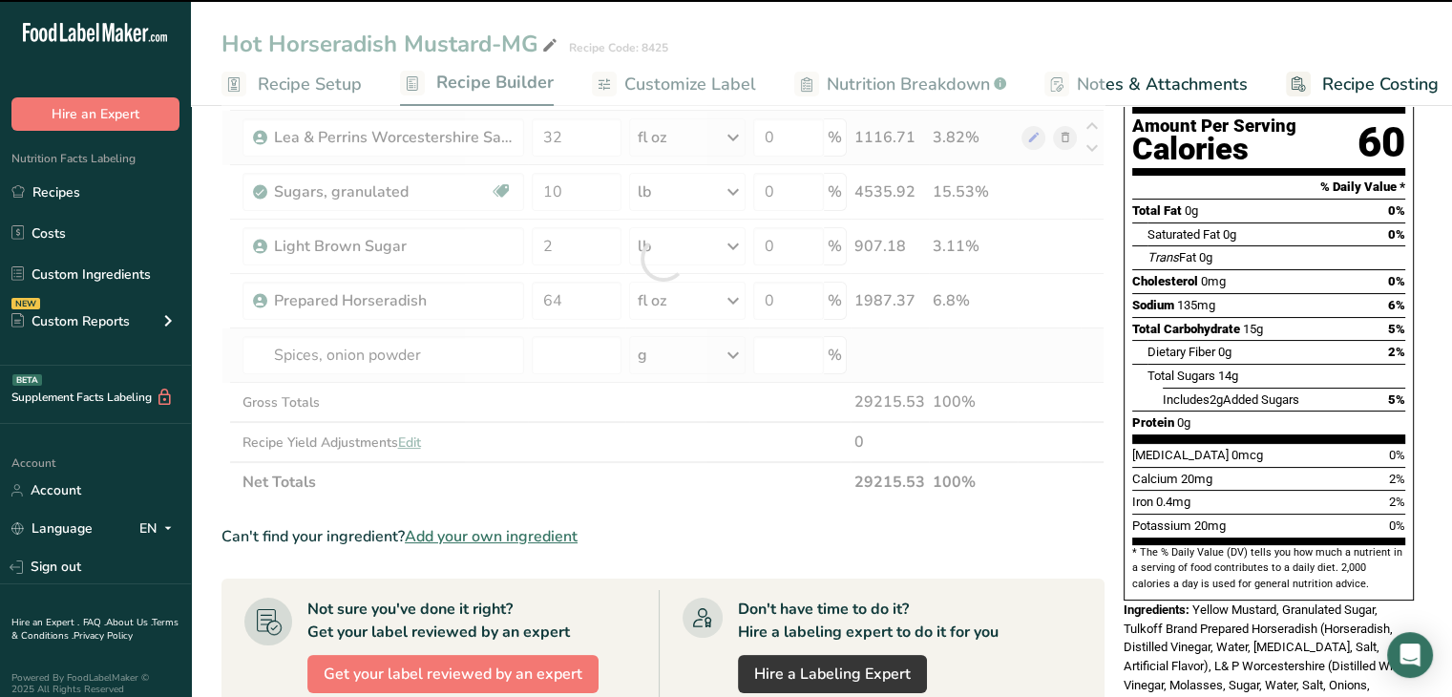
type input "0"
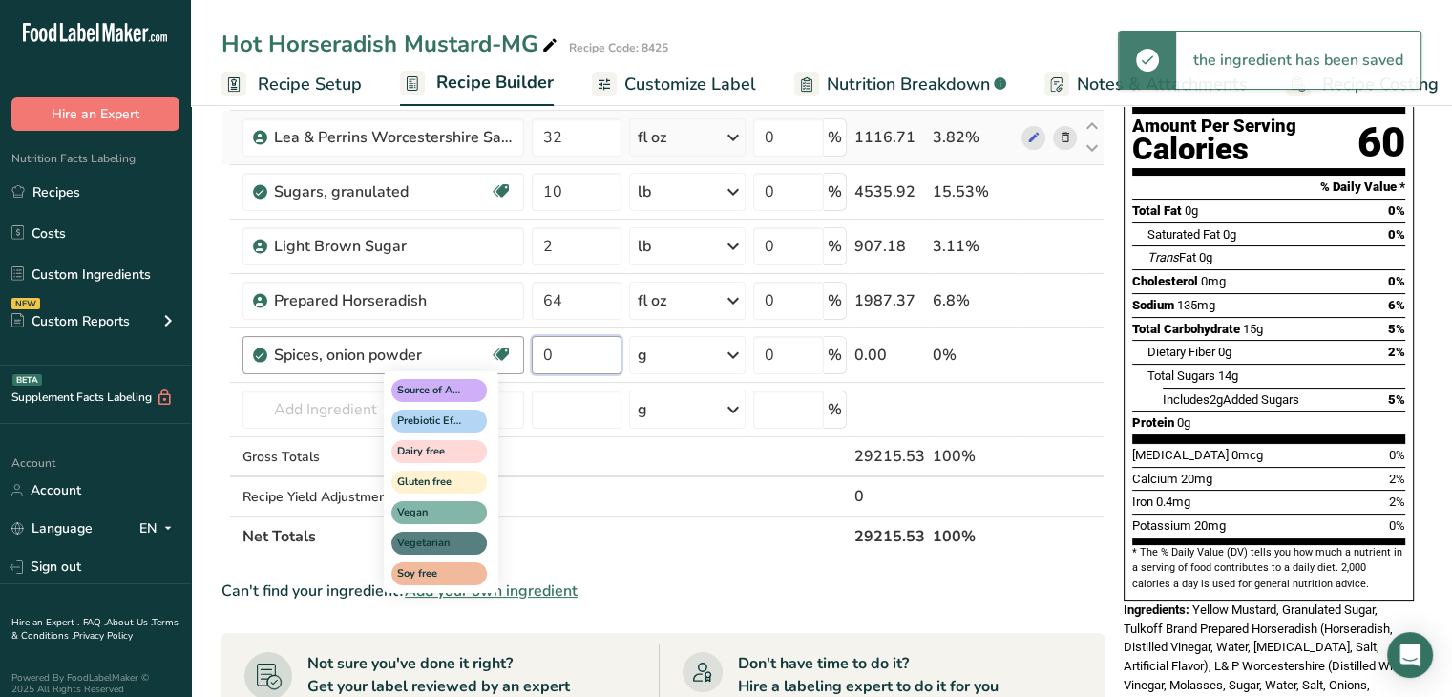
drag, startPoint x: 565, startPoint y: 358, endPoint x: 497, endPoint y: 360, distance: 68.8
click at [497, 360] on tr "Spices, onion powder Source of Antioxidants [MEDICAL_DATA] Effect Dairy free Gl…" at bounding box center [662, 355] width 881 height 54
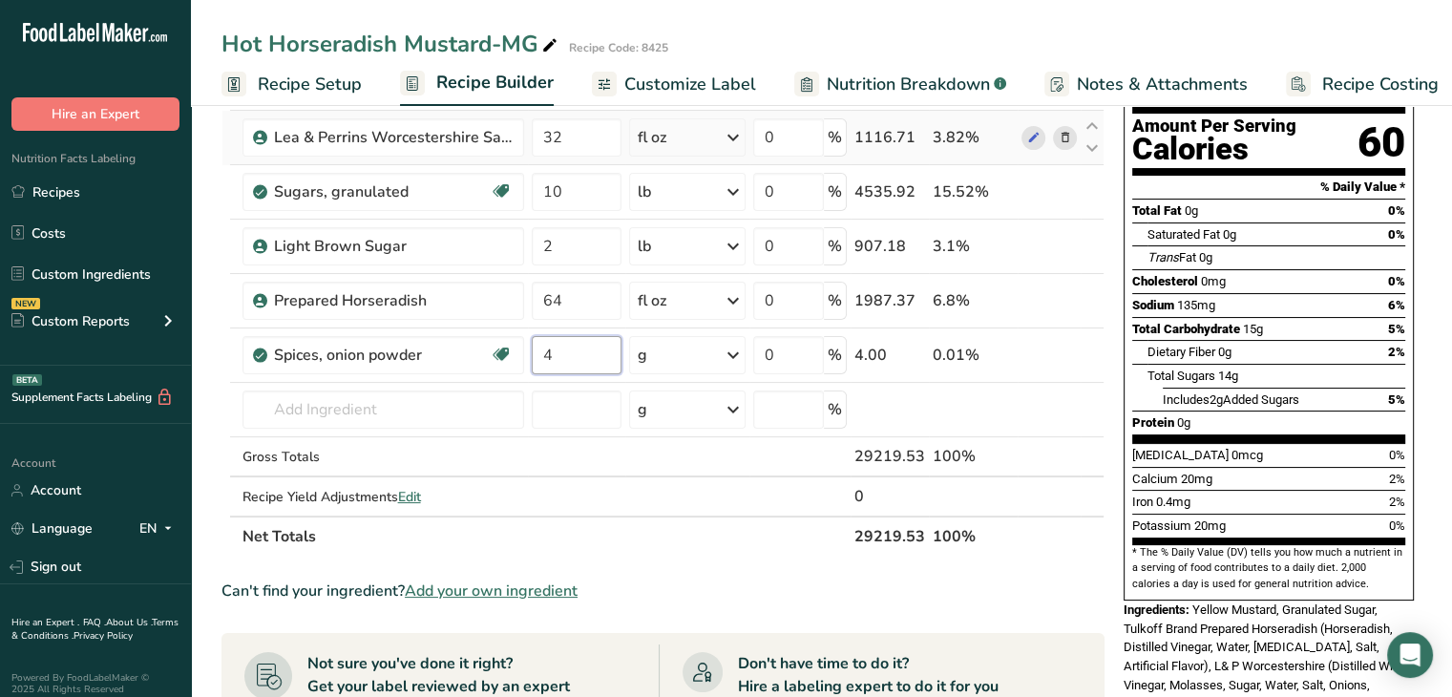
type input "4"
click at [736, 355] on div "Ingredient * Amount * Unit * Waste * .a-a{fill:#347362;}.b-a{fill:#fff;} Grams …" at bounding box center [663, 285] width 883 height 541
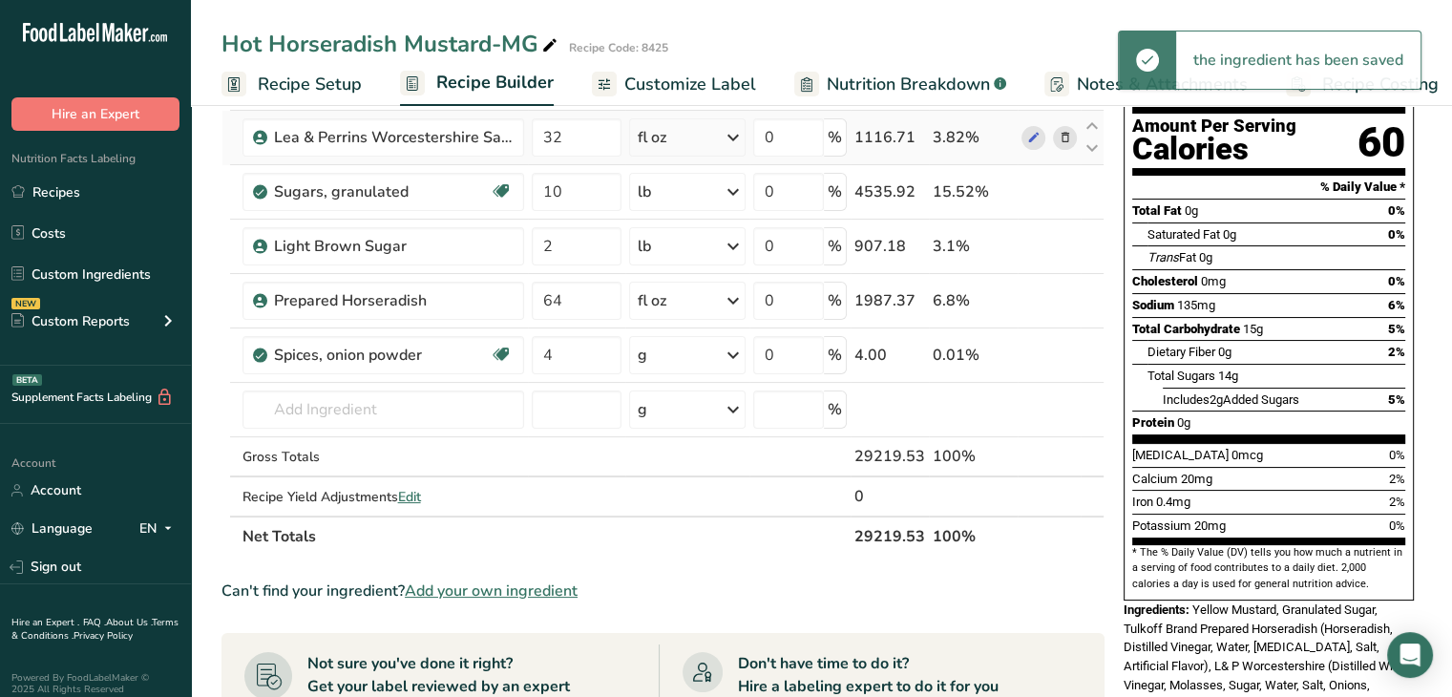
click at [736, 355] on icon at bounding box center [733, 355] width 23 height 34
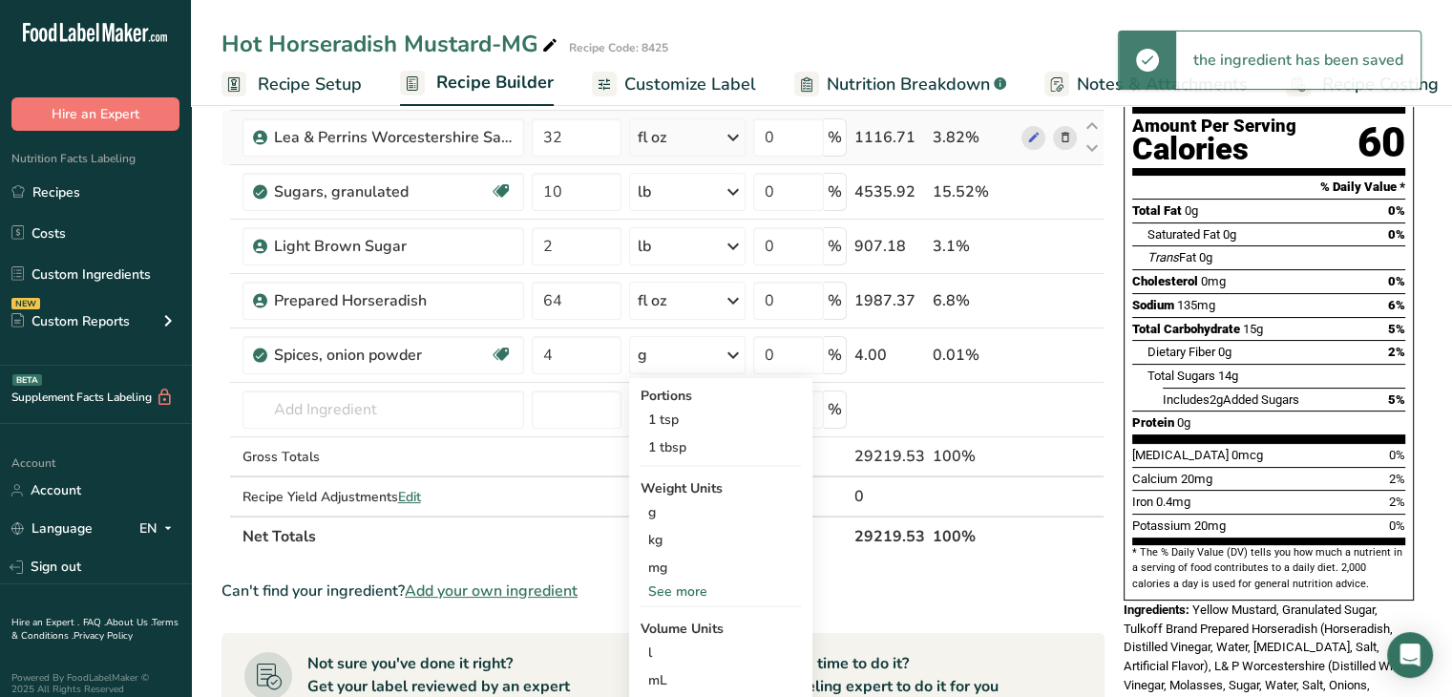
click at [701, 587] on div "See more" at bounding box center [721, 592] width 160 height 20
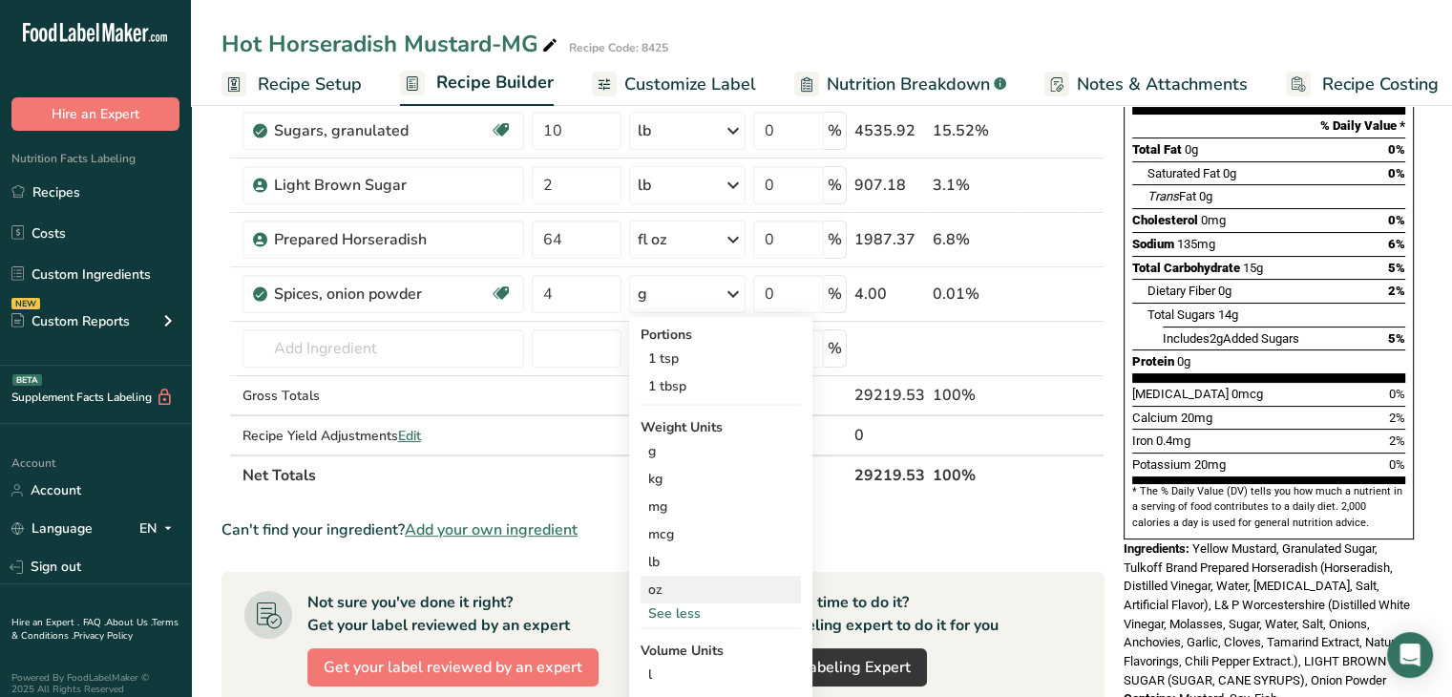
scroll to position [286, 0]
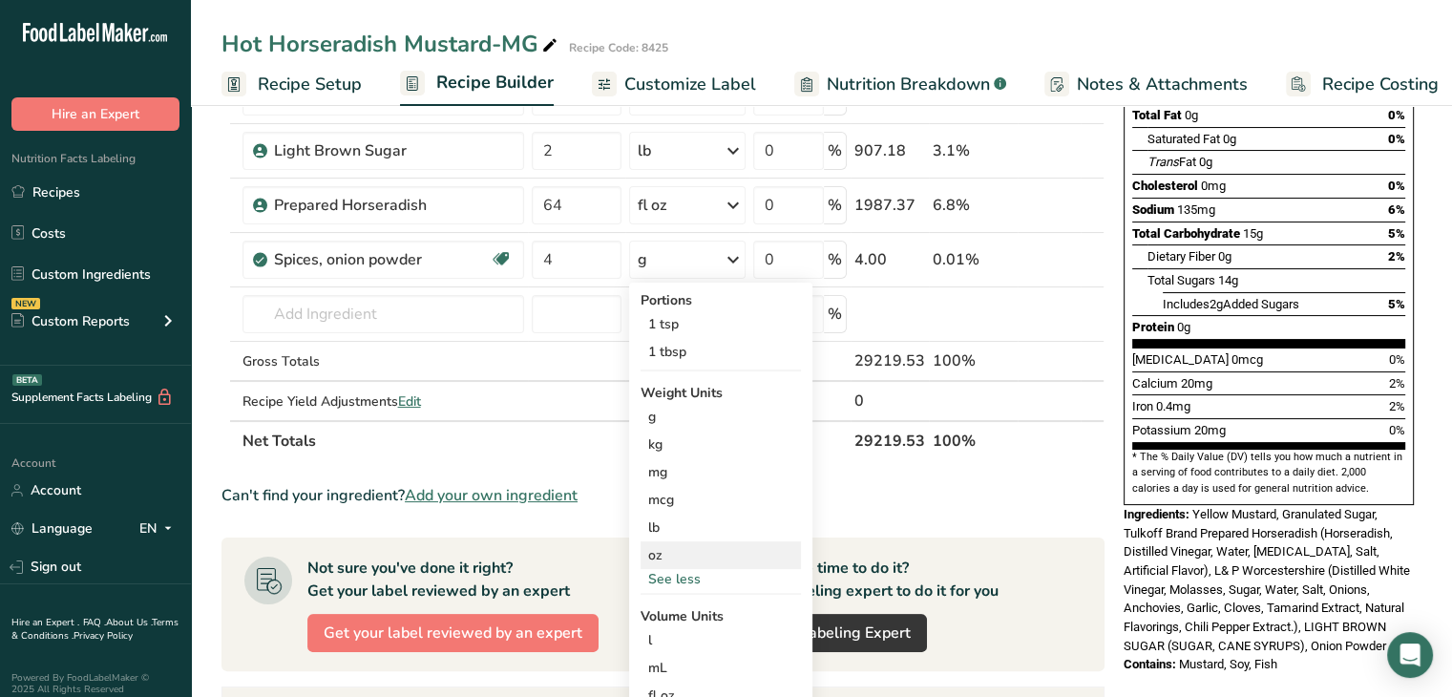
click at [694, 556] on div "oz" at bounding box center [721, 555] width 160 height 28
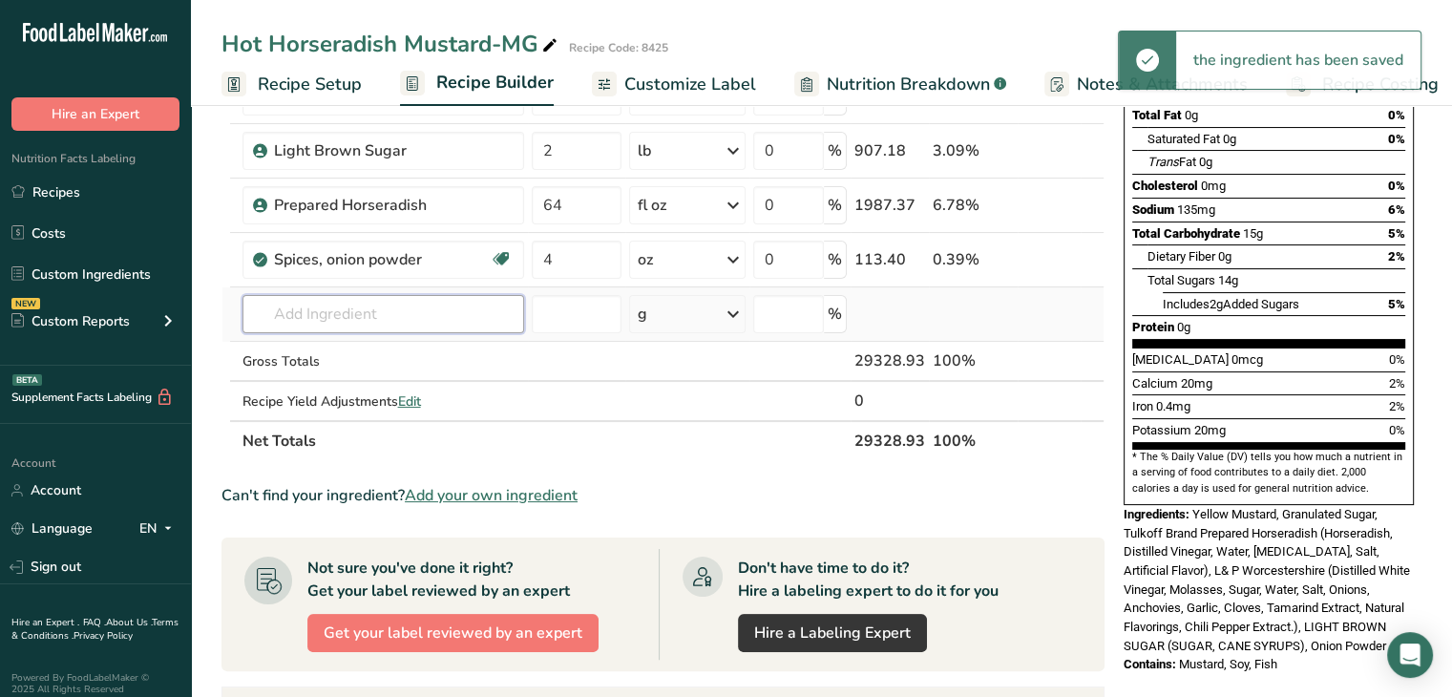
click at [402, 305] on input "text" at bounding box center [384, 314] width 282 height 38
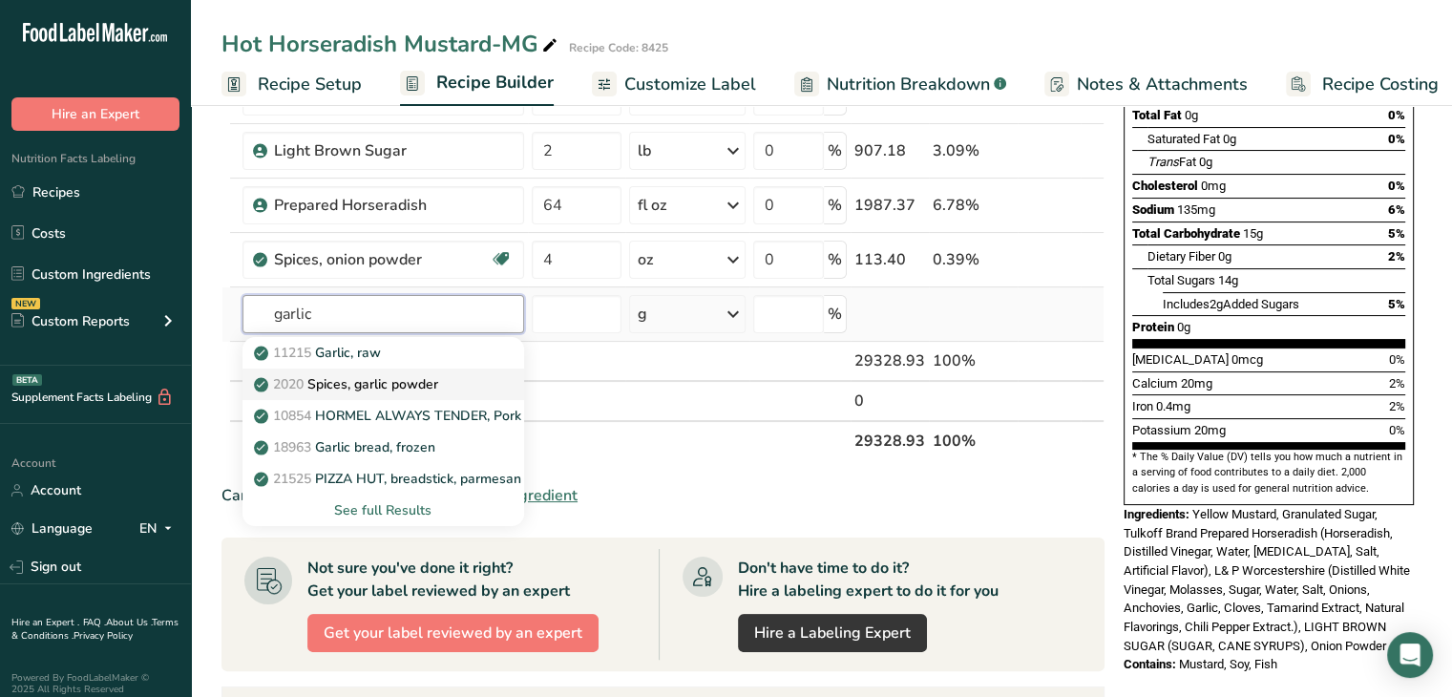
type input "garlic"
click at [398, 384] on p "2020 Spices, garlic powder" at bounding box center [348, 384] width 180 height 20
type input "Spices, garlic powder"
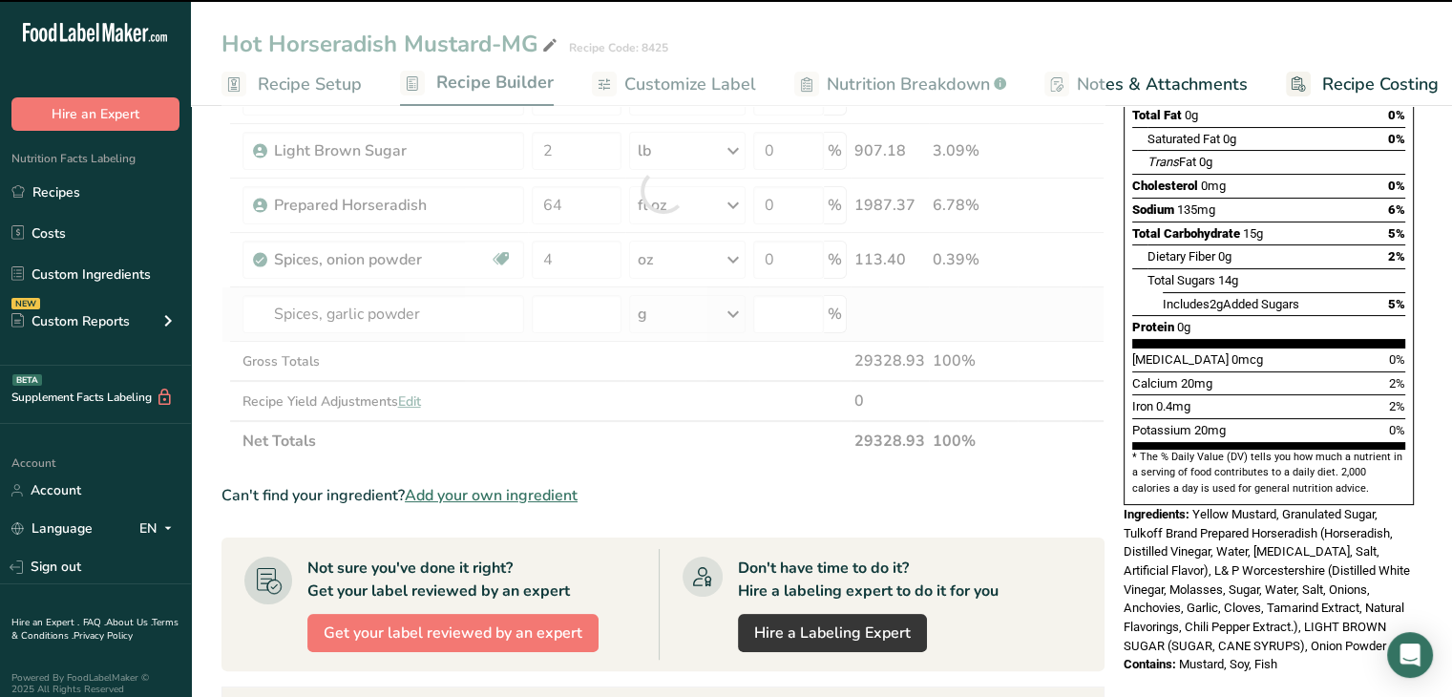
type input "0"
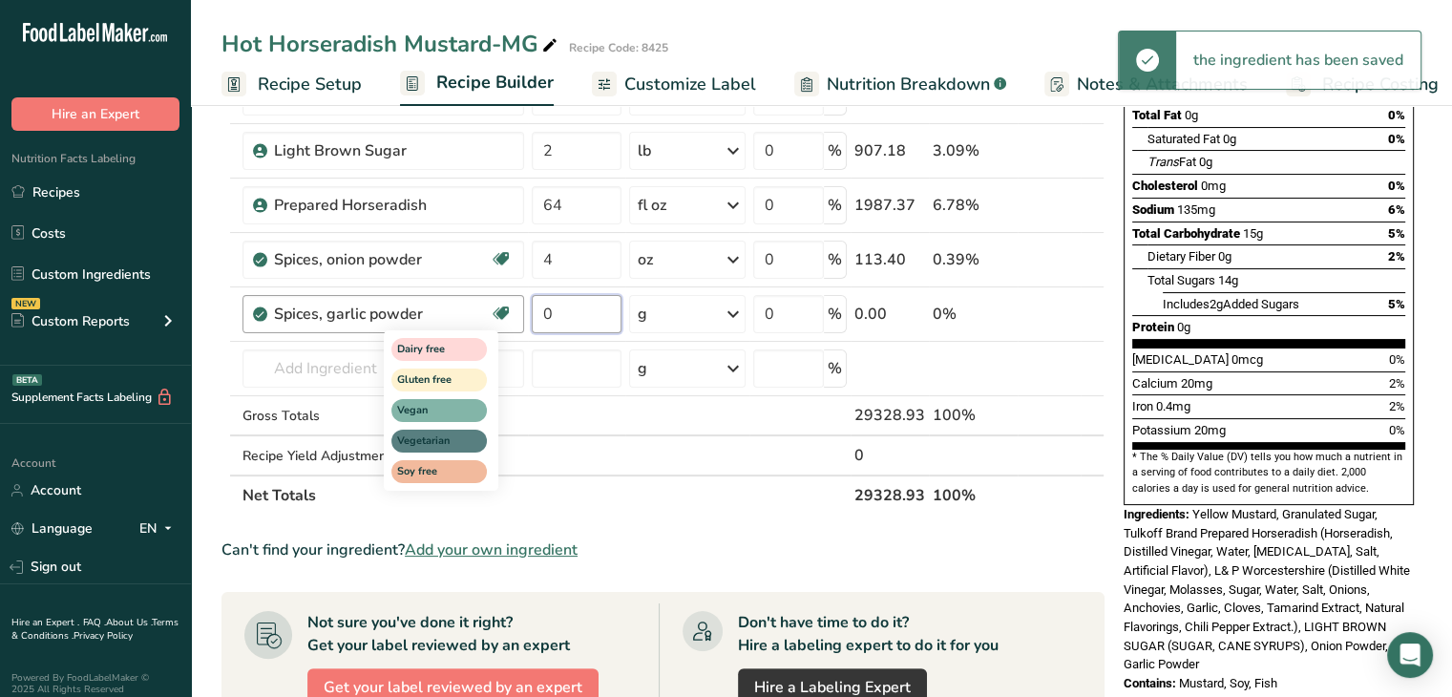
drag, startPoint x: 563, startPoint y: 307, endPoint x: 508, endPoint y: 307, distance: 55.4
click at [508, 307] on tr "Spices, garlic powder Dairy free Gluten free Vegan Vegetarian Soy free 0 g Port…" at bounding box center [662, 314] width 881 height 54
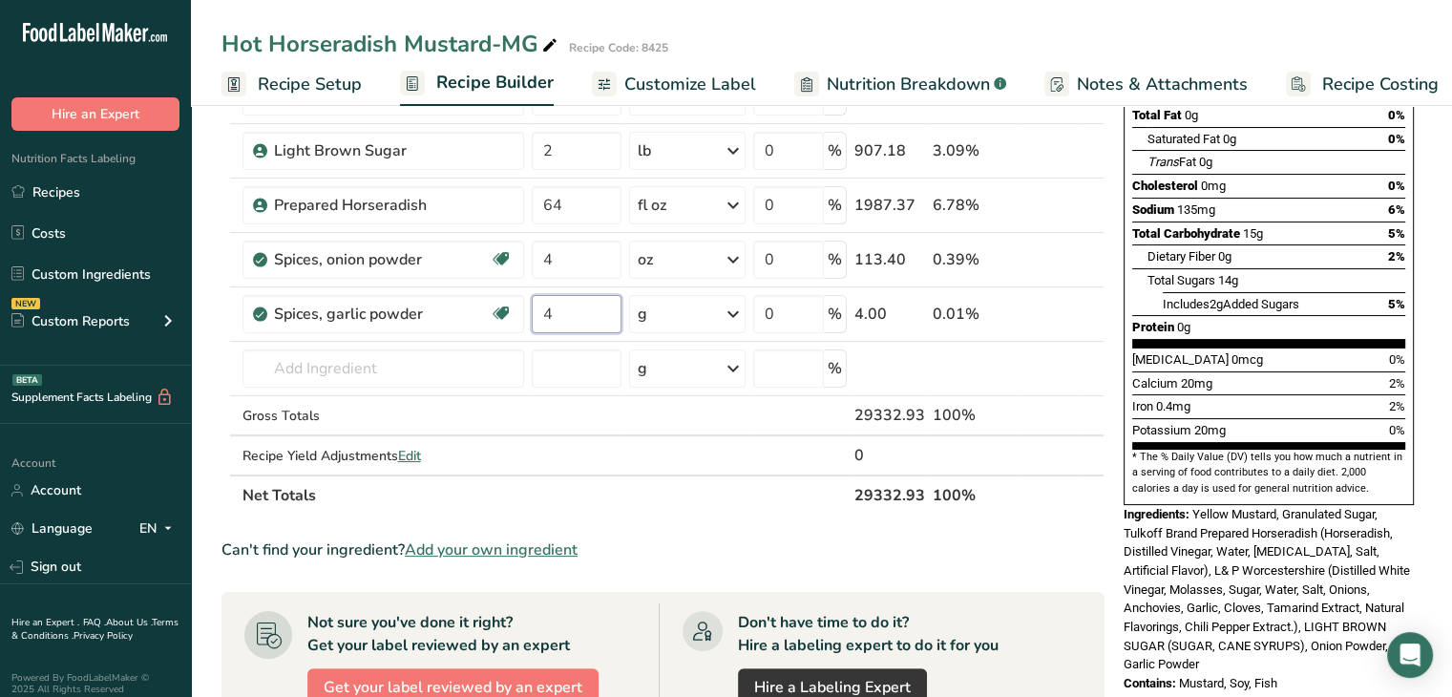
type input "4"
click at [744, 307] on div "Ingredient * Amount * Unit * Waste * .a-a{fill:#347362;}.b-a{fill:#fff;} Grams …" at bounding box center [663, 218] width 883 height 596
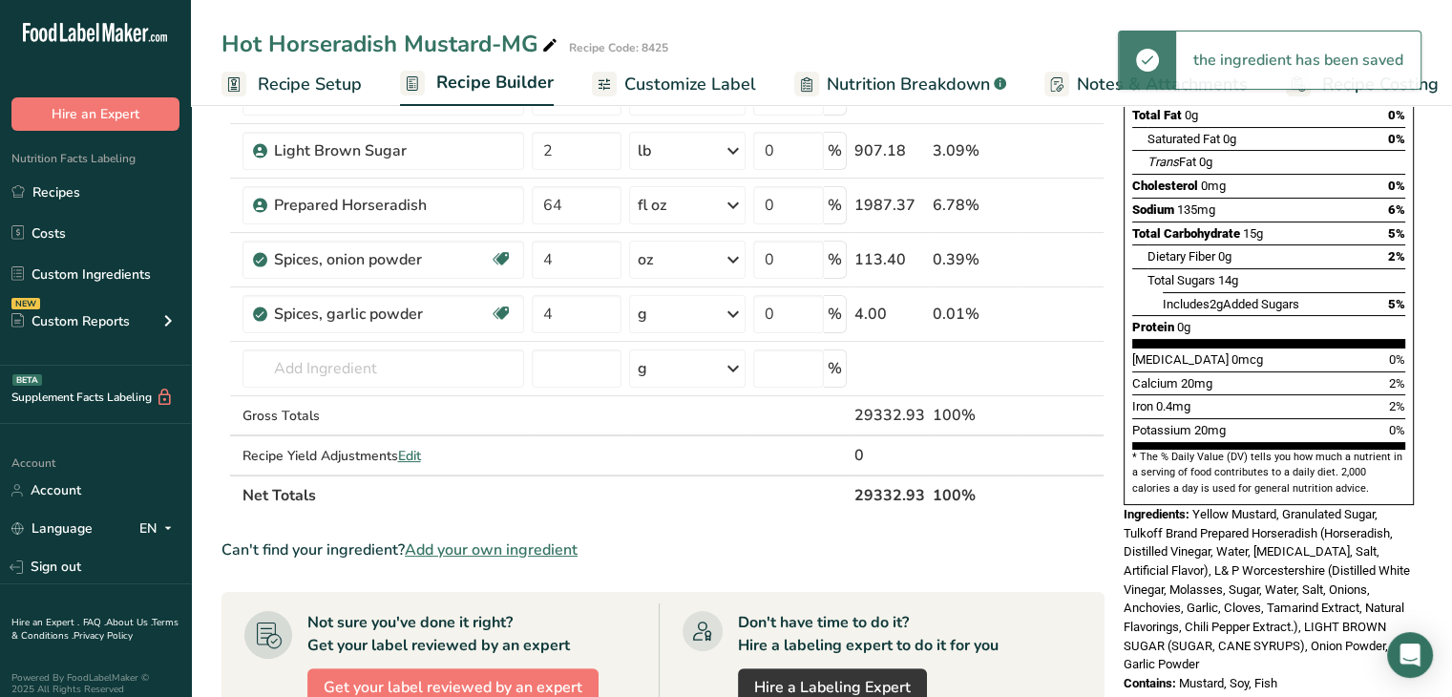
click at [742, 307] on icon at bounding box center [733, 314] width 23 height 34
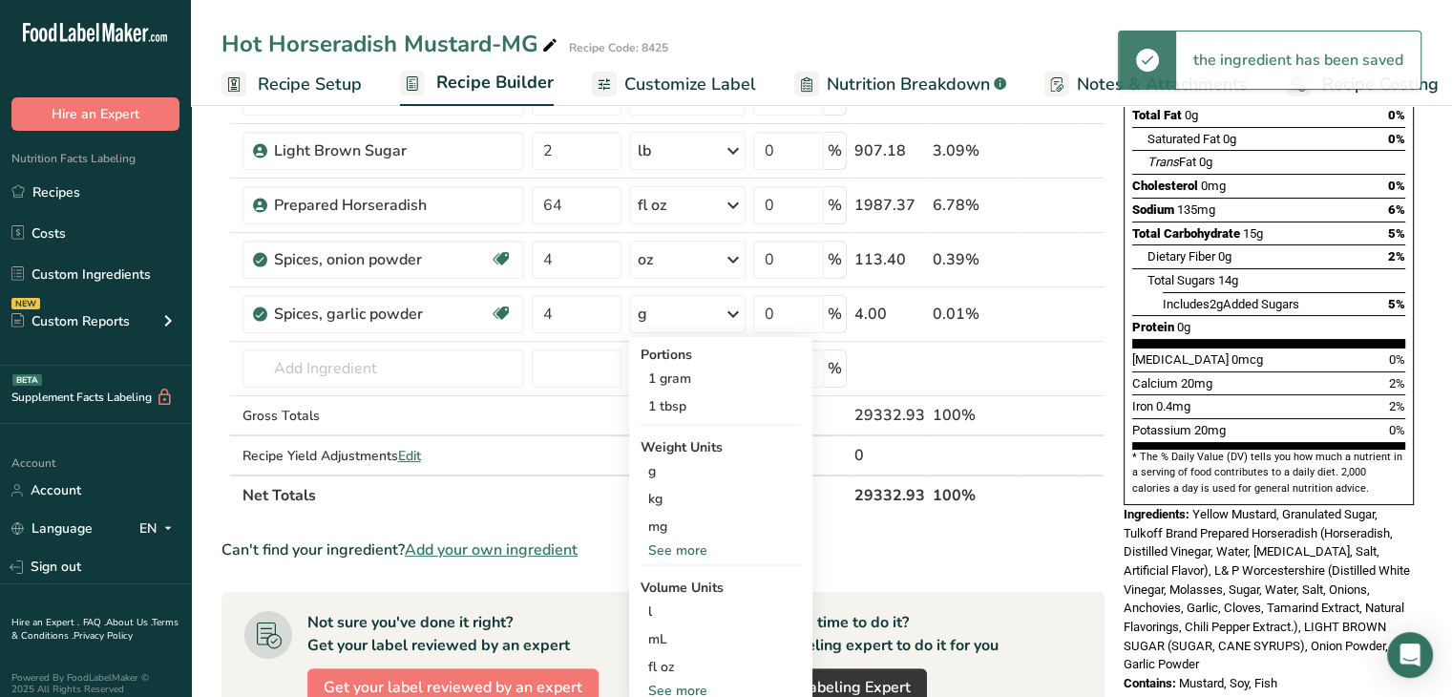
click at [681, 547] on div "See more" at bounding box center [721, 550] width 160 height 20
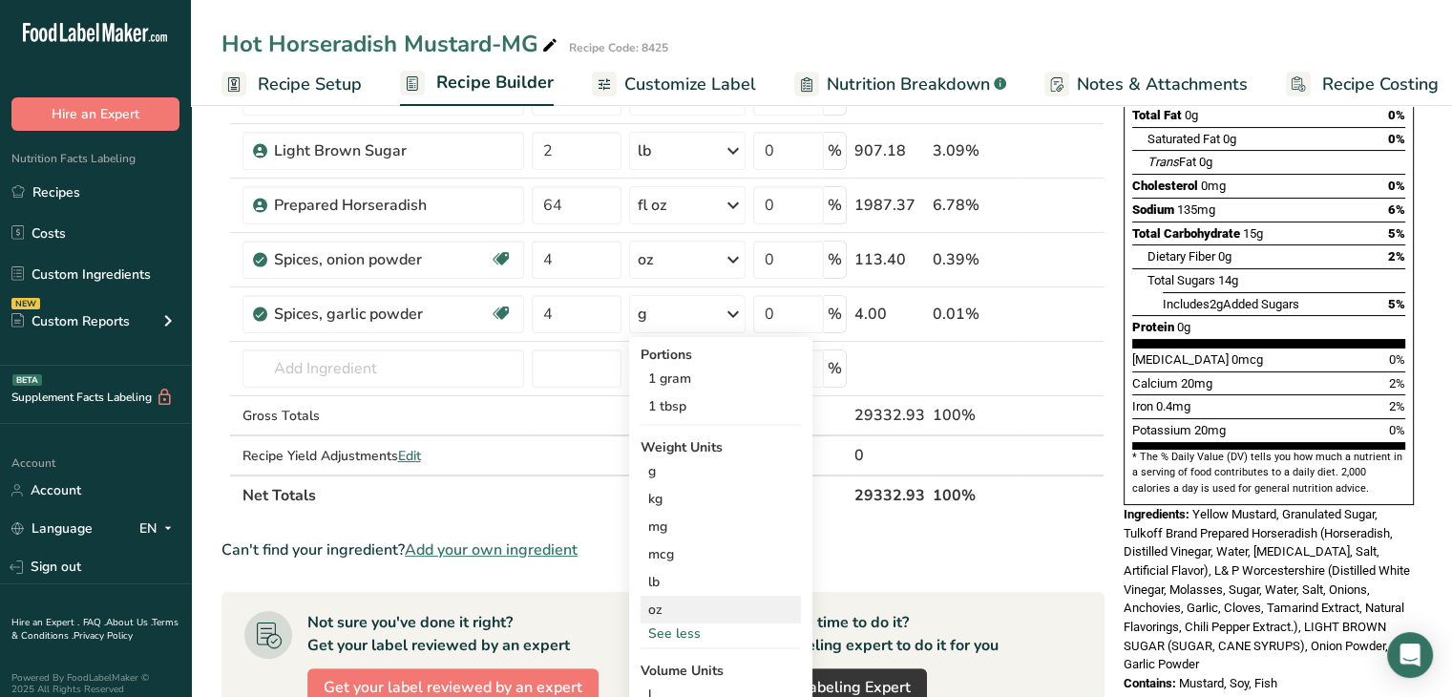
click at [693, 597] on div "oz" at bounding box center [721, 610] width 160 height 28
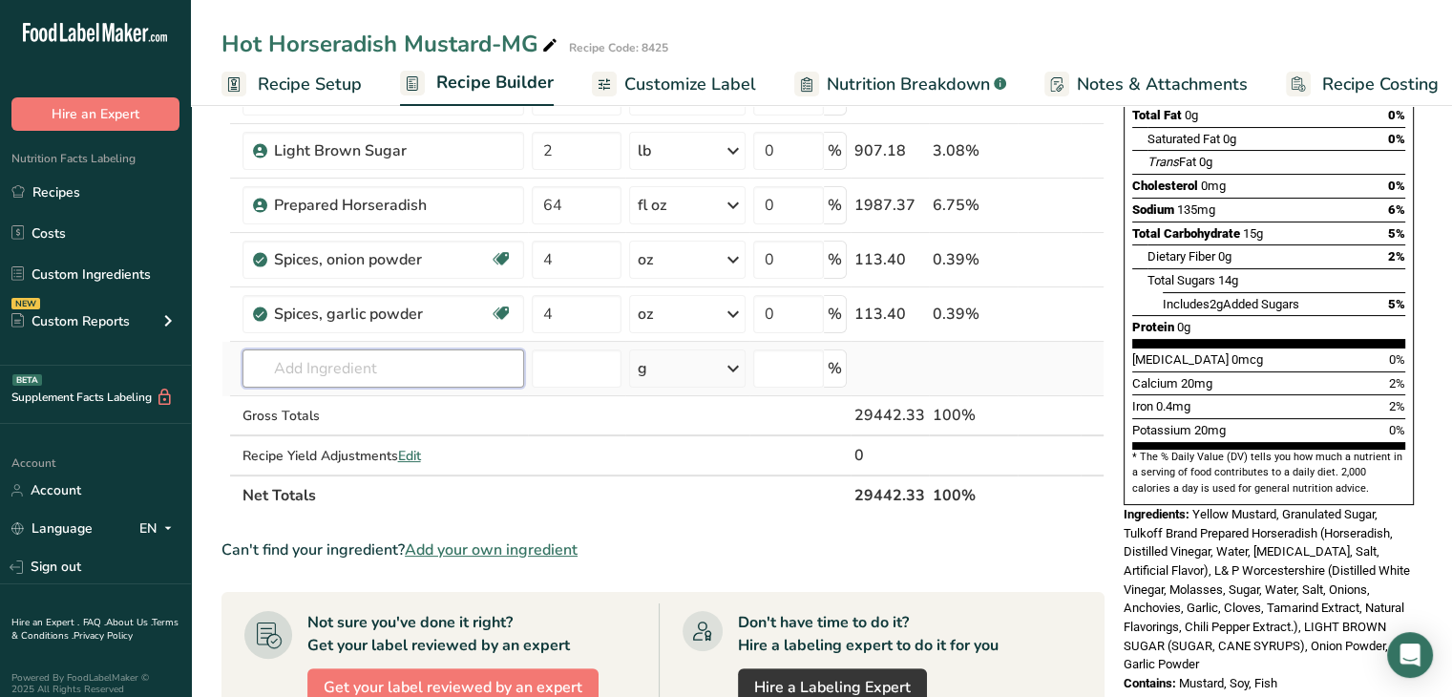
click at [433, 379] on input "text" at bounding box center [384, 368] width 282 height 38
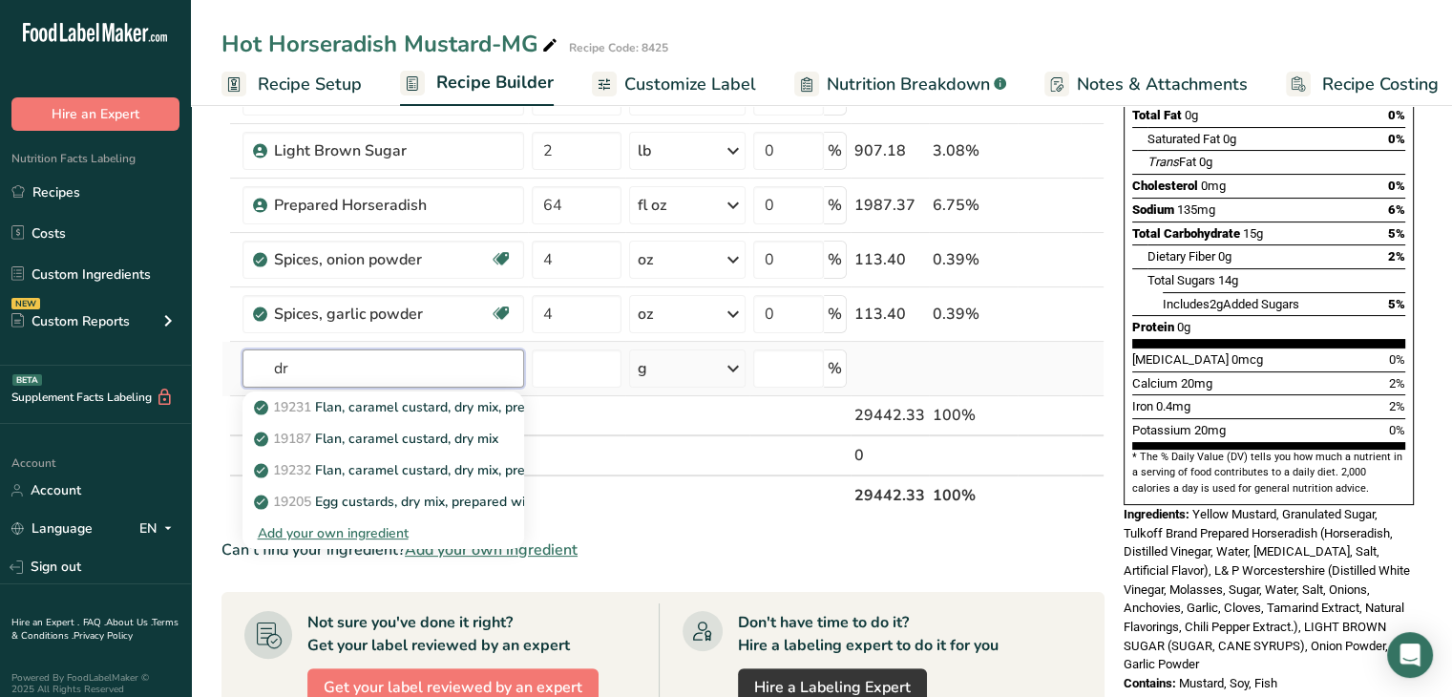
type input "d"
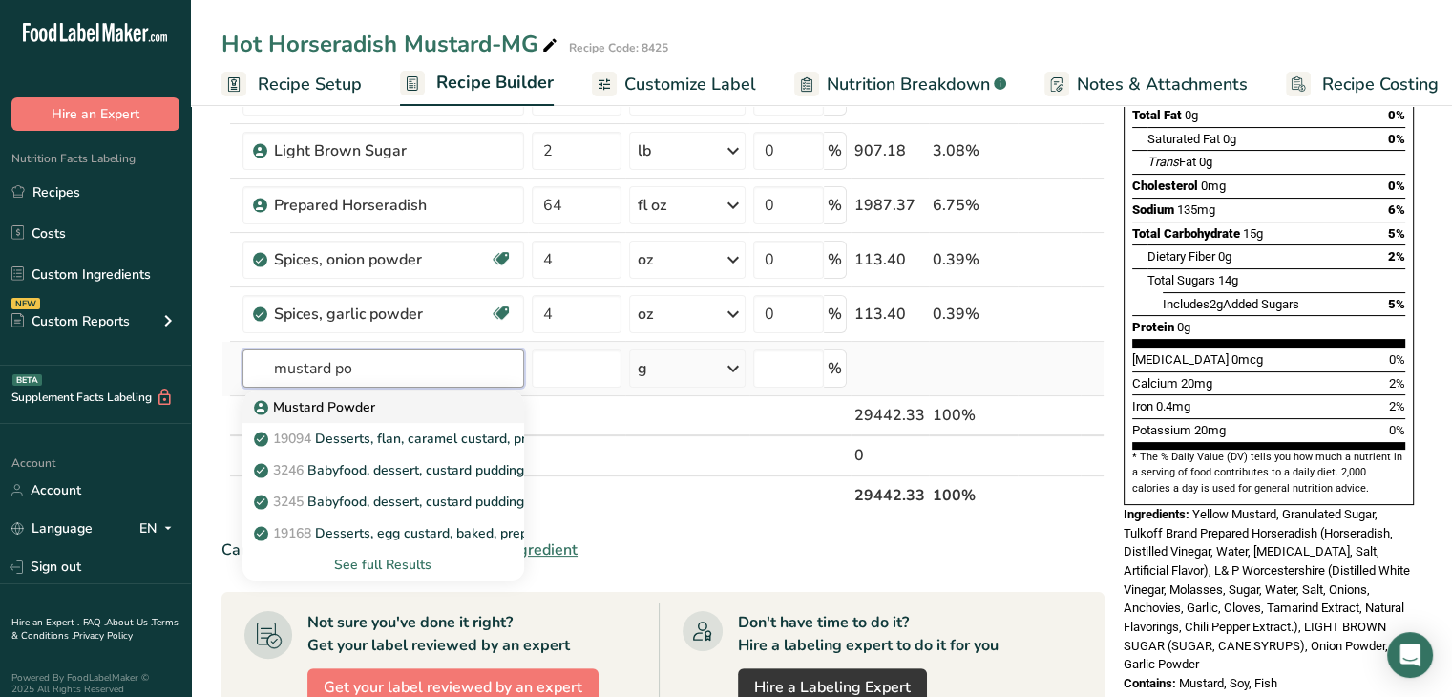
type input "mustard po"
click at [355, 402] on p "Mustard Powder" at bounding box center [316, 407] width 117 height 20
type input "Mustard Powder"
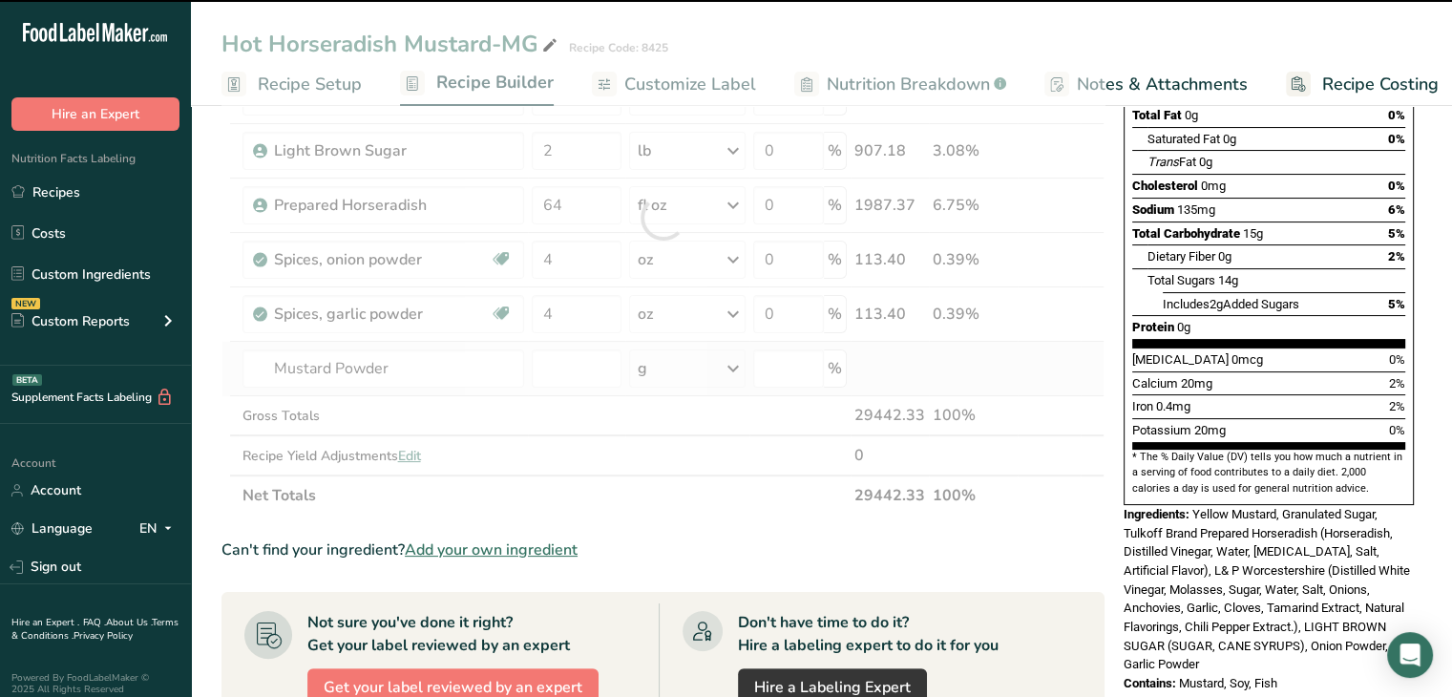
type input "0"
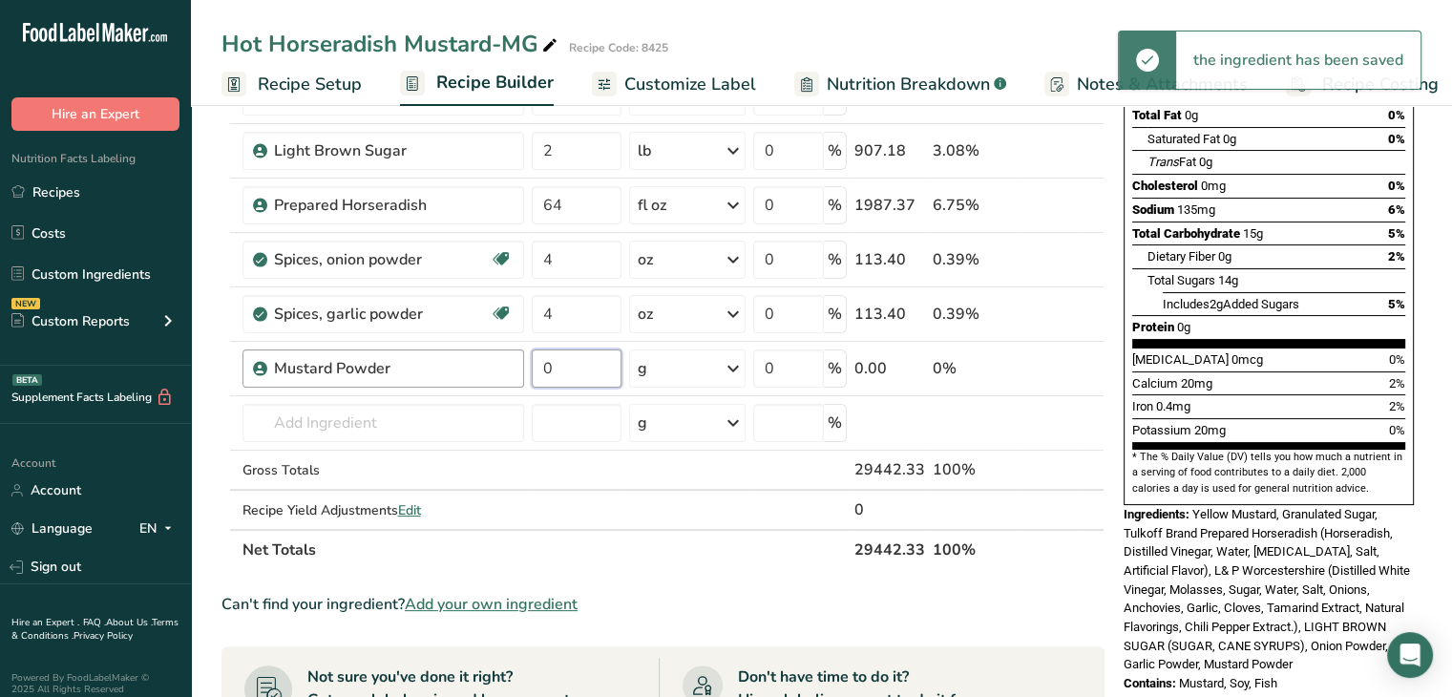
drag, startPoint x: 574, startPoint y: 371, endPoint x: 513, endPoint y: 383, distance: 62.2
click at [513, 383] on tr "Mustard Powder 0 g Weight Units g kg mg See more Volume Units l Volume units re…" at bounding box center [662, 369] width 881 height 54
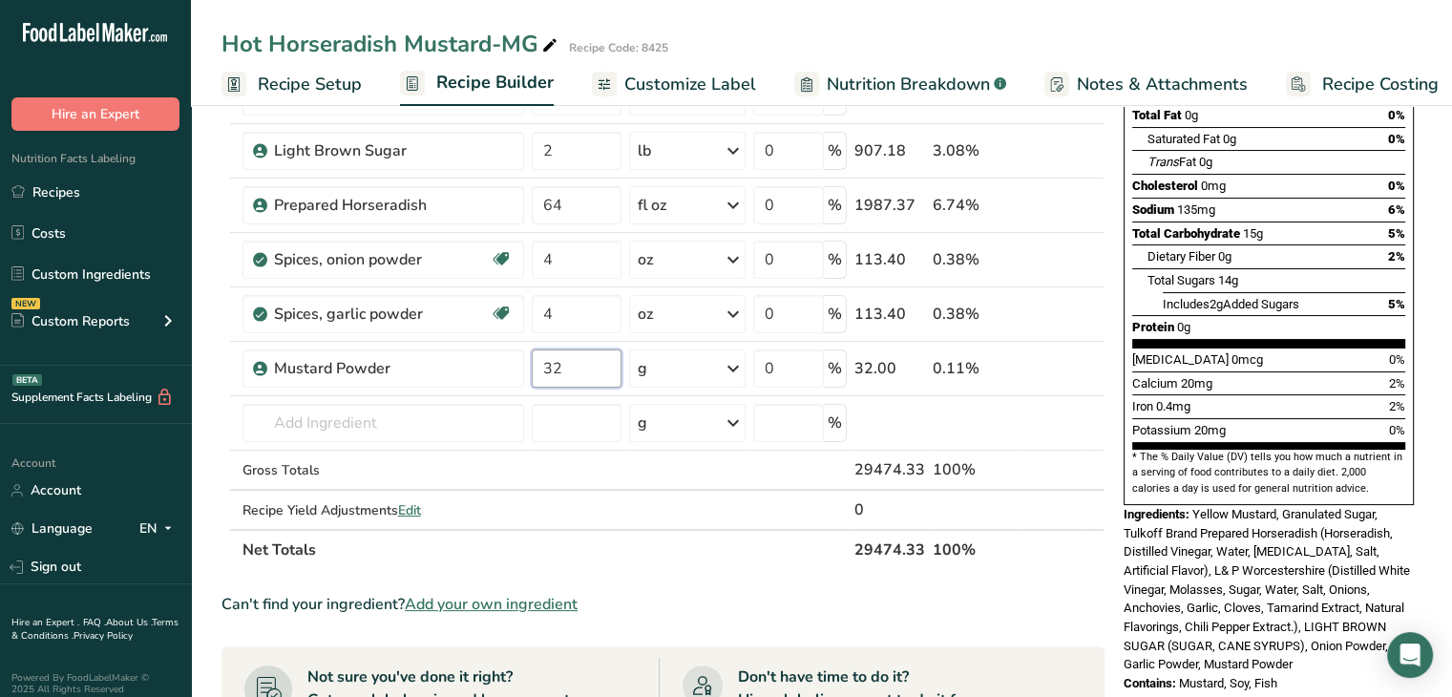
type input "32"
click at [741, 371] on div "Ingredient * Amount * Unit * Waste * .a-a{fill:#347362;}.b-a{fill:#fff;} Grams …" at bounding box center [663, 245] width 883 height 650
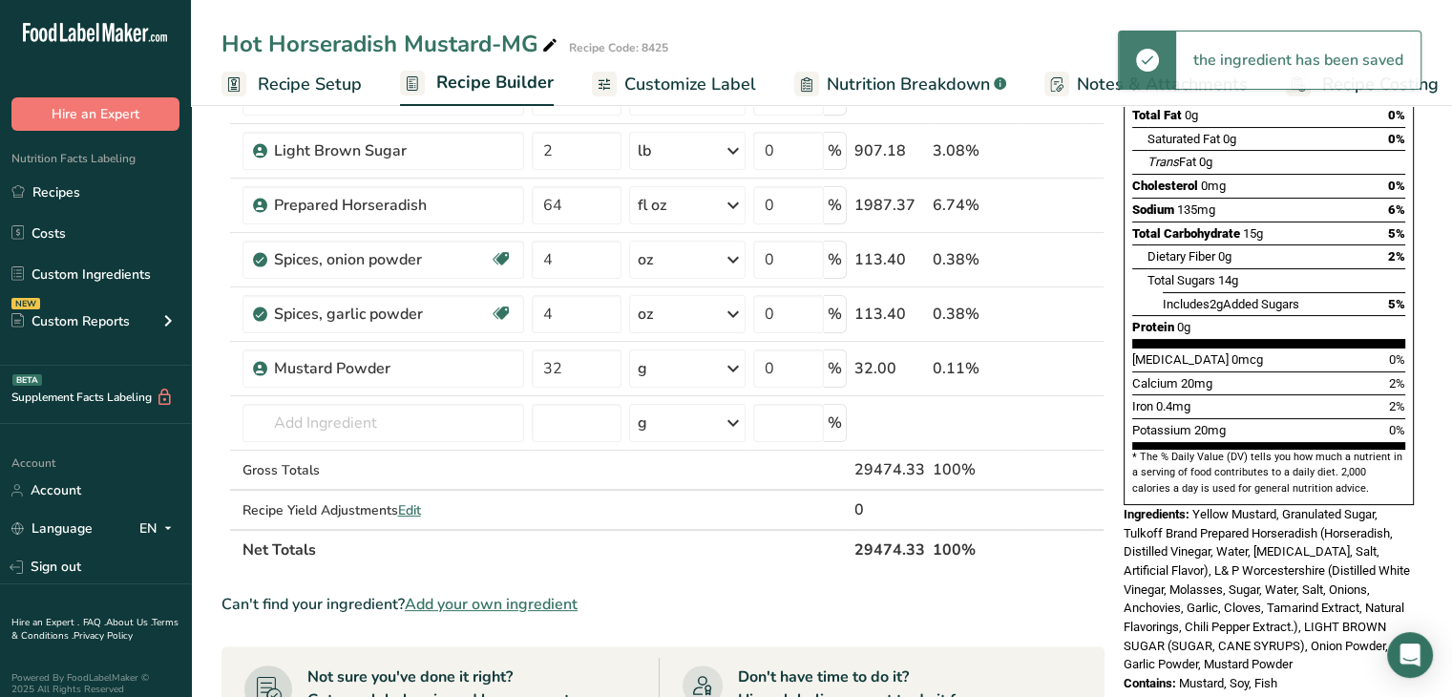
click at [736, 371] on icon at bounding box center [733, 368] width 23 height 34
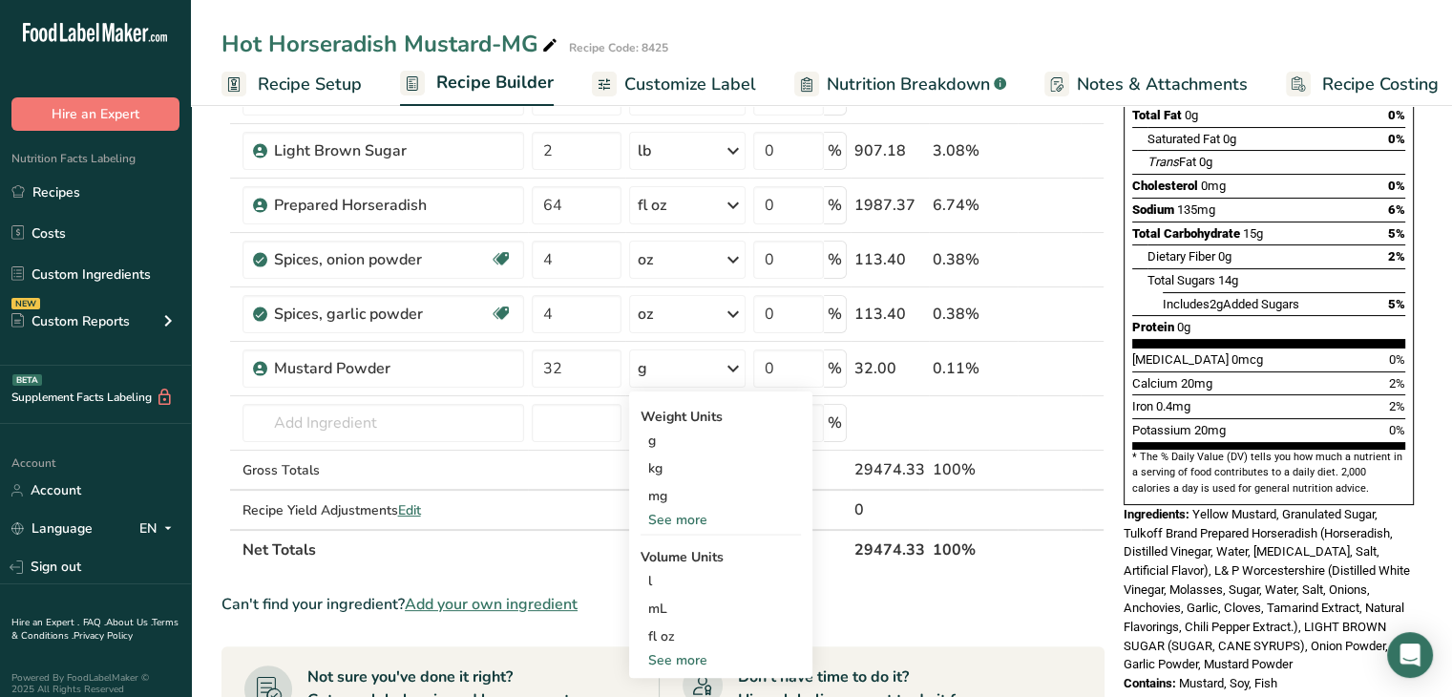
click at [694, 664] on div "See more" at bounding box center [721, 660] width 160 height 20
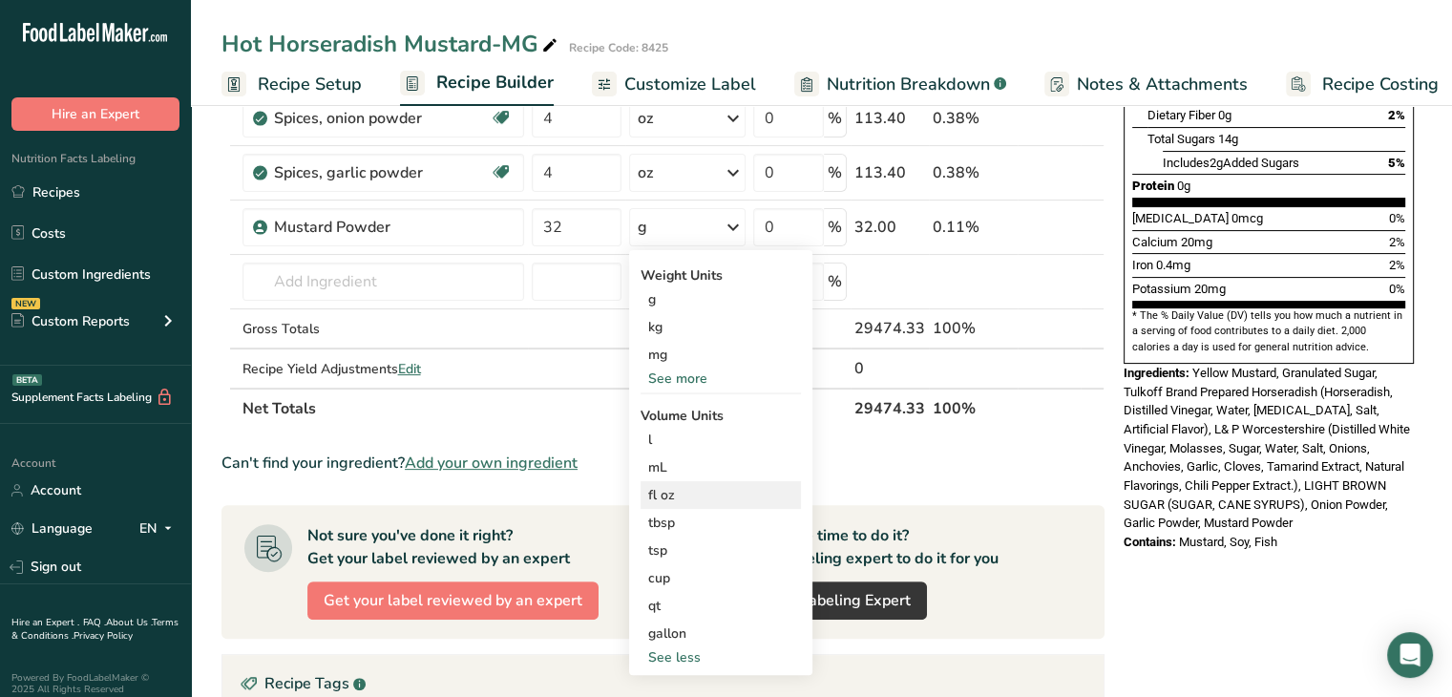
scroll to position [382, 0]
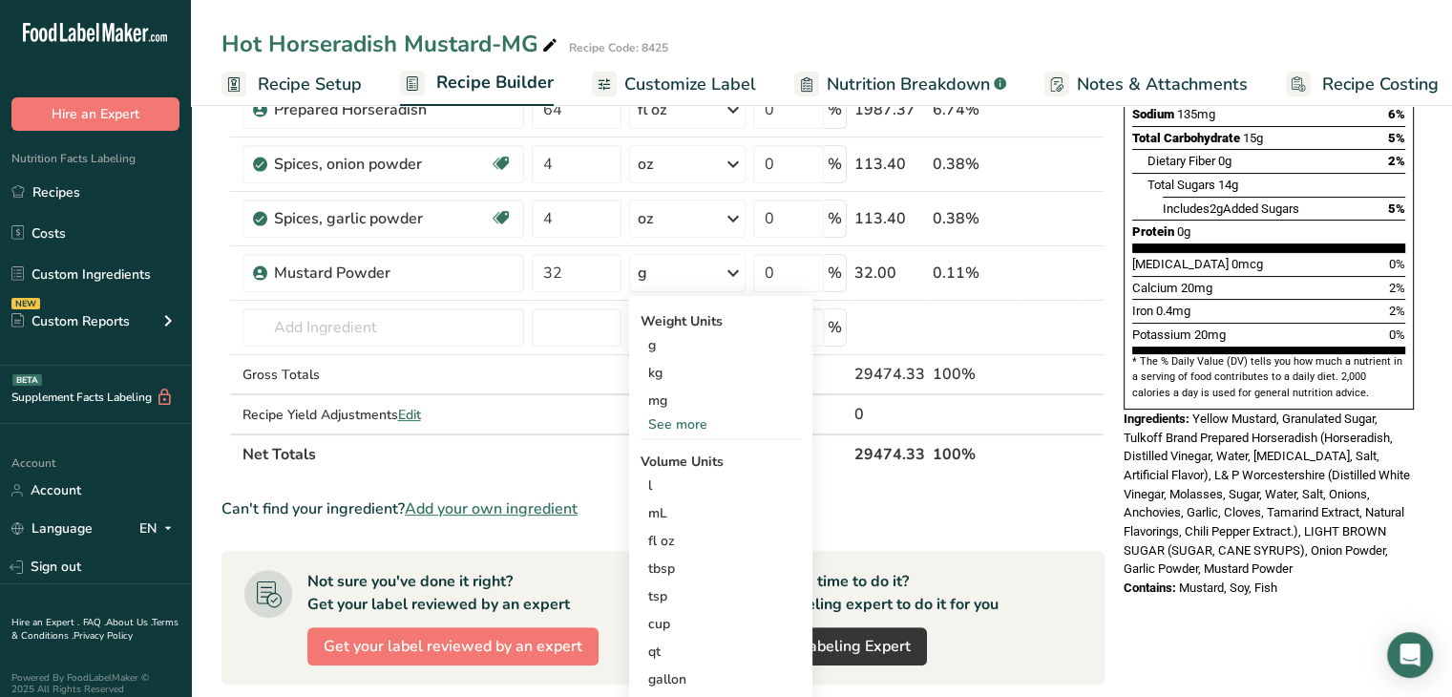
click at [695, 423] on div "See more" at bounding box center [721, 424] width 160 height 20
click at [695, 486] on div "oz" at bounding box center [721, 484] width 160 height 28
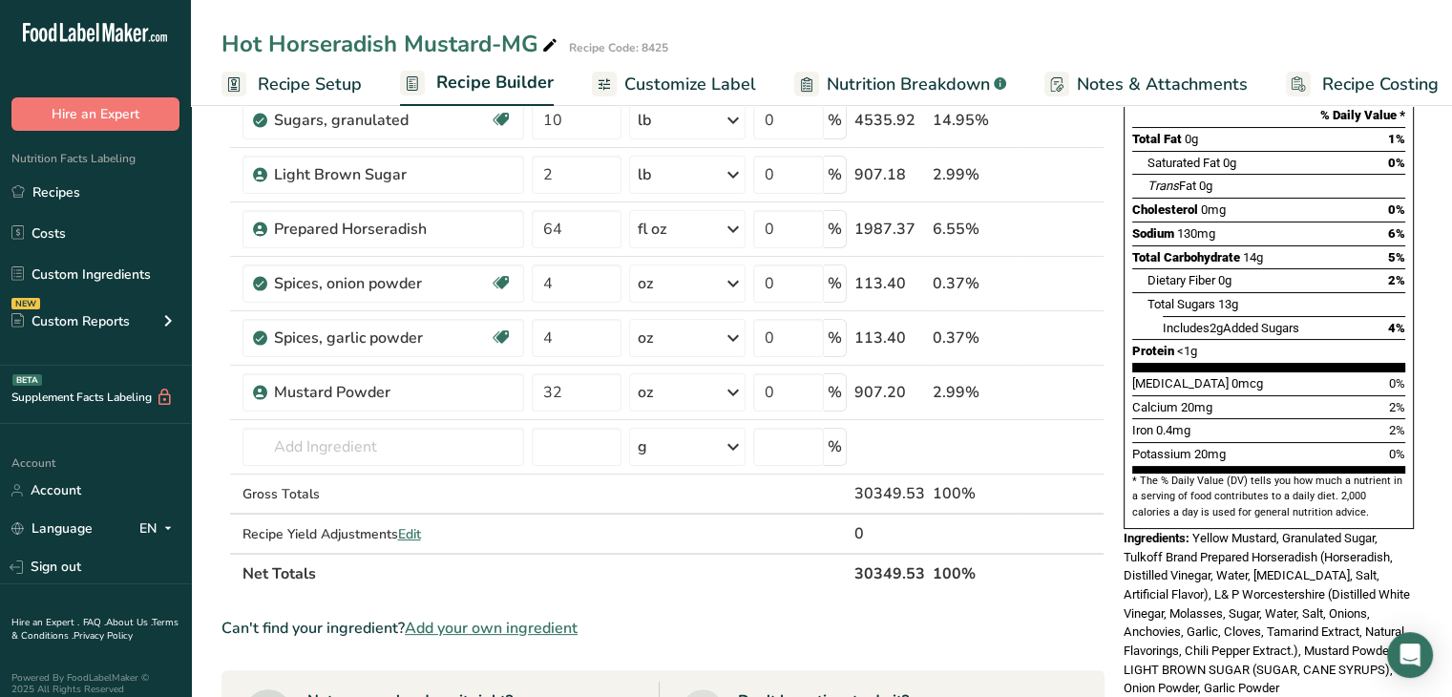
scroll to position [0, 0]
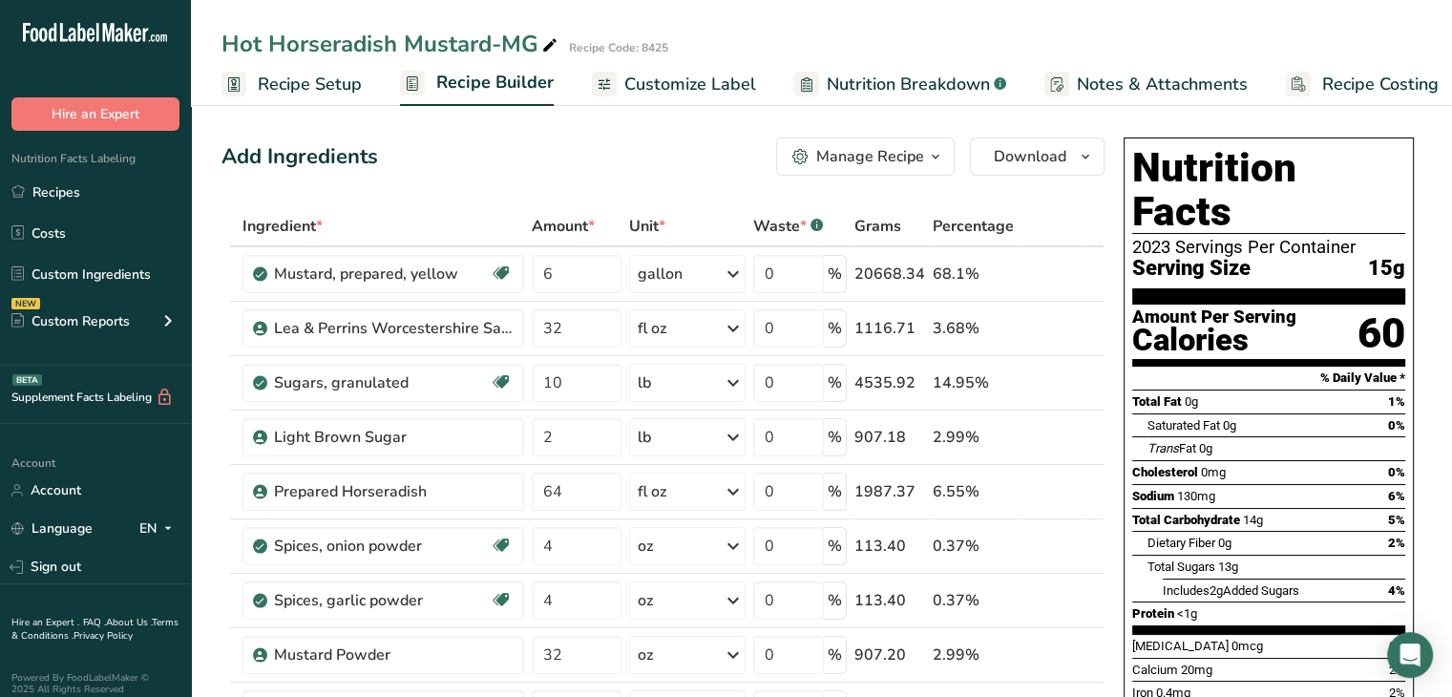
click at [713, 87] on span "Customize Label" at bounding box center [690, 85] width 132 height 26
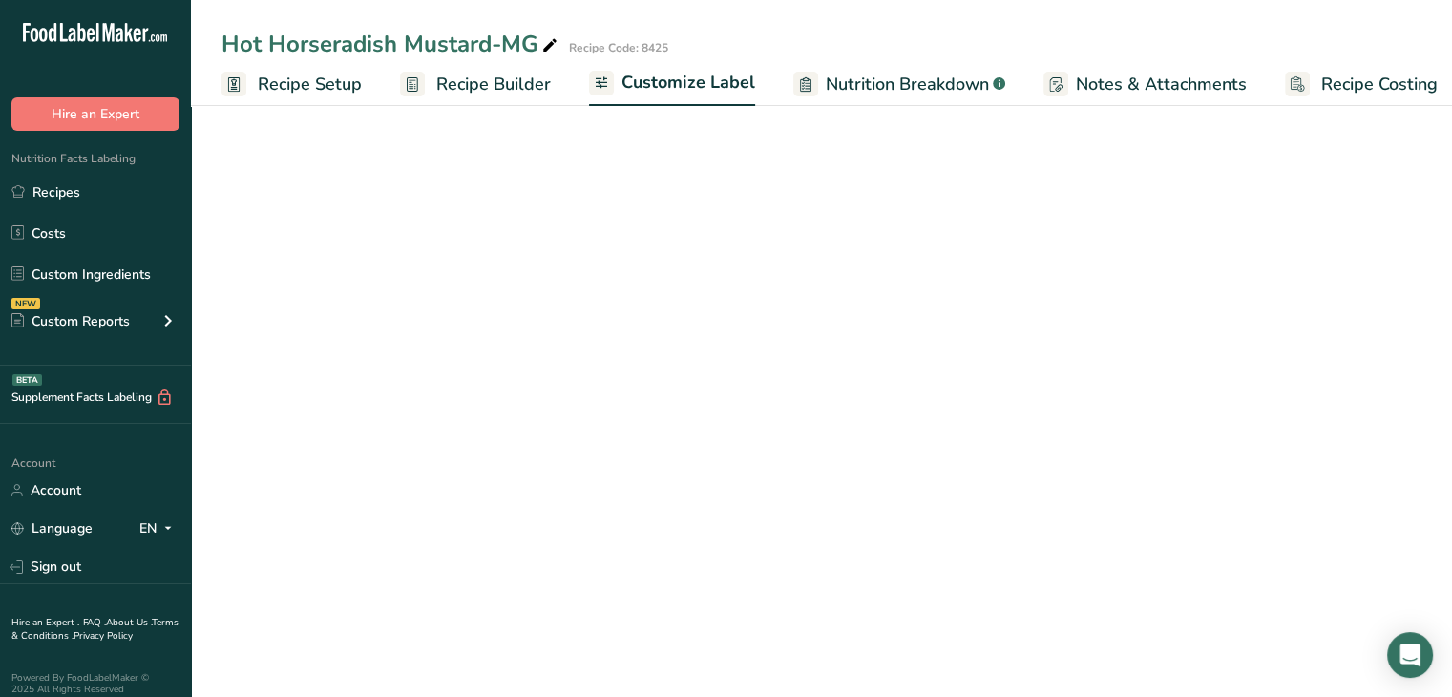
scroll to position [0, 16]
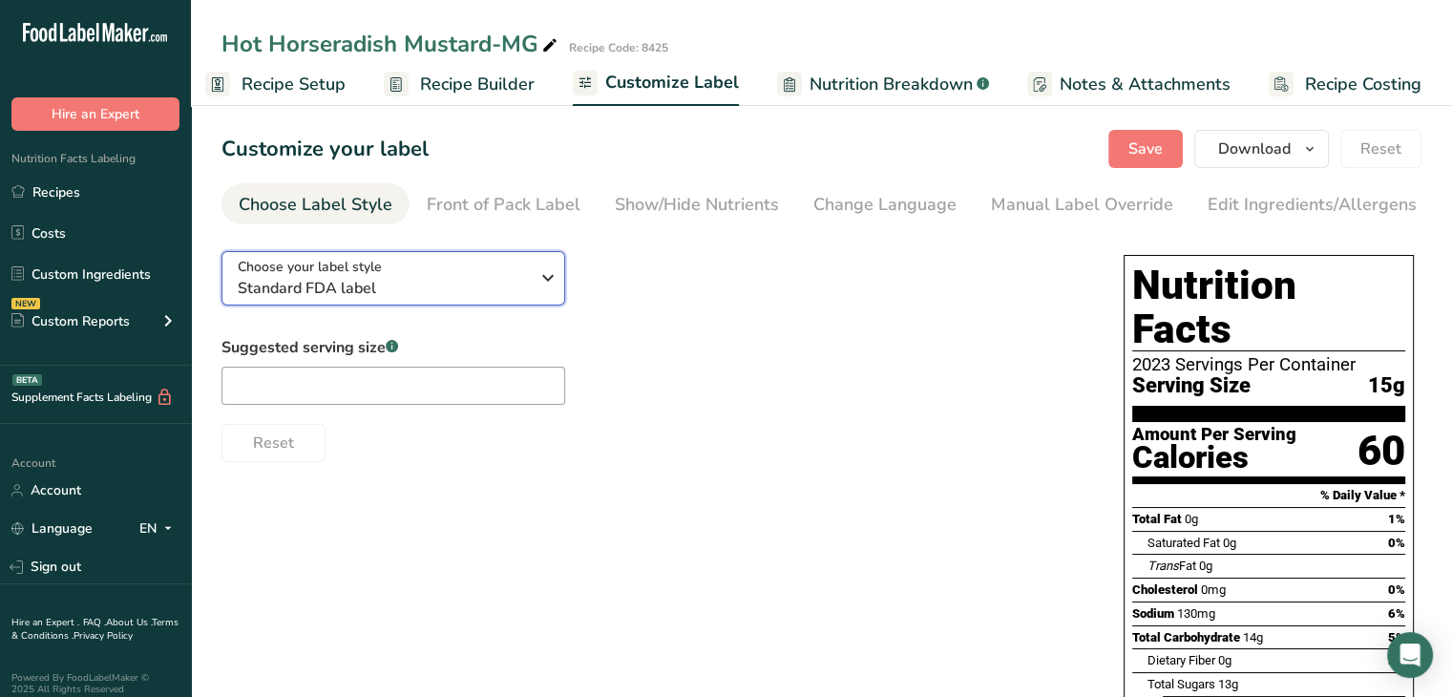
click at [543, 272] on icon "button" at bounding box center [548, 278] width 23 height 34
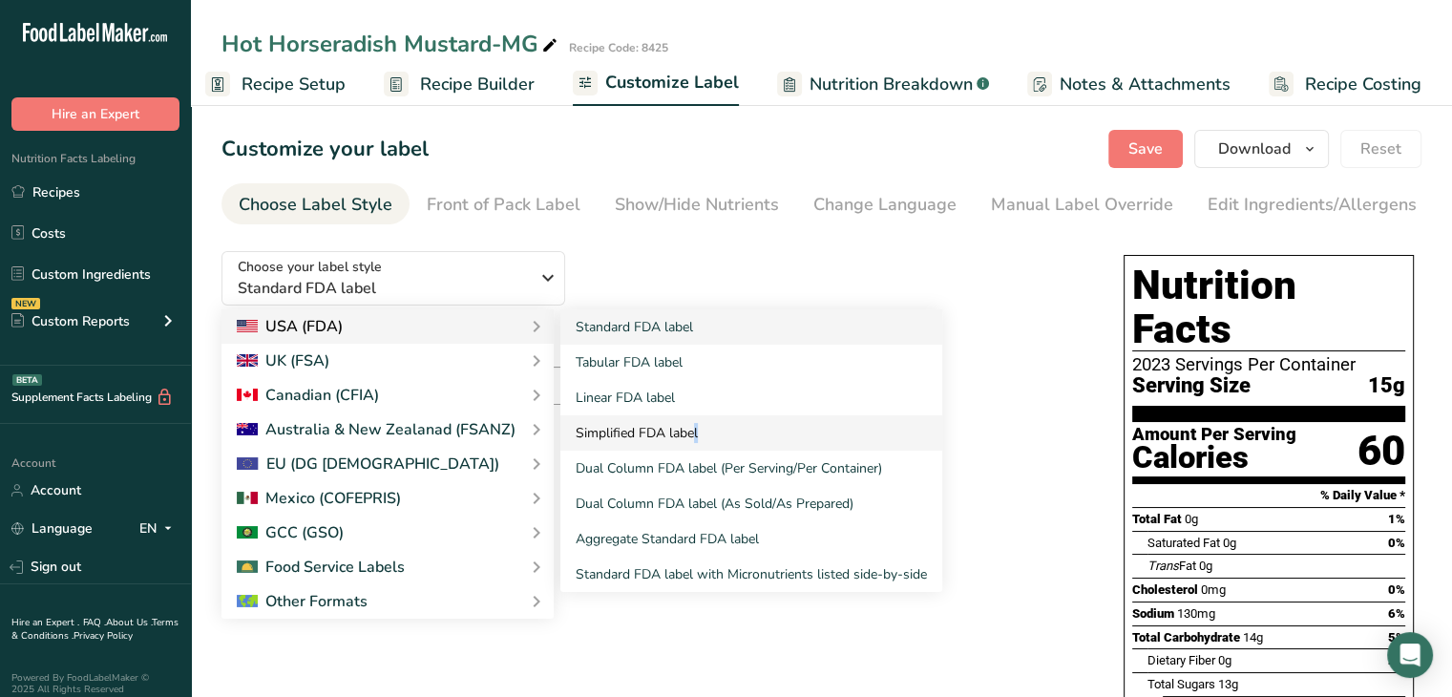
click at [635, 434] on link "Simplified FDA label" at bounding box center [751, 432] width 382 height 35
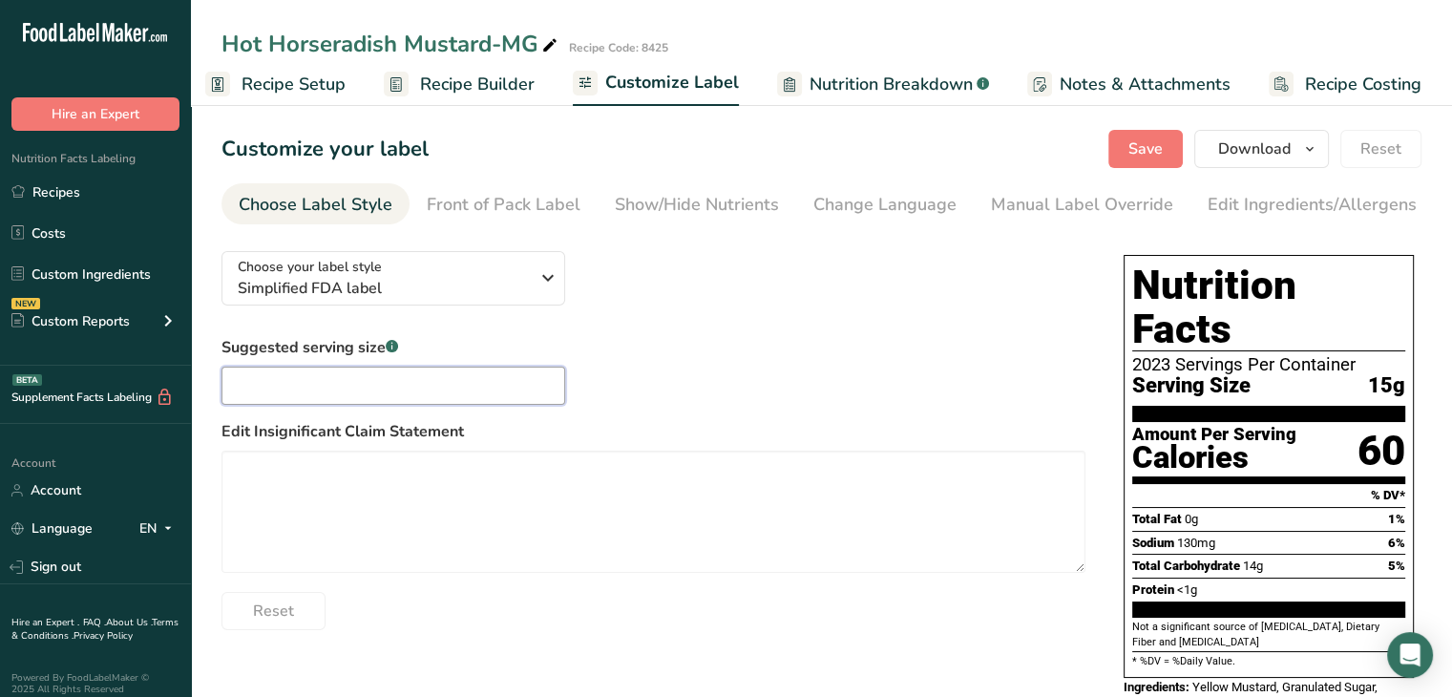
click at [365, 394] on input "text" at bounding box center [394, 386] width 344 height 38
type input "2"
type input "1 Tbsp"
click at [642, 214] on div "Show/Hide Nutrients" at bounding box center [697, 205] width 164 height 26
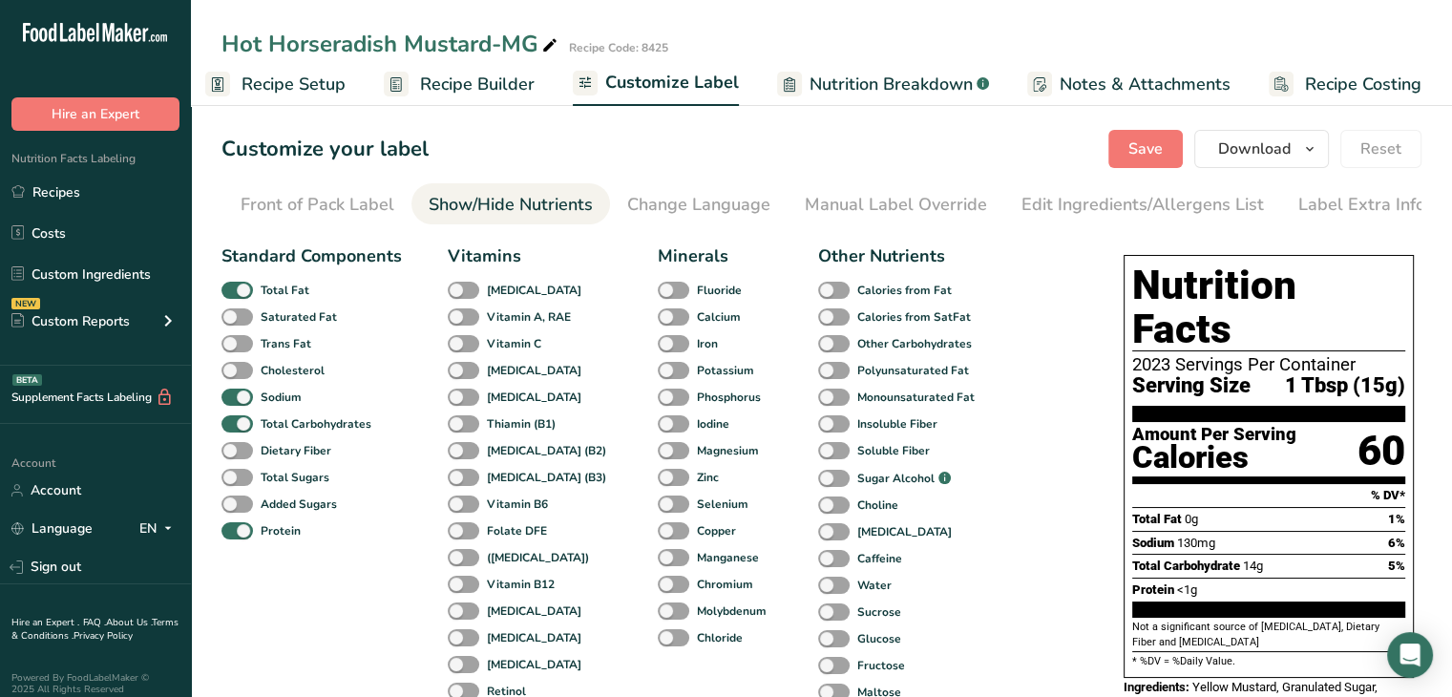
scroll to position [0, 187]
click at [245, 483] on span at bounding box center [238, 478] width 32 height 18
click at [234, 483] on input "Total Sugars" at bounding box center [228, 477] width 12 height 12
checkbox input "true"
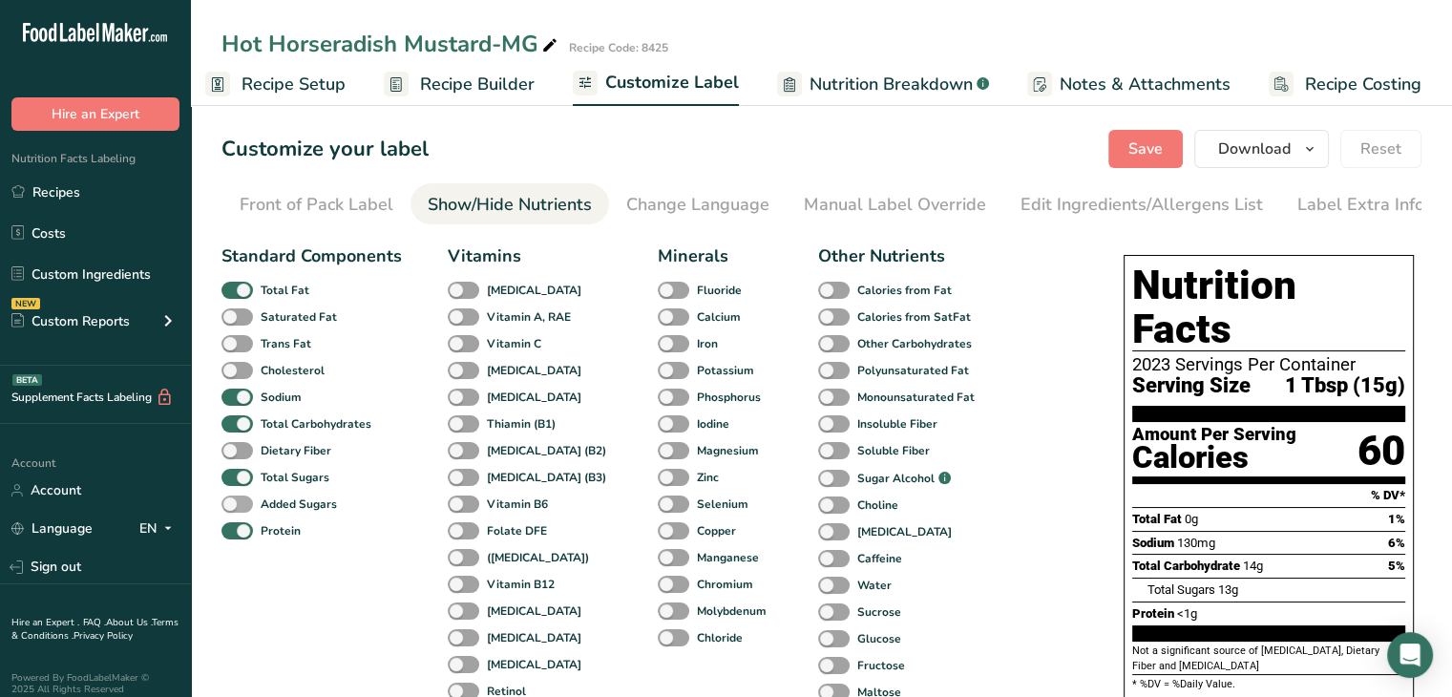
click at [241, 502] on span at bounding box center [238, 505] width 32 height 18
click at [234, 502] on input "Added Sugars" at bounding box center [228, 503] width 12 height 12
checkbox input "true"
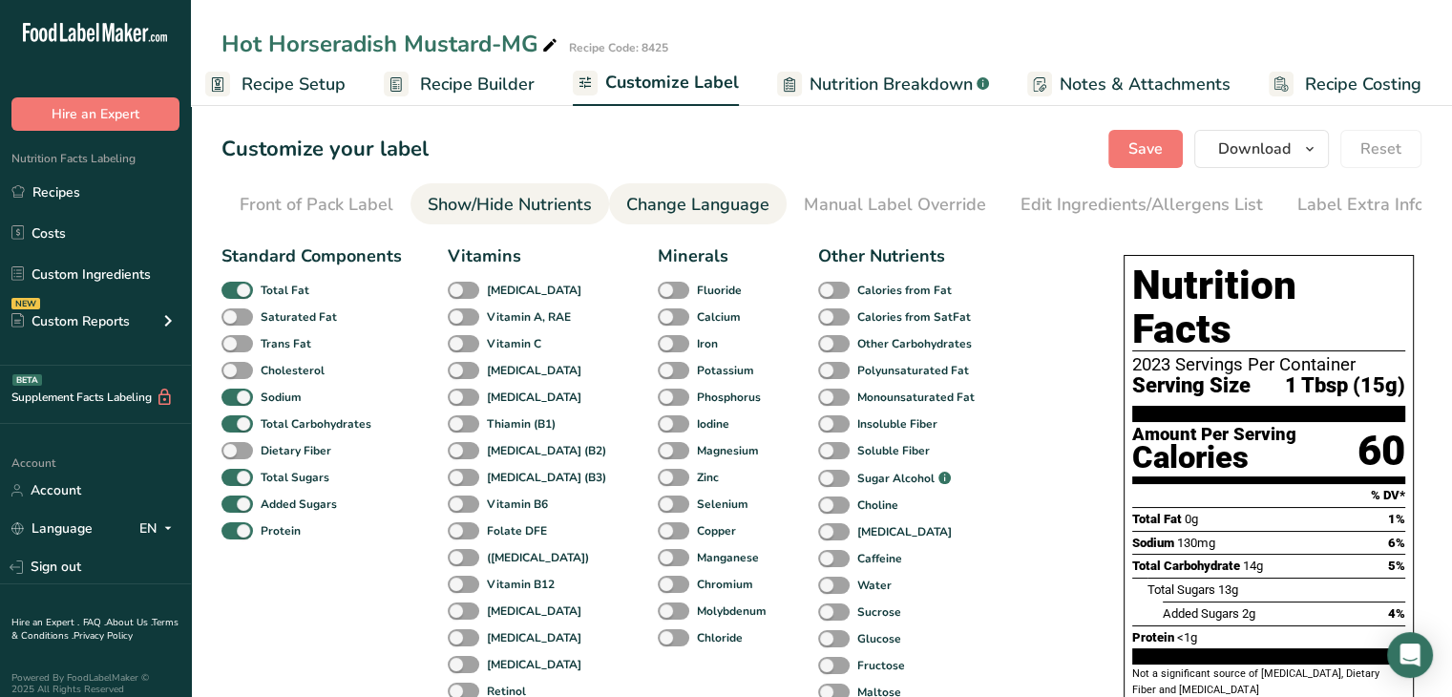
click at [619, 215] on li "Change Language" at bounding box center [698, 203] width 178 height 41
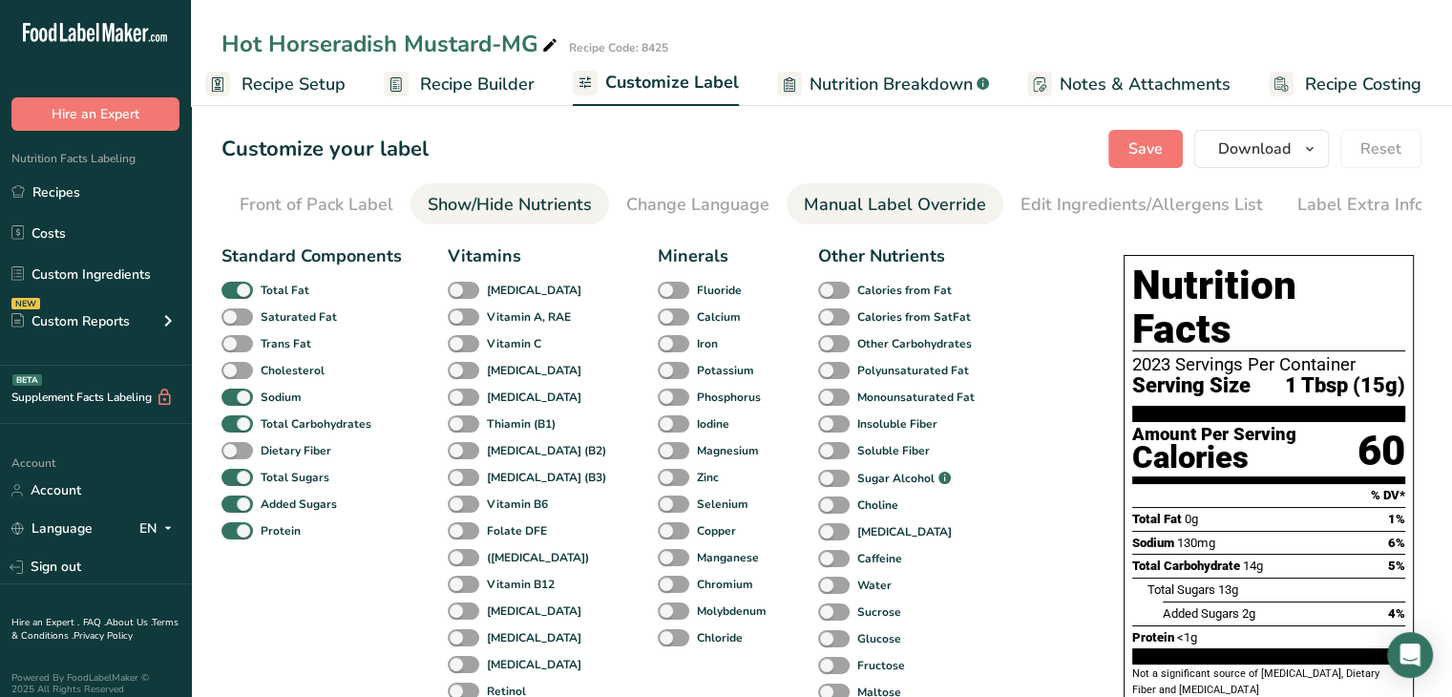
click at [856, 215] on div "Manual Label Override" at bounding box center [895, 205] width 182 height 26
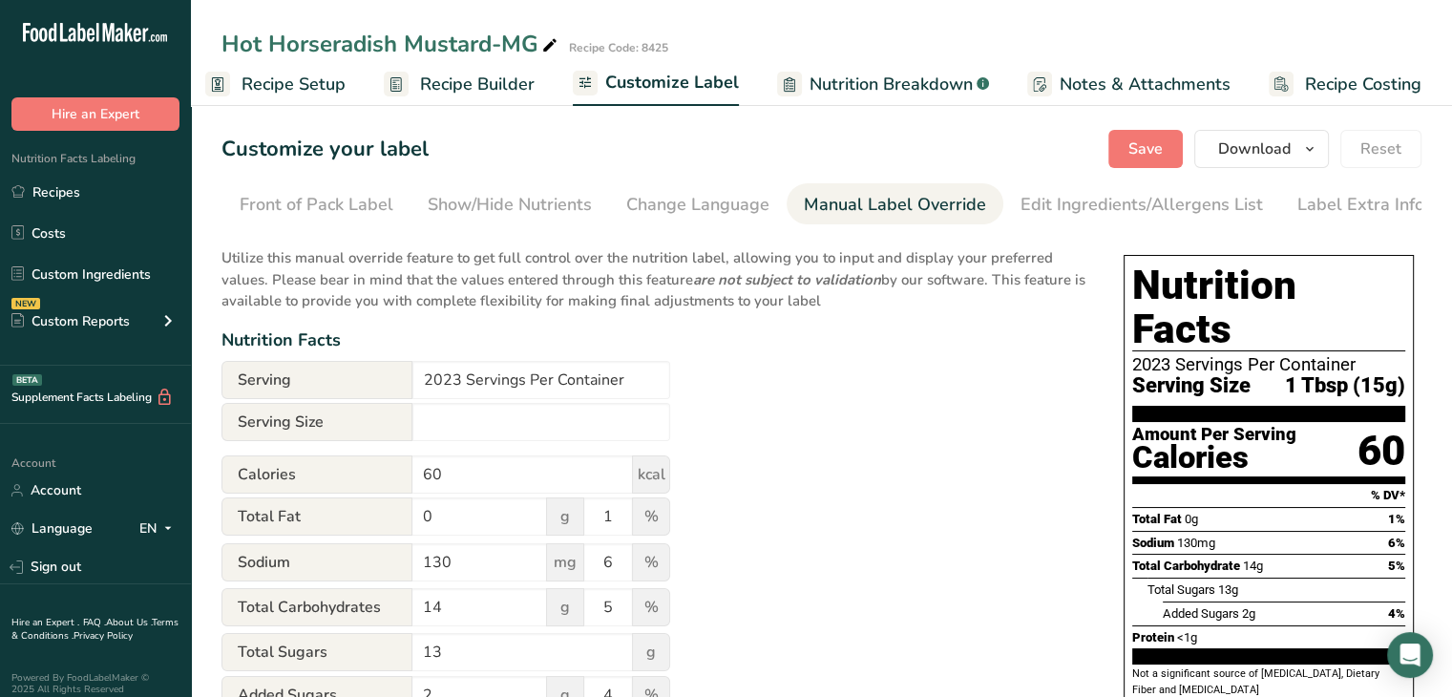
type input "1 Tbsp (15g)"
drag, startPoint x: 458, startPoint y: 390, endPoint x: 391, endPoint y: 390, distance: 66.8
click at [391, 390] on div "Serving 2023 Servings Per Container" at bounding box center [446, 380] width 449 height 38
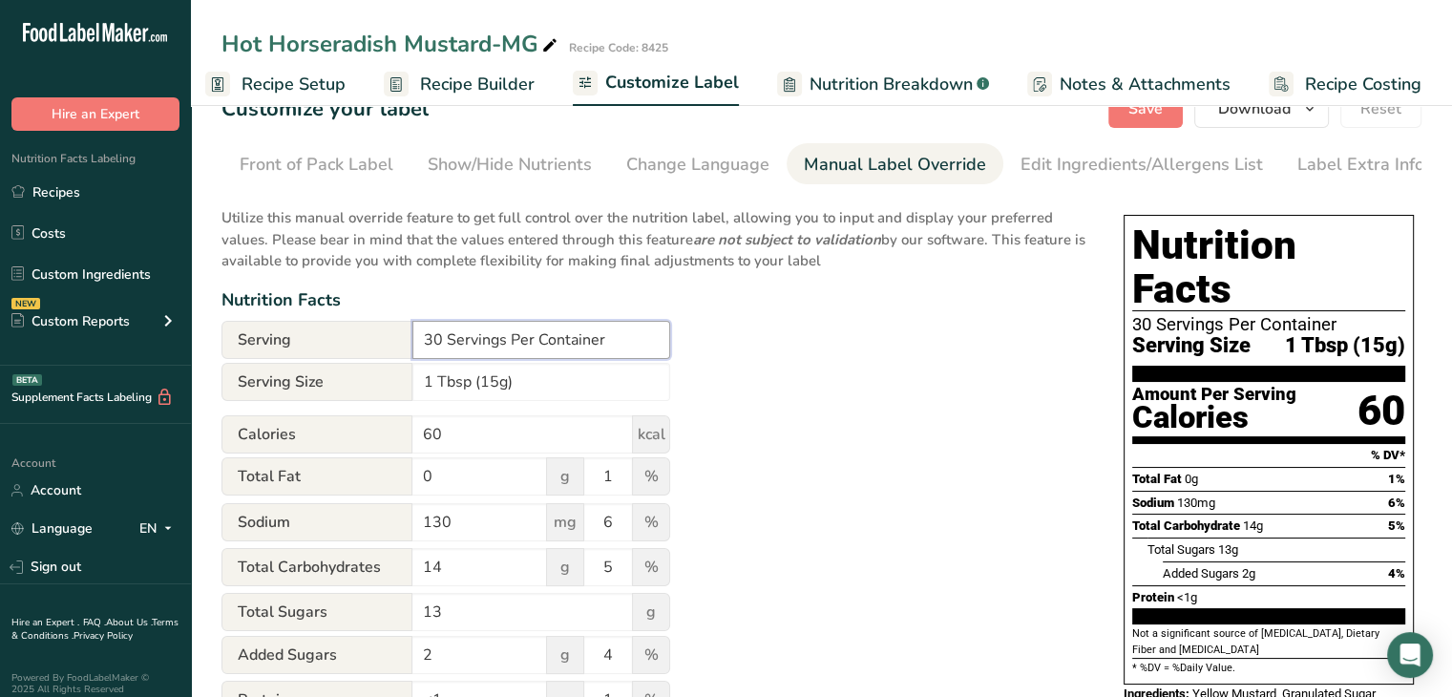
scroll to position [33, 0]
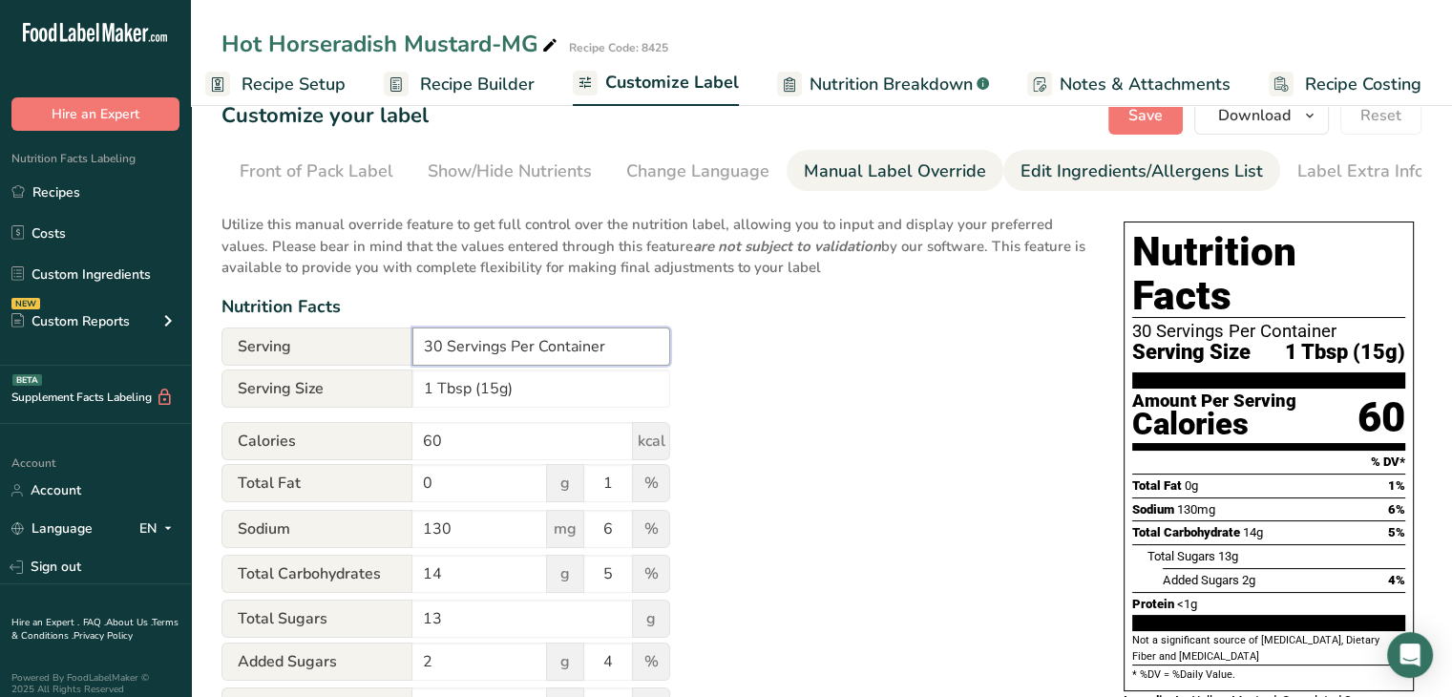
type input "30 Servings Per Container"
click at [1049, 176] on div "Edit Ingredients/Allergens List" at bounding box center [1142, 172] width 243 height 26
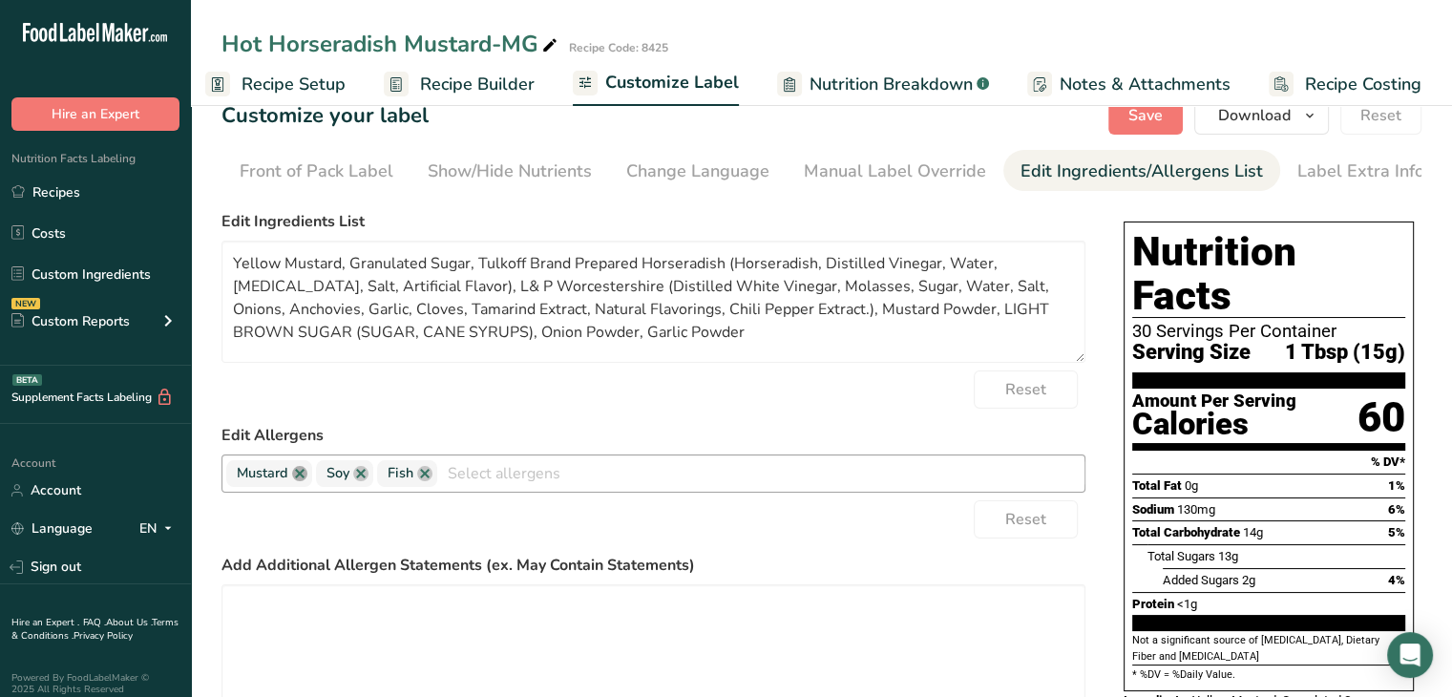
click at [298, 481] on link at bounding box center [299, 473] width 15 height 15
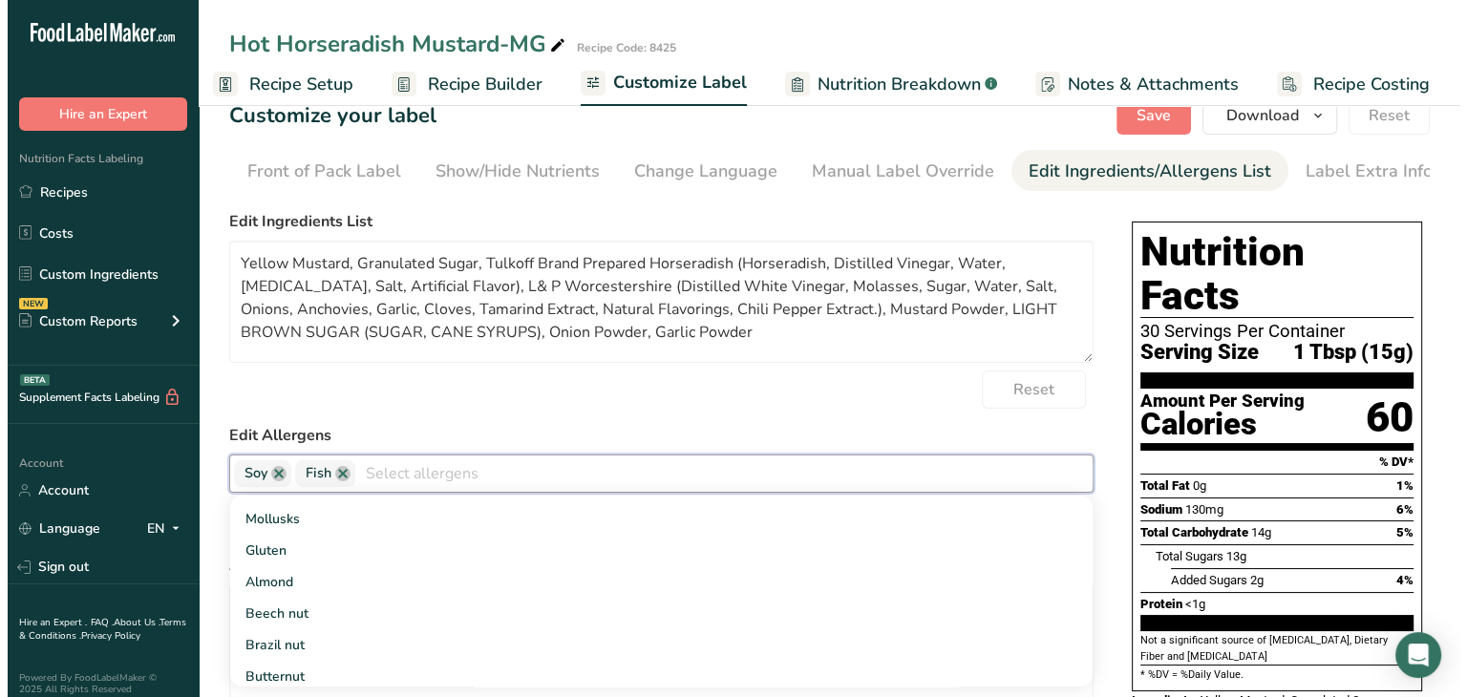
scroll to position [382, 0]
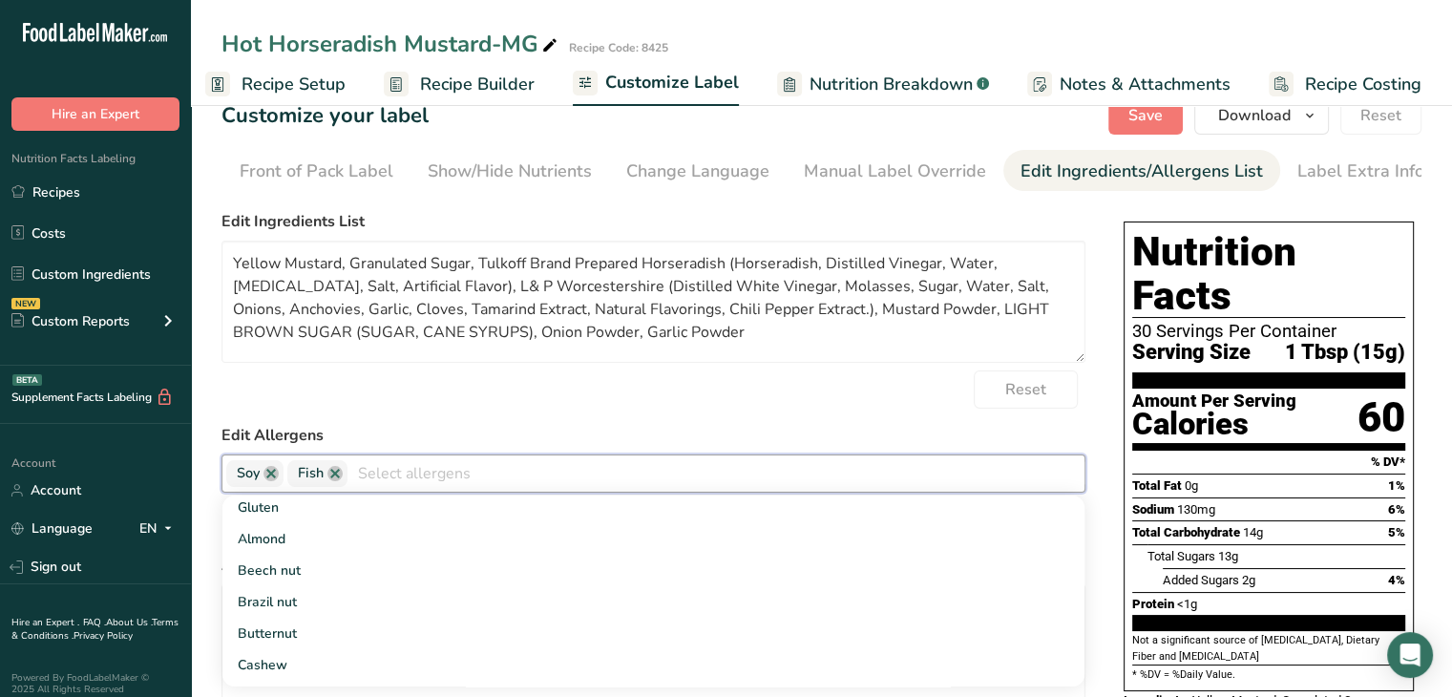
click at [840, 408] on div "Reset" at bounding box center [654, 389] width 864 height 38
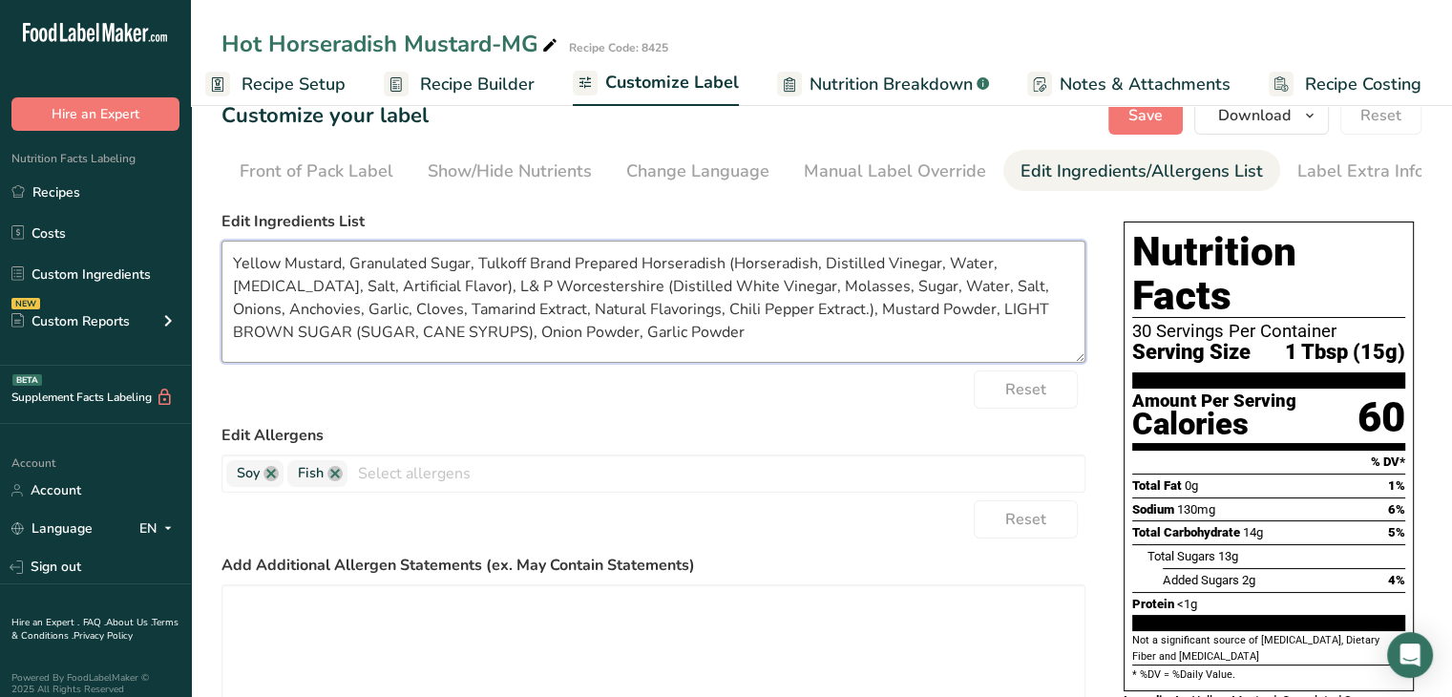
drag, startPoint x: 278, startPoint y: 268, endPoint x: 214, endPoint y: 267, distance: 64.0
click at [214, 267] on section "Customize your label Save Download Choose what to show on your downloaded label…" at bounding box center [821, 497] width 1261 height 863
type textarea "Mustard, Granulated Sugar, Tulkoff Brand Prepared Horseradish (Horseradish, Dis…"
click at [324, 83] on span "Recipe Setup" at bounding box center [294, 85] width 104 height 26
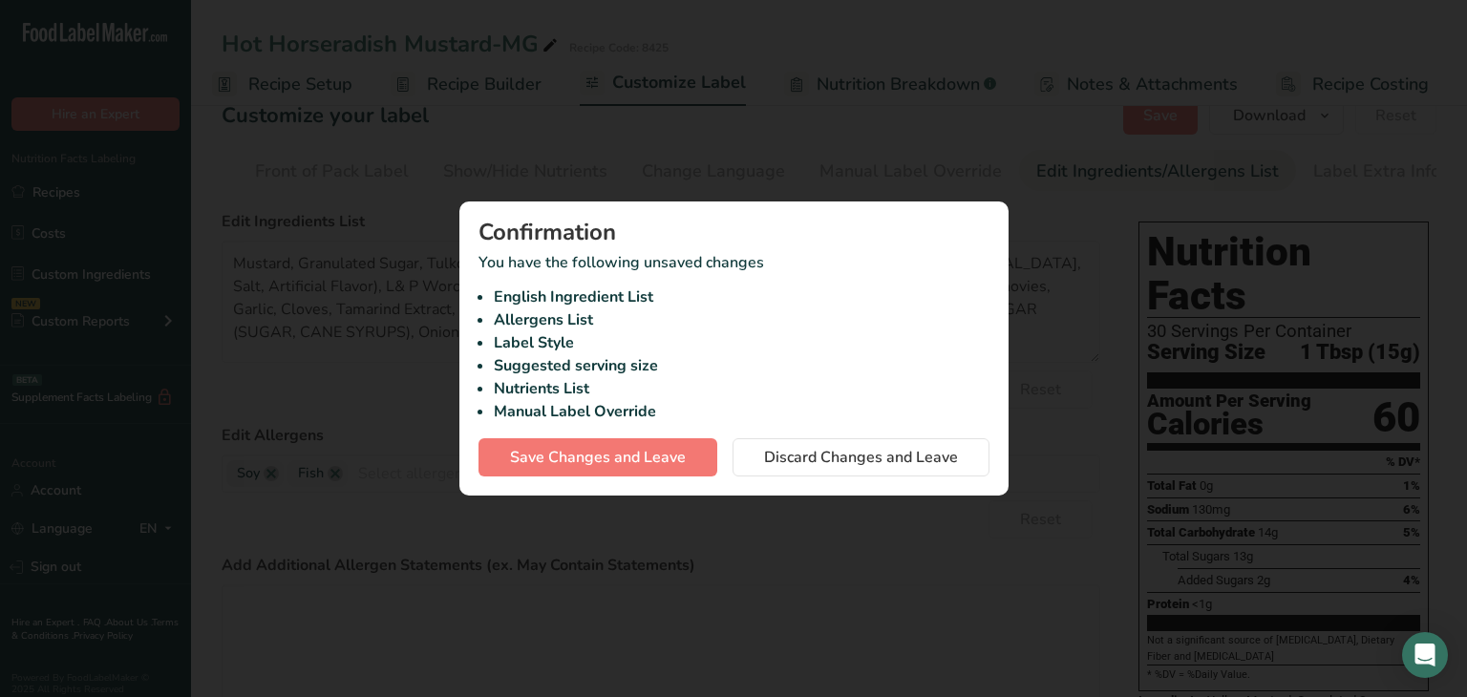
scroll to position [0, 2]
